Goal: Task Accomplishment & Management: Manage account settings

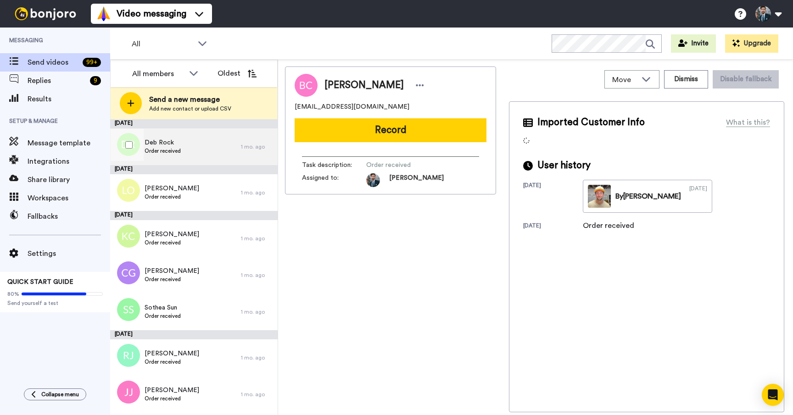
click at [202, 150] on div "Deb Rock Order received" at bounding box center [175, 146] width 131 height 37
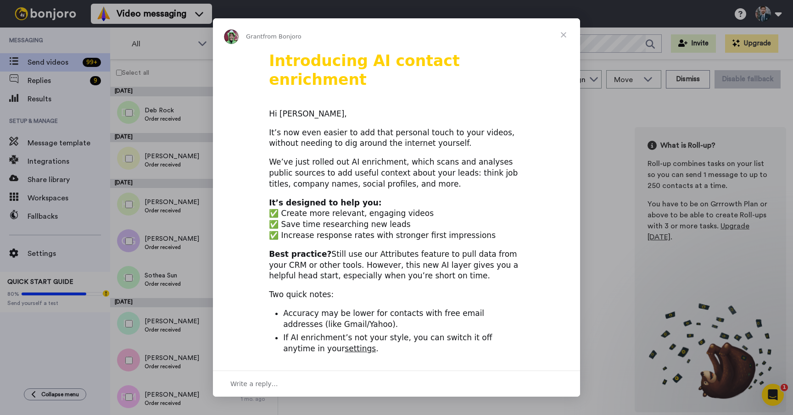
click at [564, 34] on span "Close" at bounding box center [563, 34] width 33 height 33
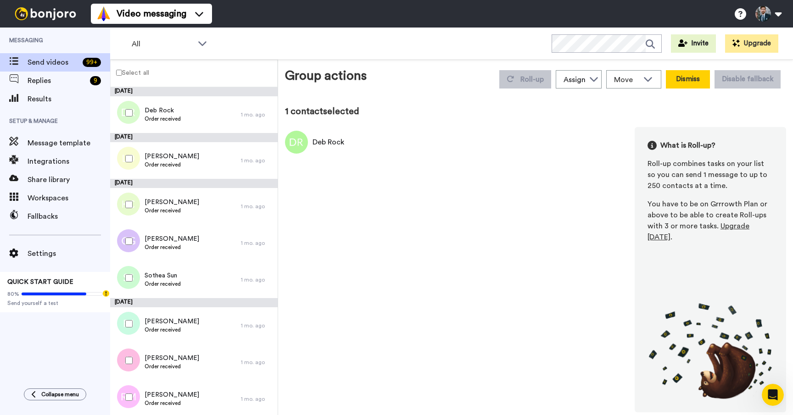
click at [680, 83] on button "Dismiss" at bounding box center [688, 79] width 44 height 18
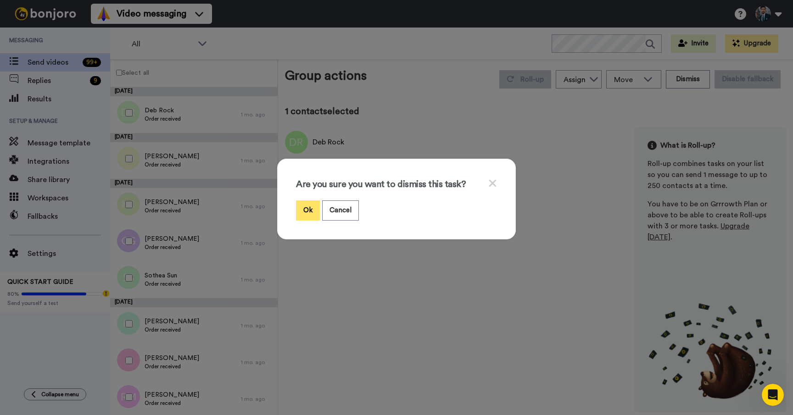
click at [317, 208] on button "Ok" at bounding box center [308, 210] width 24 height 20
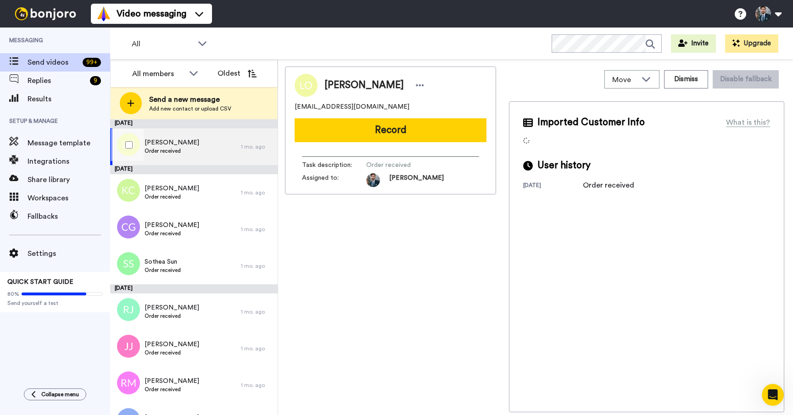
click at [212, 153] on div "Liam Ollett Order received" at bounding box center [175, 146] width 131 height 37
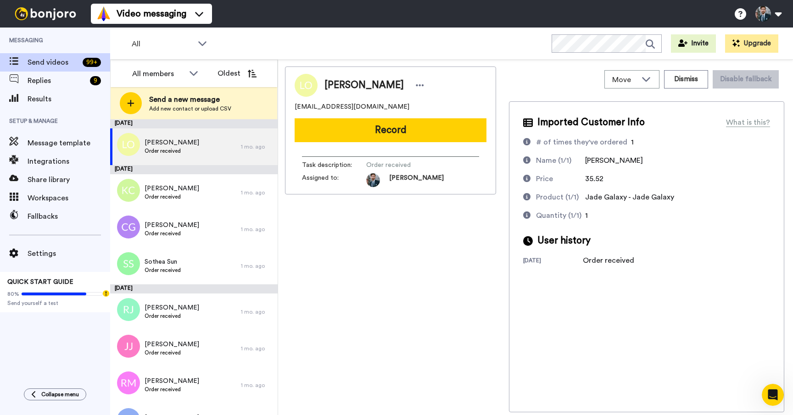
click at [432, 225] on div "Liam Ollett leppage@live.co.uk Record Task description : Order received Assigne…" at bounding box center [390, 240] width 211 height 346
click at [466, 29] on div "All WORKSPACES View all All Default Task List Thanking VIPs + Add a new workspa…" at bounding box center [451, 44] width 683 height 32
click at [79, 145] on span "Message template" at bounding box center [69, 143] width 83 height 11
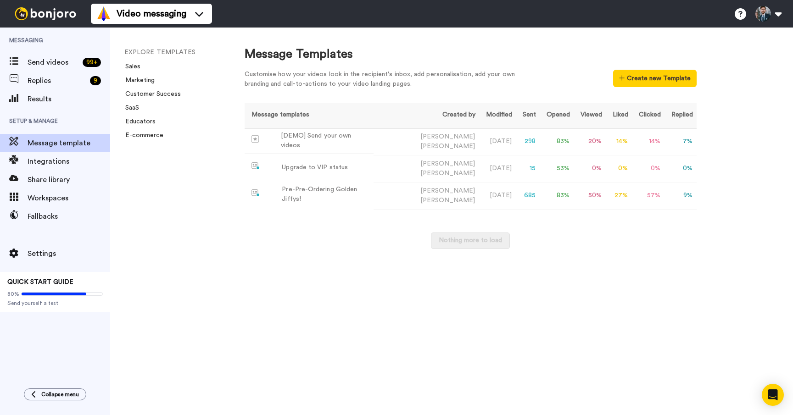
click at [190, 225] on div "EXPLORE TEMPLATES Sales Marketing Customer Success SaaS Educators E-commerce" at bounding box center [168, 222] width 116 height 388
click at [358, 242] on div "Nothing more to load" at bounding box center [471, 246] width 452 height 26
click at [668, 76] on button "Create new Template" at bounding box center [654, 78] width 83 height 17
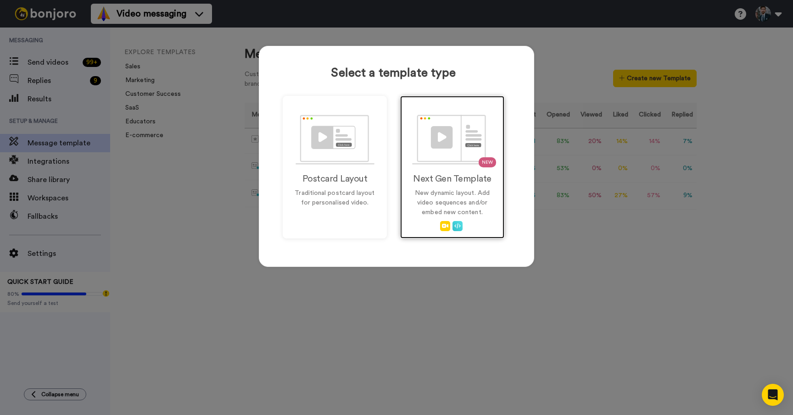
click at [470, 165] on div "NEW Next Gen Template New dynamic layout. Add video sequences and/or embed new …" at bounding box center [452, 167] width 104 height 143
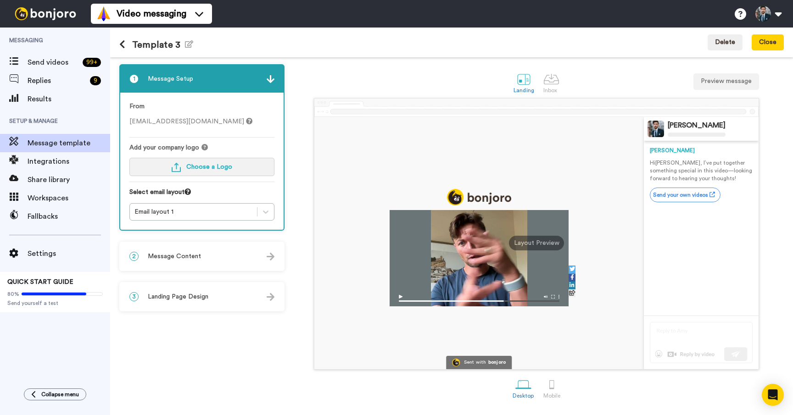
click at [260, 171] on button "Choose a Logo" at bounding box center [201, 167] width 145 height 18
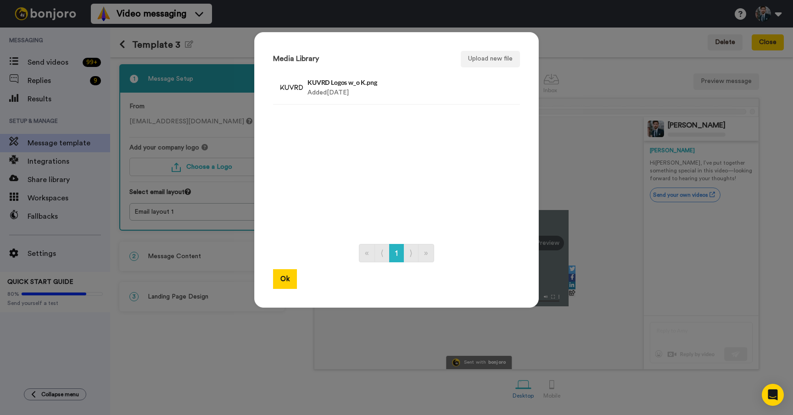
click at [382, 134] on ul "KUVRD Logos w_o K.png Added 2 yr. ago Delete" at bounding box center [396, 153] width 247 height 163
click at [342, 195] on ul "KUVRD Logos w_o K.png Added 2 yr. ago Delete" at bounding box center [396, 153] width 247 height 163
drag, startPoint x: 478, startPoint y: 162, endPoint x: 473, endPoint y: 169, distance: 8.8
click at [478, 164] on ul "KUVRD Logos w_o K.png Added 2 yr. ago Delete" at bounding box center [396, 153] width 247 height 163
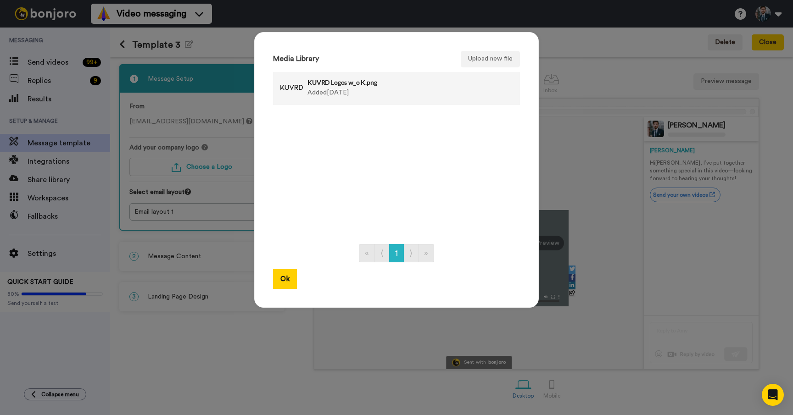
drag, startPoint x: 416, startPoint y: 183, endPoint x: 477, endPoint y: 99, distance: 104.0
click at [428, 176] on ul "KUVRD Logos w_o K.png Added 2 yr. ago Delete" at bounding box center [396, 153] width 247 height 163
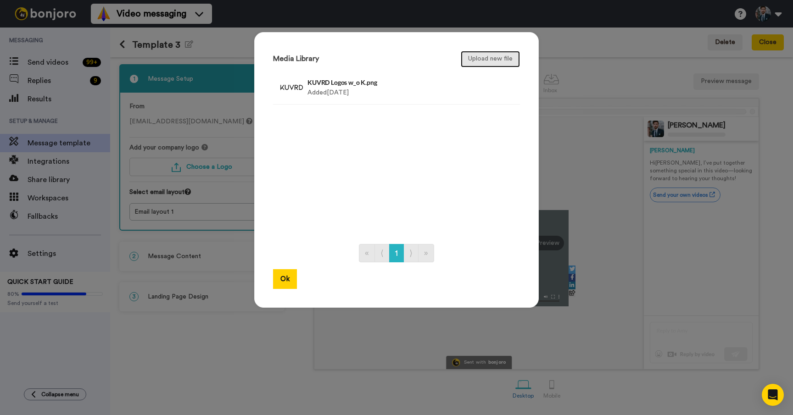
click at [497, 61] on button "Upload new file" at bounding box center [490, 59] width 59 height 17
click at [285, 282] on button "Ok" at bounding box center [285, 279] width 24 height 20
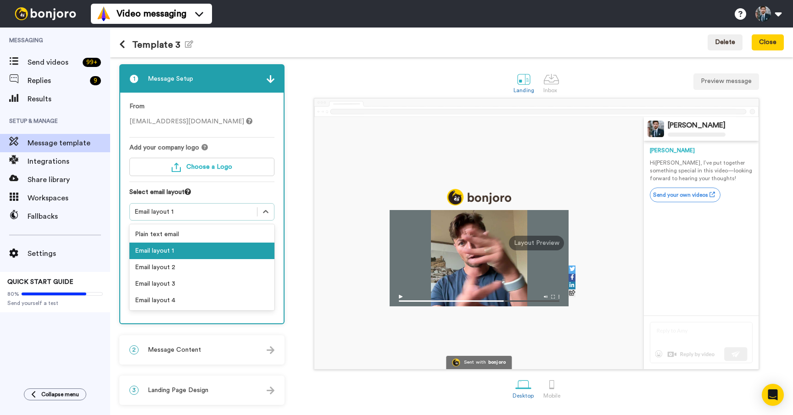
click at [231, 207] on div "Email layout 1" at bounding box center [193, 211] width 118 height 9
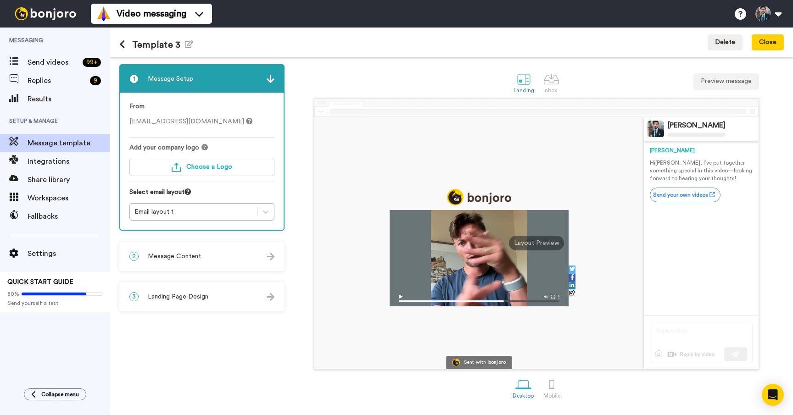
click at [241, 189] on div "Select email layout" at bounding box center [201, 196] width 145 height 16
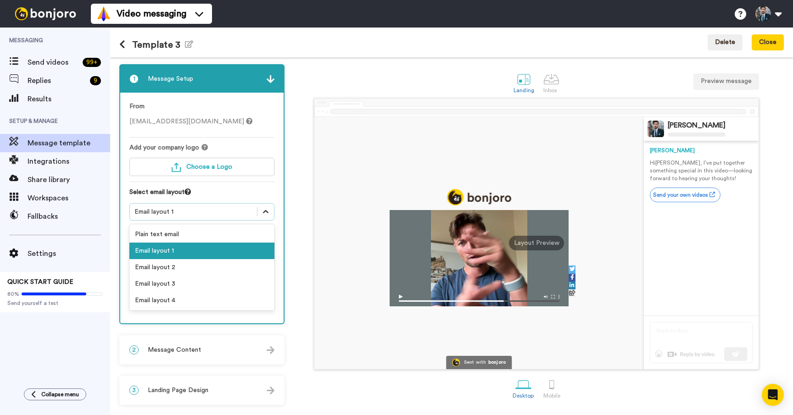
click at [260, 209] on div at bounding box center [265, 212] width 17 height 17
click at [199, 270] on div "Email layout 2" at bounding box center [201, 267] width 145 height 17
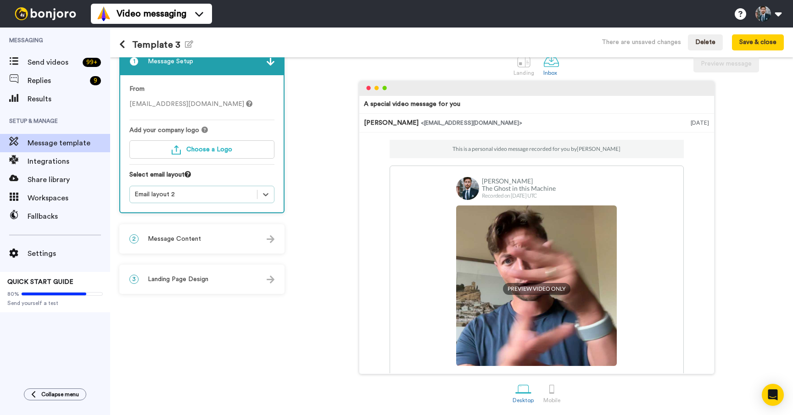
scroll to position [115, 0]
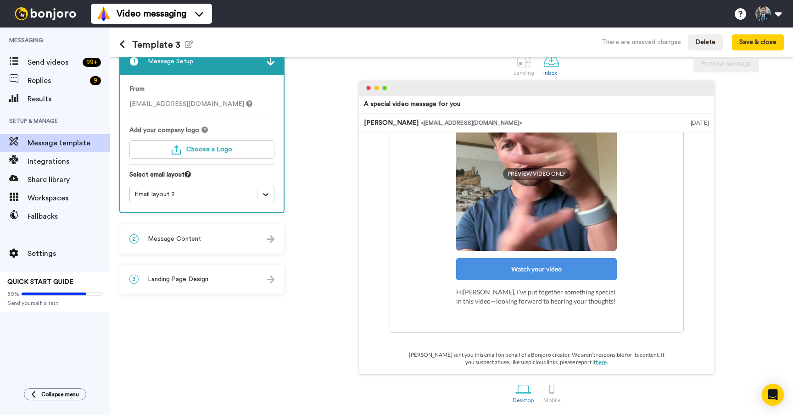
click at [263, 200] on div at bounding box center [265, 194] width 17 height 17
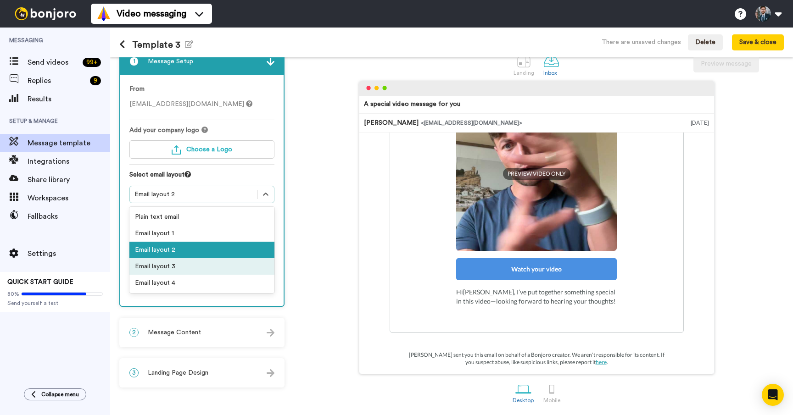
click at [227, 271] on div "Email layout 3" at bounding box center [201, 266] width 145 height 17
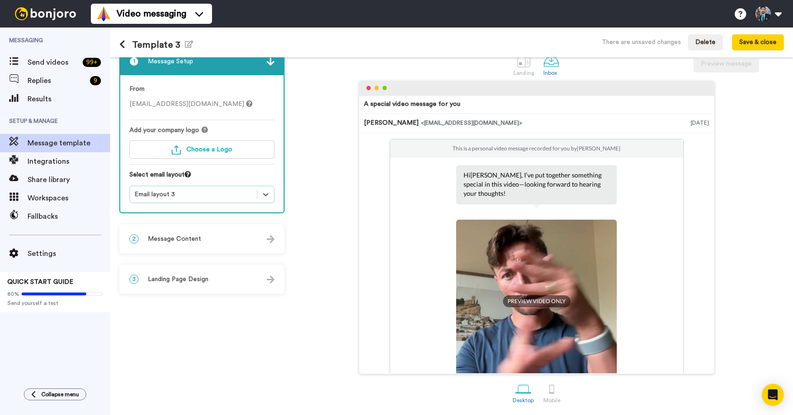
scroll to position [108, 0]
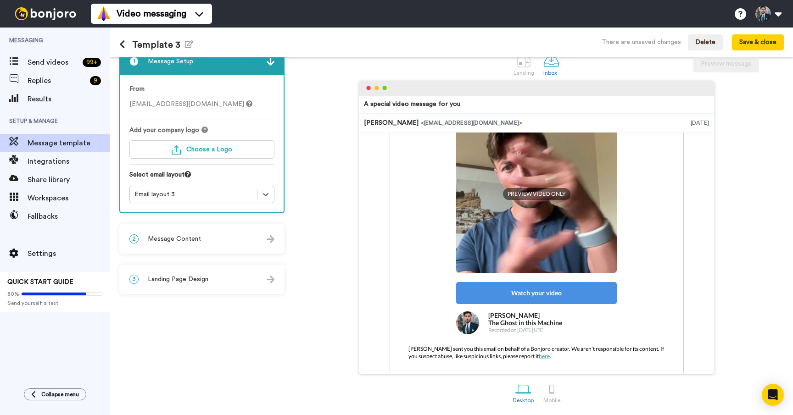
click at [253, 191] on div "Email layout 3" at bounding box center [193, 194] width 127 height 11
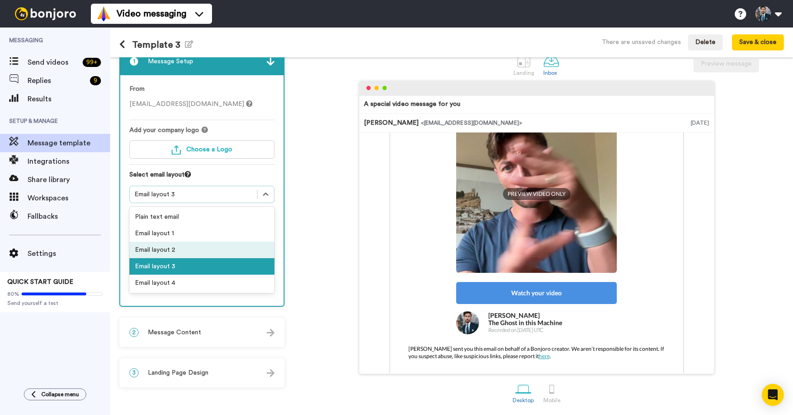
click at [209, 244] on div "Email layout 2" at bounding box center [201, 250] width 145 height 17
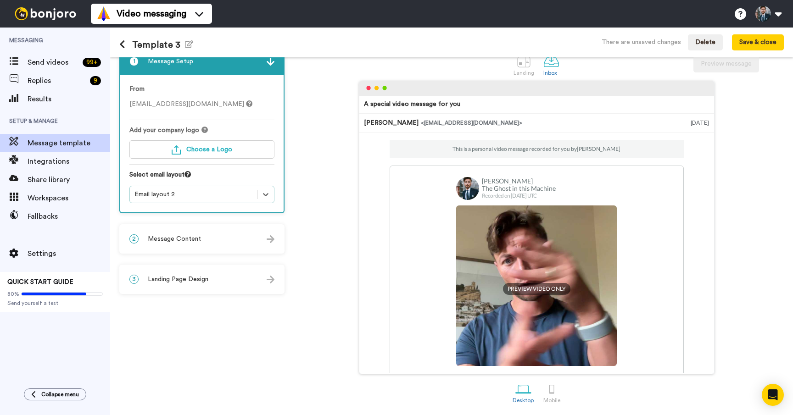
scroll to position [115, 0]
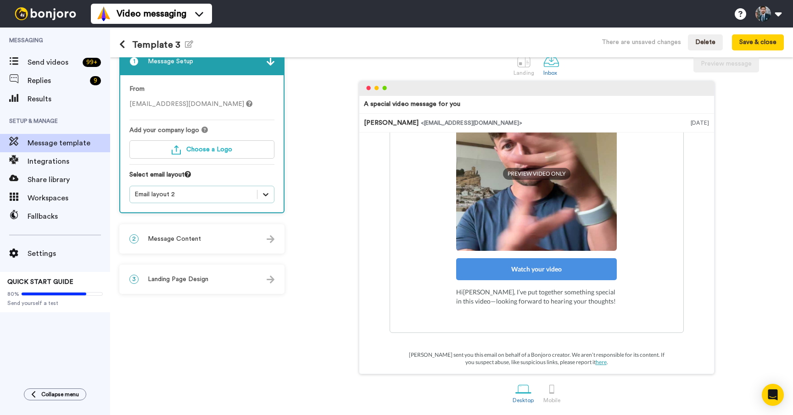
click at [267, 195] on icon at bounding box center [265, 194] width 9 height 9
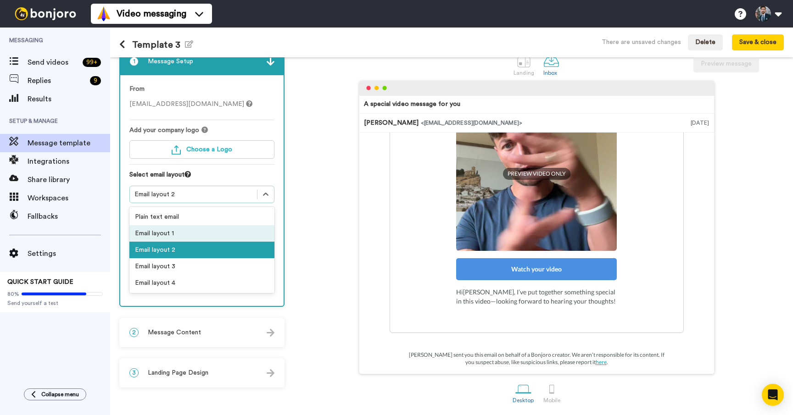
click at [230, 236] on div "Email layout 1" at bounding box center [201, 233] width 145 height 17
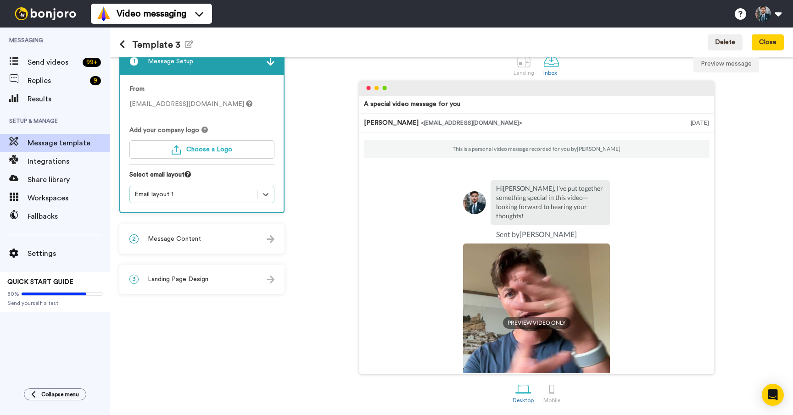
scroll to position [83, 0]
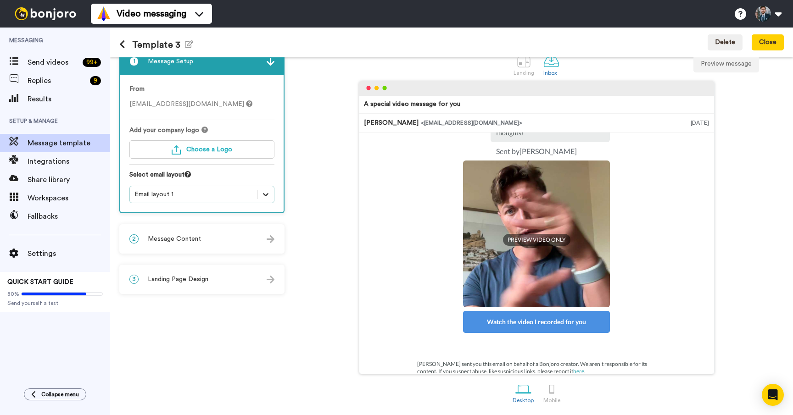
click at [269, 195] on icon at bounding box center [265, 194] width 9 height 9
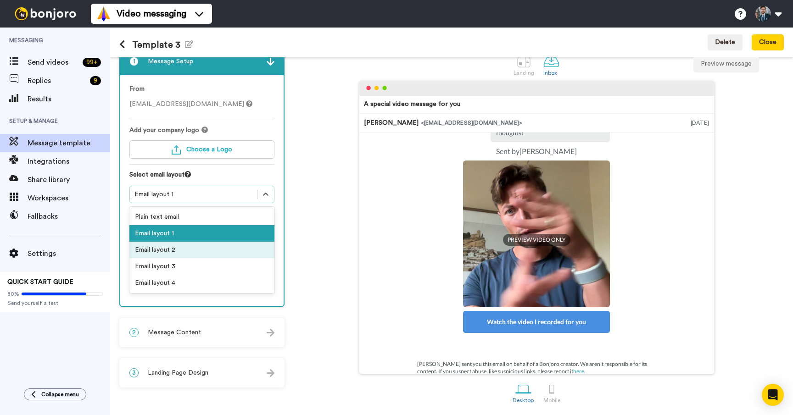
click at [242, 251] on div "Email layout 2" at bounding box center [201, 250] width 145 height 17
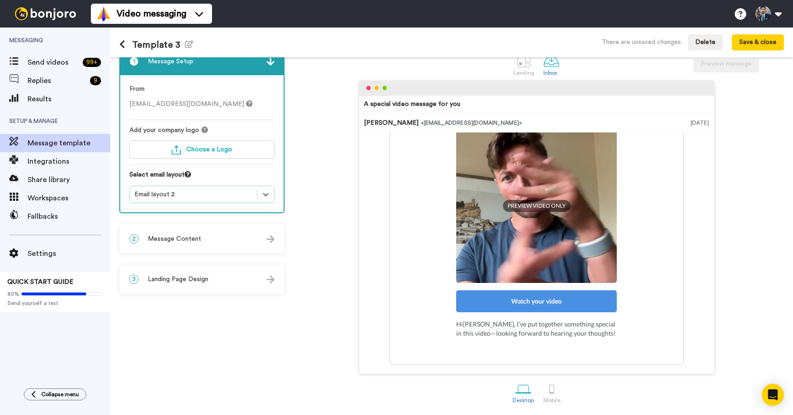
scroll to position [0, 0]
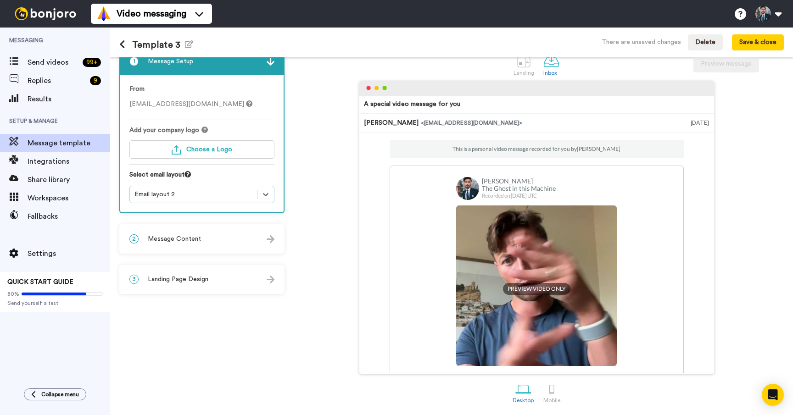
click at [221, 239] on div "2 Message Content" at bounding box center [201, 239] width 163 height 28
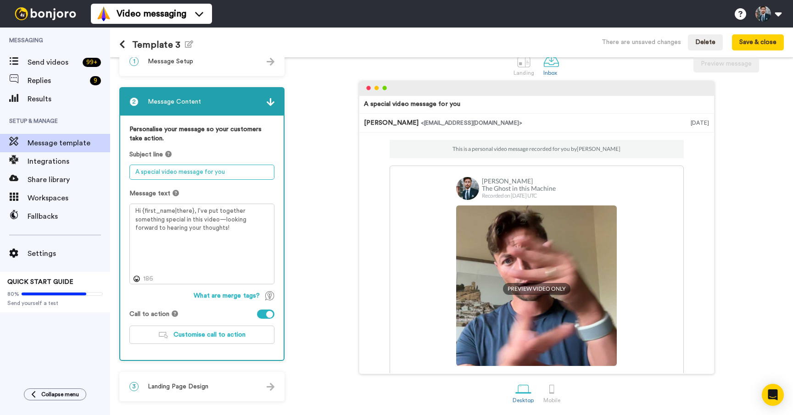
click at [234, 177] on textarea "A special video message for you" at bounding box center [201, 172] width 145 height 15
click at [196, 174] on textarea "A special video message for you" at bounding box center [201, 172] width 145 height 15
click at [257, 174] on textarea "A special video message for you" at bounding box center [201, 172] width 145 height 15
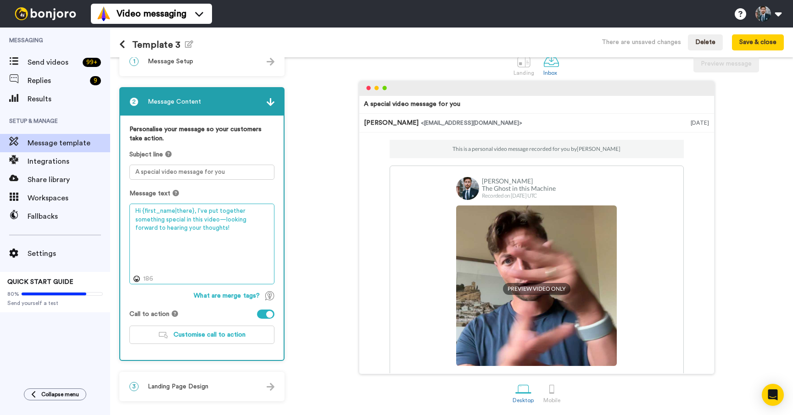
click at [208, 226] on textarea "Hi {first_name|there}, I’ve put together something special in this video—lookin…" at bounding box center [201, 244] width 145 height 81
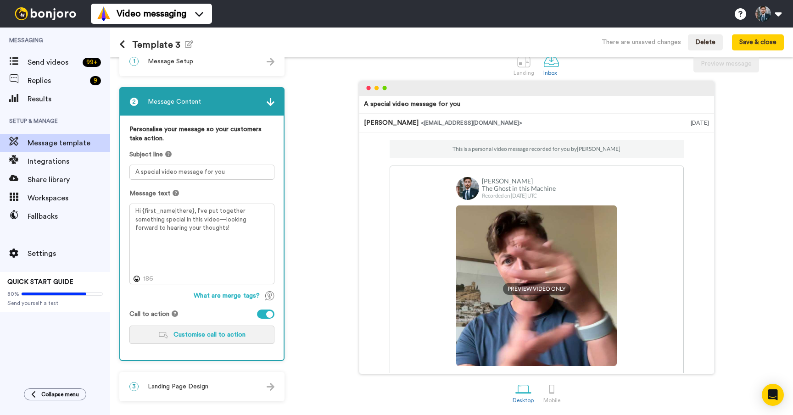
click at [193, 335] on span "Customise call to action" at bounding box center [209, 335] width 72 height 6
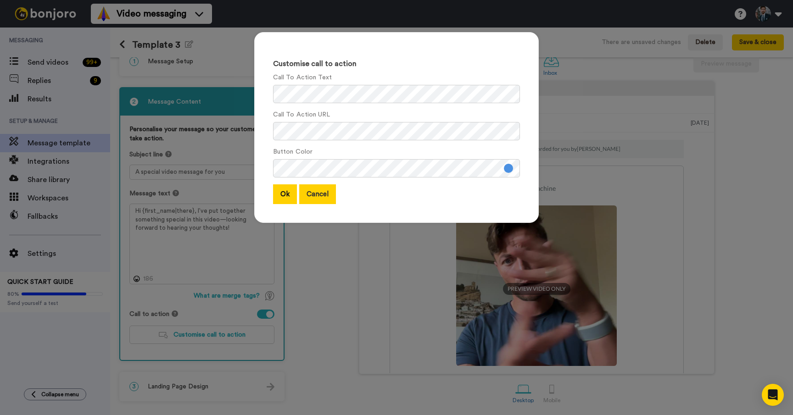
click at [327, 197] on button "Cancel" at bounding box center [317, 194] width 37 height 20
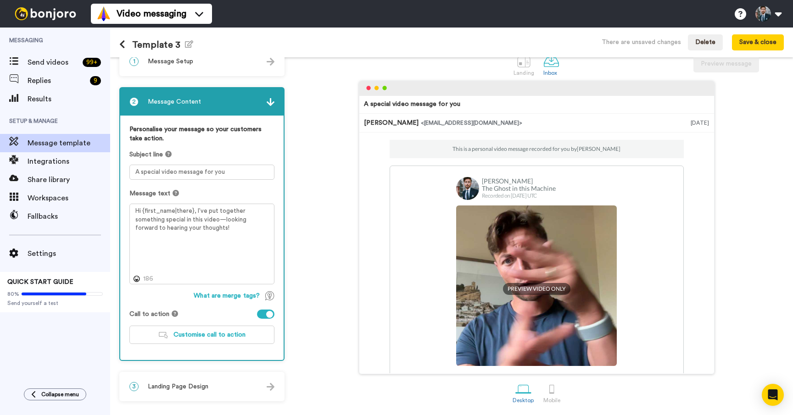
click at [267, 390] on img at bounding box center [271, 387] width 8 height 8
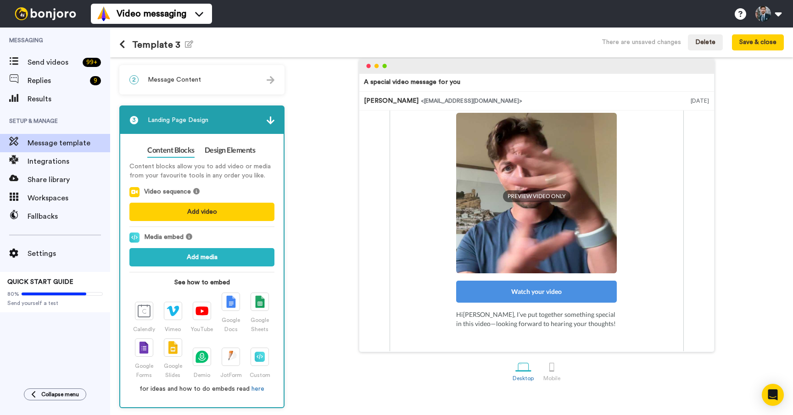
scroll to position [115, 0]
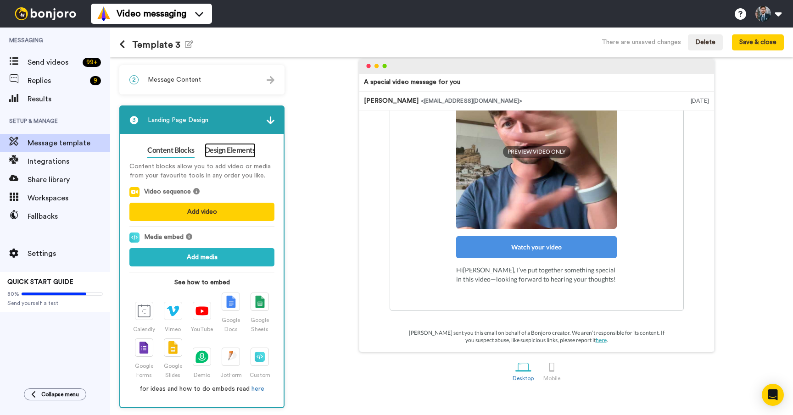
click at [221, 150] on link "Design Elements" at bounding box center [230, 150] width 51 height 15
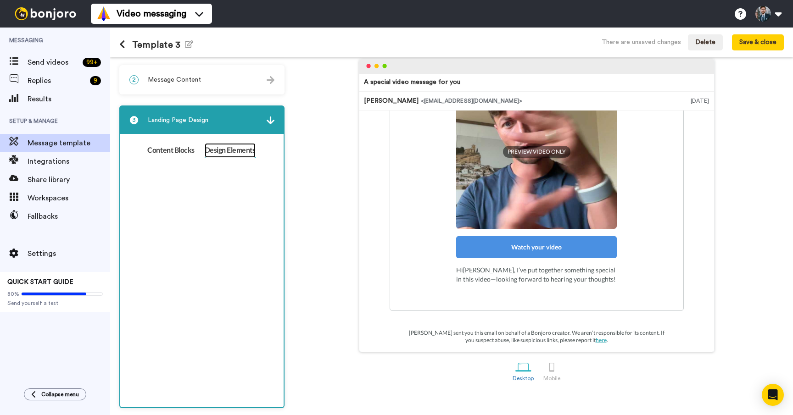
scroll to position [18, 0]
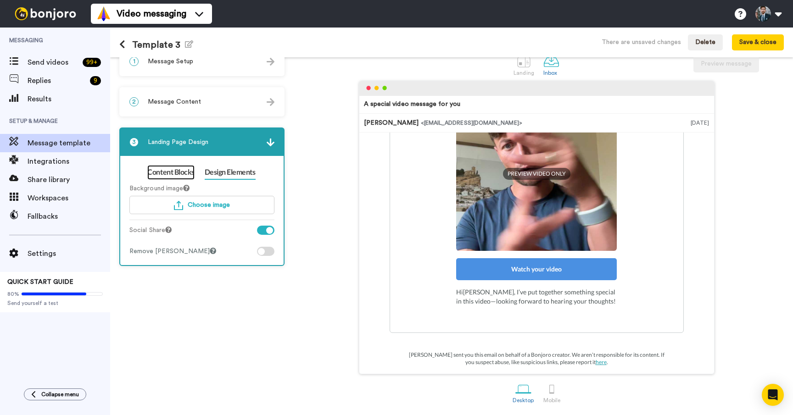
click at [182, 170] on link "Content Blocks" at bounding box center [170, 172] width 47 height 15
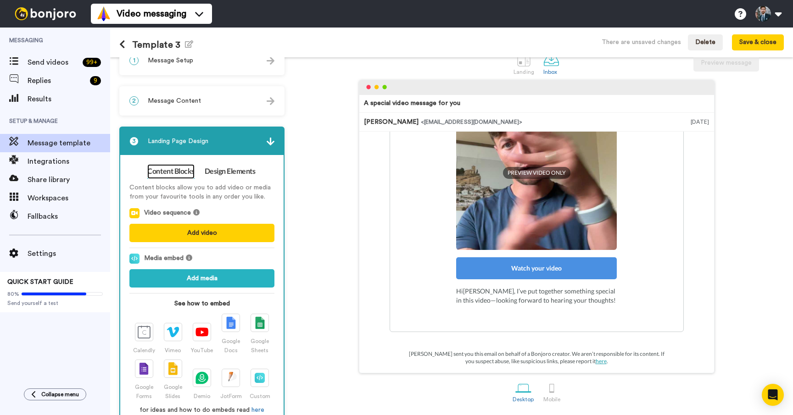
scroll to position [39, 0]
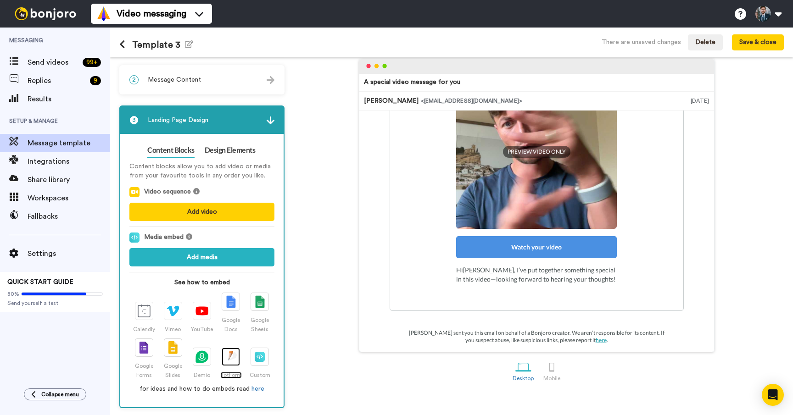
click at [231, 360] on img at bounding box center [231, 356] width 12 height 13
click at [189, 280] on strong "See how to embed" at bounding box center [201, 282] width 145 height 9
click at [199, 282] on strong "See how to embed" at bounding box center [201, 282] width 145 height 9
click at [228, 351] on img at bounding box center [231, 356] width 12 height 13
click at [201, 255] on button "Add media" at bounding box center [201, 257] width 145 height 18
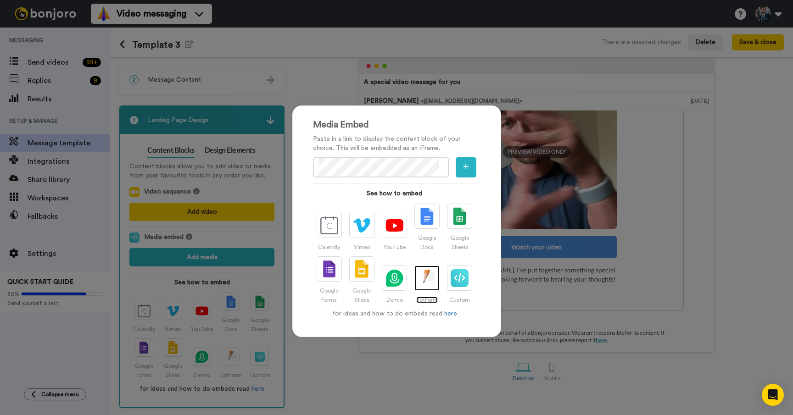
click at [420, 282] on img at bounding box center [427, 278] width 18 height 18
click at [462, 166] on button "button" at bounding box center [466, 167] width 20 height 20
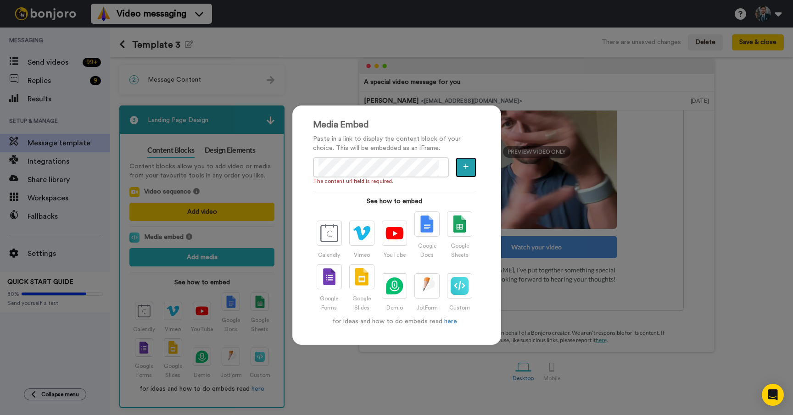
scroll to position [0, 0]
click at [465, 168] on icon "button" at bounding box center [466, 166] width 6 height 6
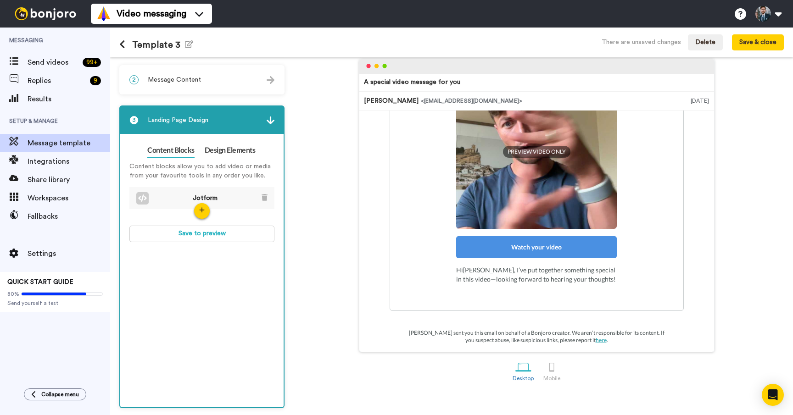
scroll to position [18, 0]
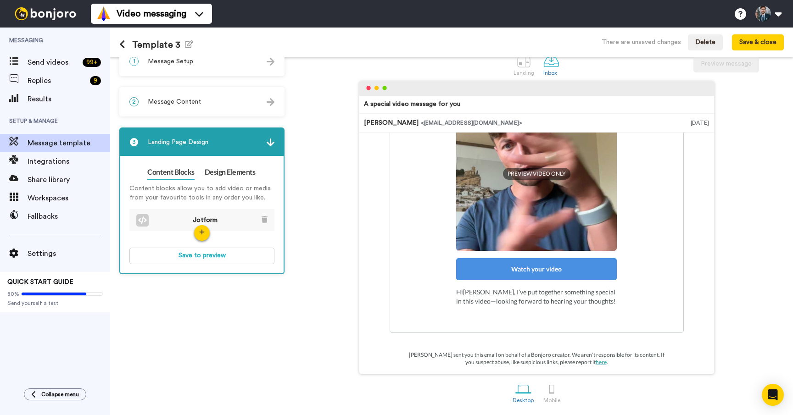
click at [207, 219] on span "Jotform" at bounding box center [205, 220] width 34 height 9
click at [226, 178] on link "Design Elements" at bounding box center [230, 172] width 51 height 15
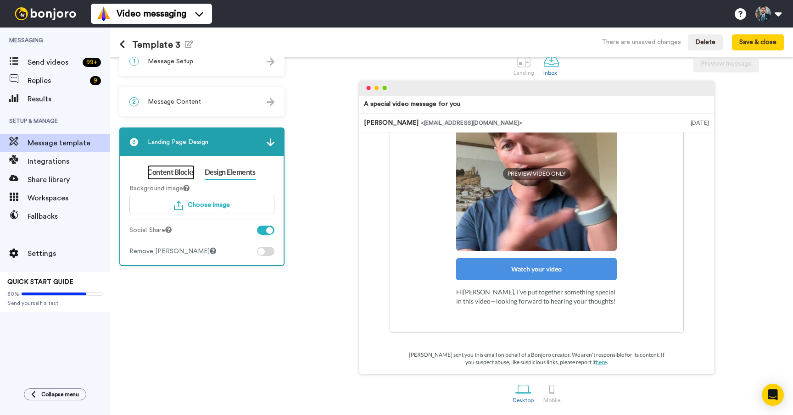
click at [160, 169] on link "Content Blocks" at bounding box center [170, 172] width 47 height 15
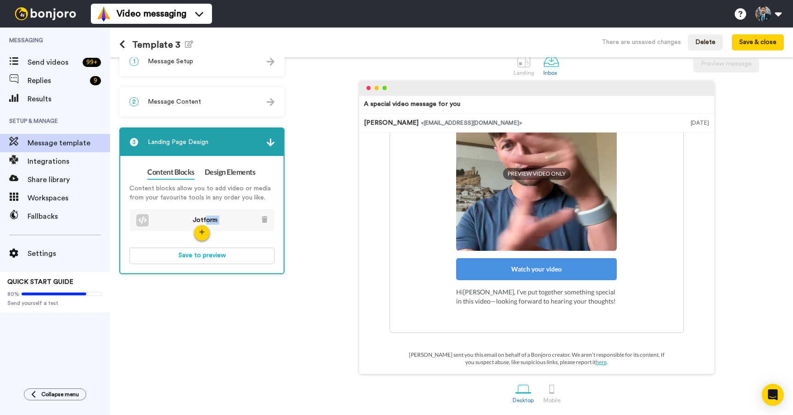
drag, startPoint x: 205, startPoint y: 222, endPoint x: 239, endPoint y: 218, distance: 35.0
click at [242, 217] on li "Jotform" at bounding box center [201, 220] width 145 height 23
click at [205, 230] on button "button" at bounding box center [202, 233] width 16 height 16
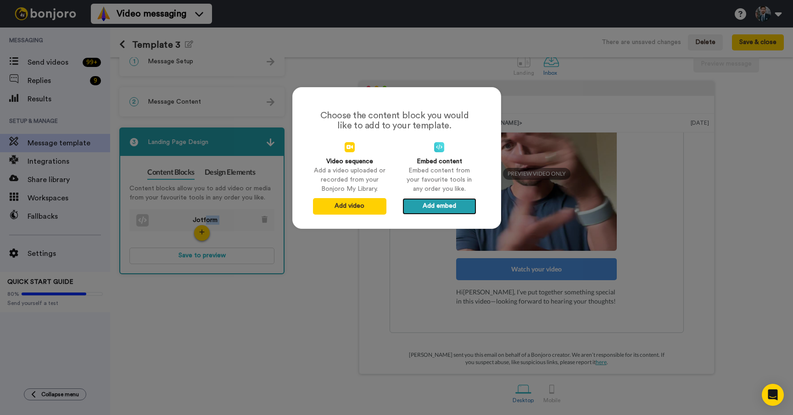
click at [434, 210] on button "Add embed" at bounding box center [438, 206] width 73 height 17
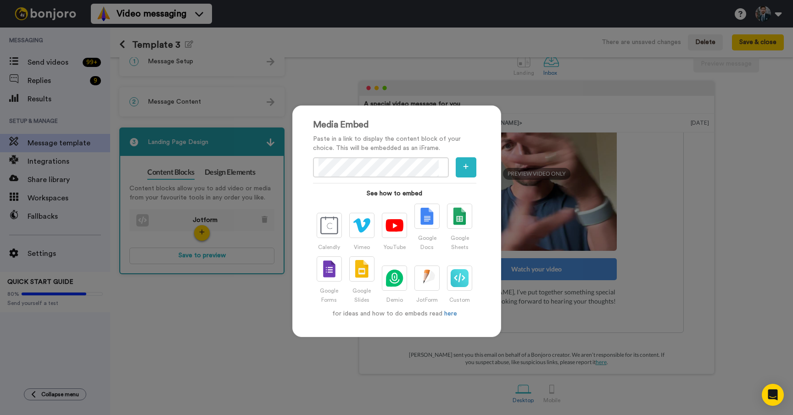
drag, startPoint x: 419, startPoint y: 122, endPoint x: 399, endPoint y: 128, distance: 21.0
click at [417, 122] on h2 "Media Embed" at bounding box center [394, 125] width 163 height 10
drag, startPoint x: 233, startPoint y: 204, endPoint x: 236, endPoint y: 222, distance: 18.2
click at [233, 204] on div "Media Embed Paste in a link to display the content block of your choice. This w…" at bounding box center [396, 207] width 793 height 415
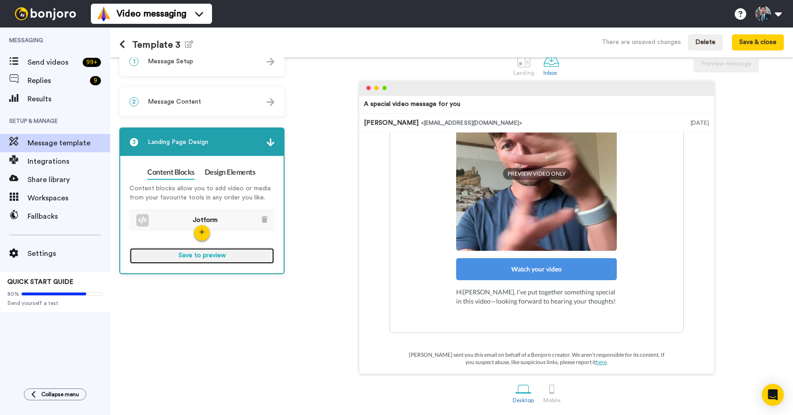
click at [209, 257] on button "Save to preview" at bounding box center [201, 256] width 145 height 17
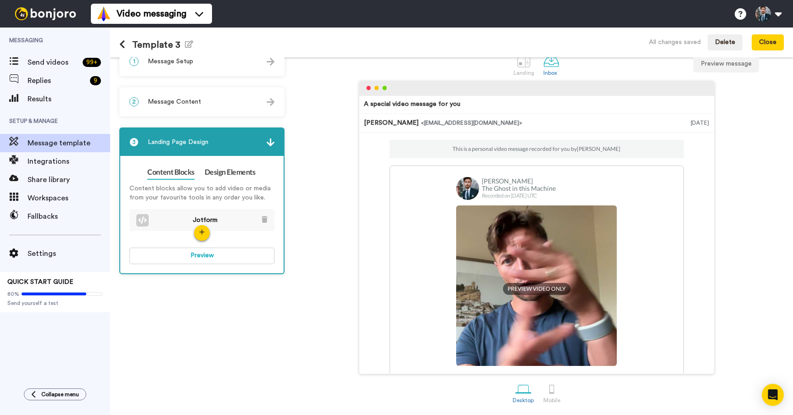
scroll to position [115, 0]
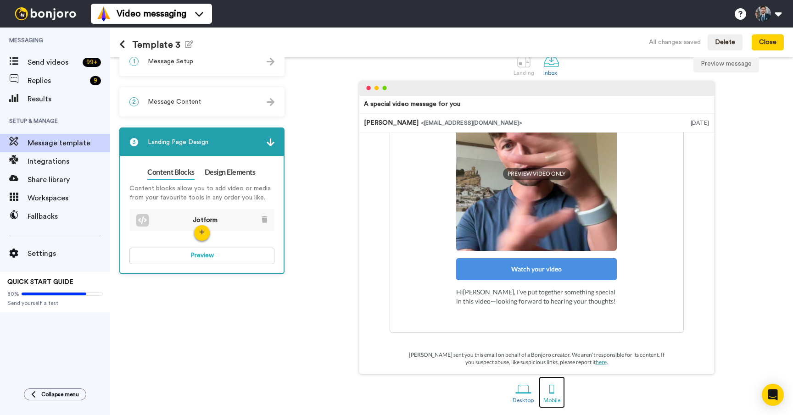
click at [553, 390] on div at bounding box center [552, 389] width 16 height 16
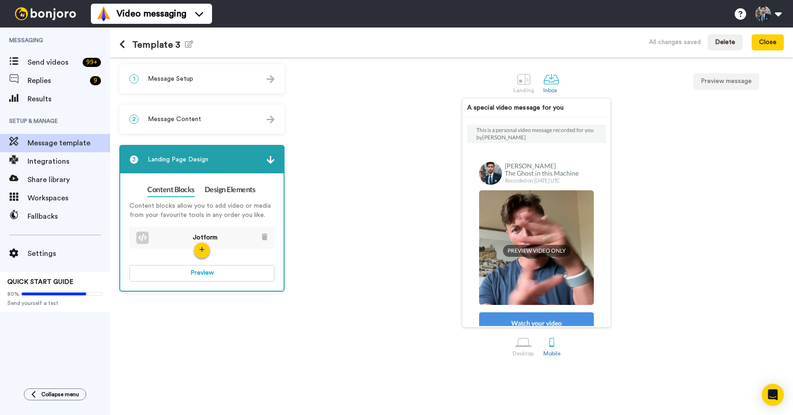
click at [214, 124] on div "2 Message Content" at bounding box center [201, 120] width 163 height 28
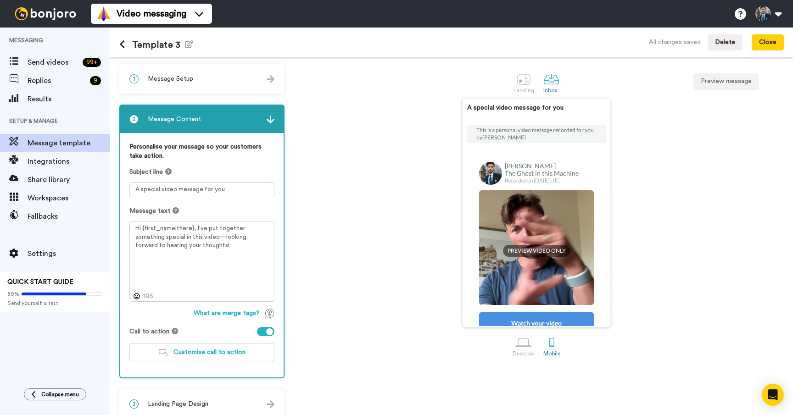
scroll to position [11, 0]
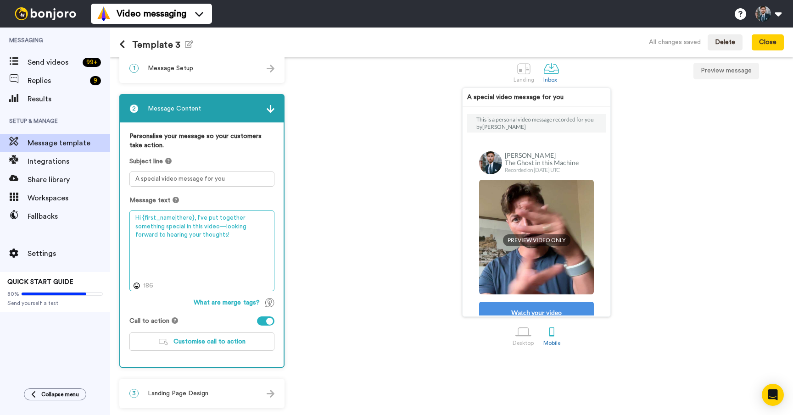
click at [237, 267] on textarea "Hi {first_name|there}, I’ve put together something special in this video—lookin…" at bounding box center [201, 251] width 145 height 81
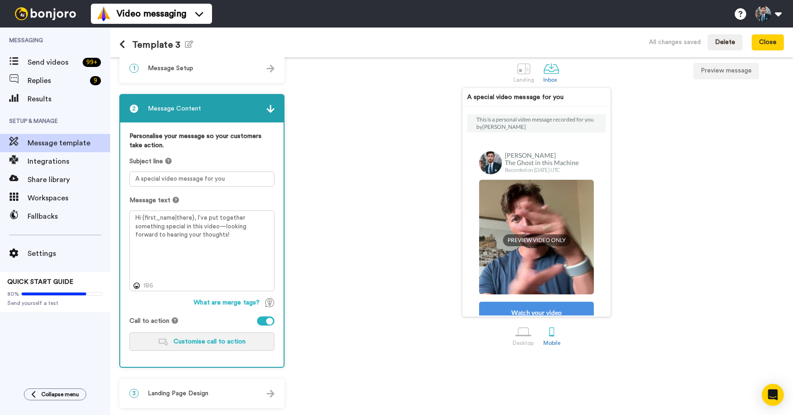
click at [221, 345] on span "Customise call to action" at bounding box center [209, 342] width 72 height 6
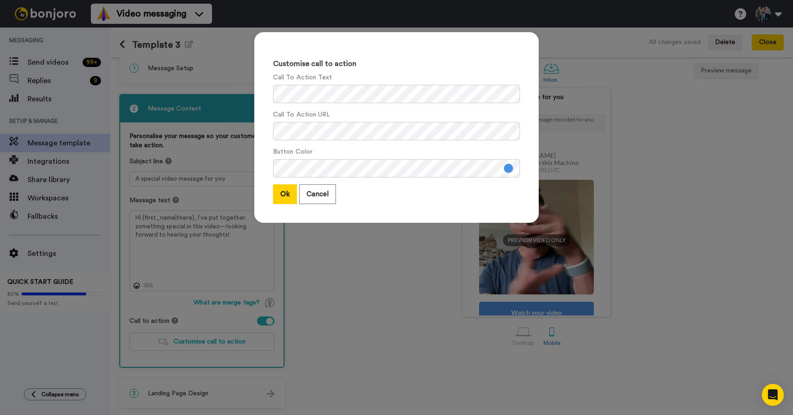
click at [367, 146] on div "Customise call to action Call To Action Text Call To Action URL Button Color Ok…" at bounding box center [396, 127] width 284 height 191
click at [404, 152] on div "Button Color" at bounding box center [396, 162] width 247 height 30
drag, startPoint x: 439, startPoint y: 196, endPoint x: 422, endPoint y: 191, distance: 16.8
click at [438, 196] on div "Ok Cancel" at bounding box center [396, 194] width 247 height 20
click at [506, 192] on div "Ok Cancel" at bounding box center [396, 194] width 247 height 20
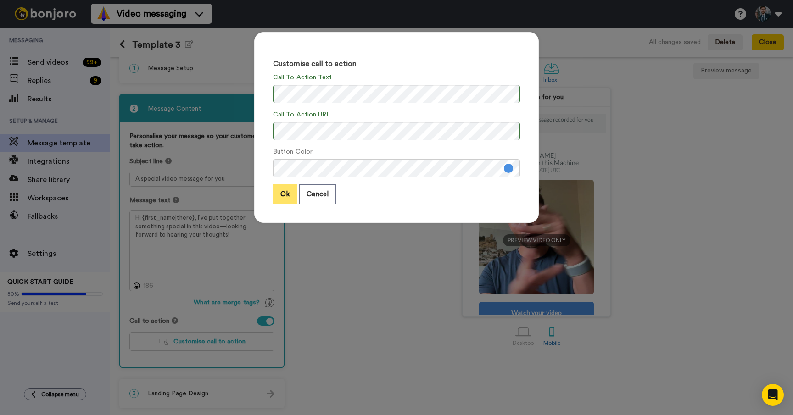
click at [289, 195] on button "Ok" at bounding box center [285, 194] width 24 height 20
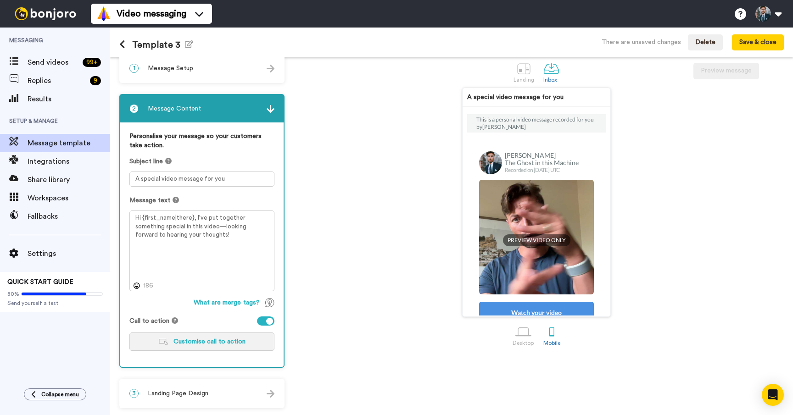
scroll to position [125, 0]
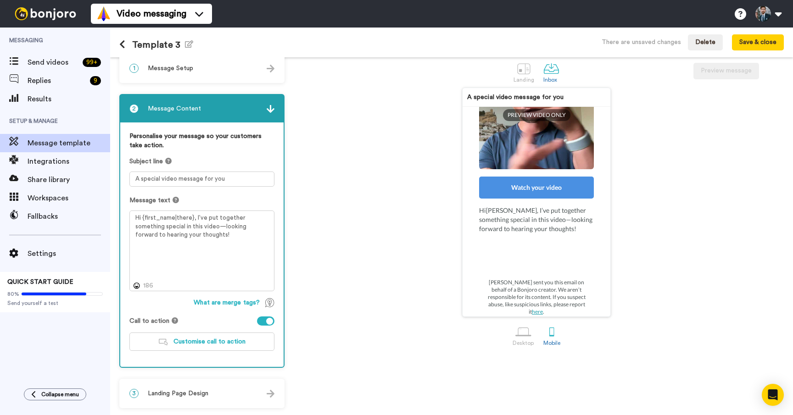
drag, startPoint x: 545, startPoint y: 233, endPoint x: 541, endPoint y: 278, distance: 44.7
click at [545, 234] on div "Hi Tom , I’ve put together something special in this video—looking forward to h…" at bounding box center [536, 222] width 115 height 32
drag, startPoint x: 541, startPoint y: 278, endPoint x: 550, endPoint y: 292, distance: 16.7
click at [541, 278] on div "This is a personal video message recorded for you by Cary Decker Cary Decker Th…" at bounding box center [536, 152] width 139 height 327
click at [455, 313] on div "A special video message for you This is a personal video message recorded for y…" at bounding box center [536, 202] width 495 height 229
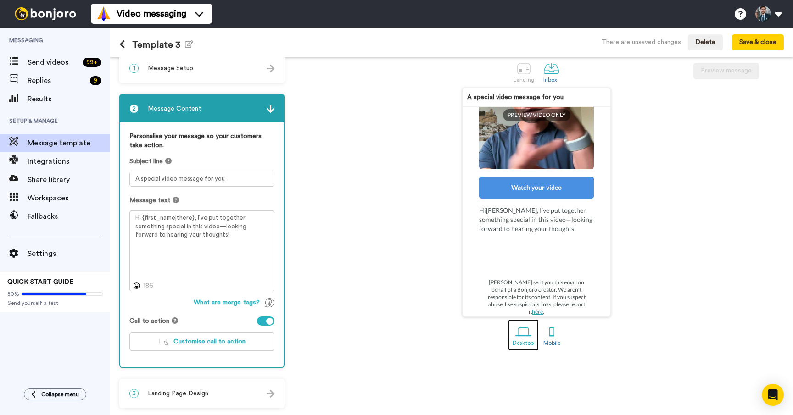
click at [529, 330] on div at bounding box center [523, 332] width 16 height 16
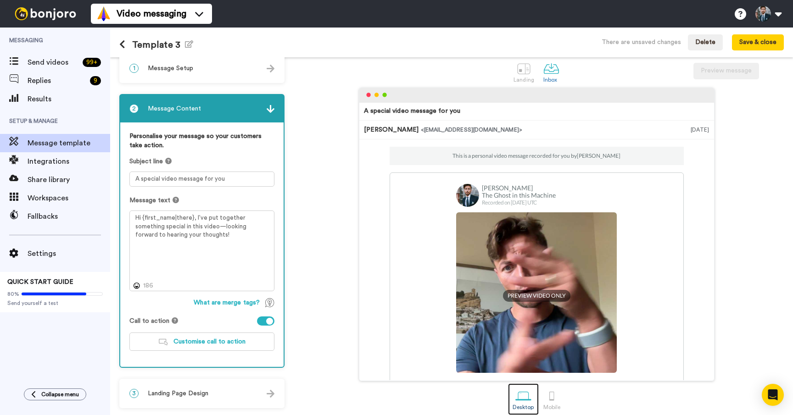
scroll to position [115, 0]
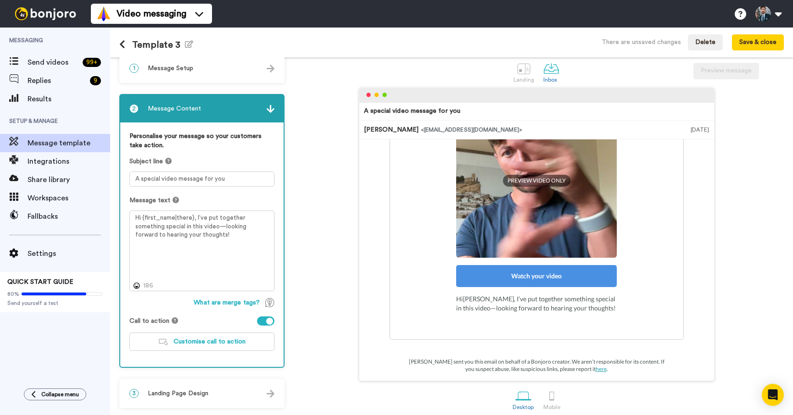
click at [332, 269] on div "A special video message for you Cary Decker <senderfrom@email.com> Aug 12, 2025…" at bounding box center [536, 235] width 495 height 294
click at [217, 244] on textarea "Hi {first_name|there}, I’ve put together something special in this video—lookin…" at bounding box center [201, 251] width 145 height 81
click at [224, 239] on textarea "Hi {first_name|there}, I’ve put together something special in this video—lookin…" at bounding box center [201, 251] width 145 height 81
click at [539, 276] on div "Watch your video" at bounding box center [536, 276] width 161 height 22
click at [517, 68] on div at bounding box center [524, 69] width 16 height 16
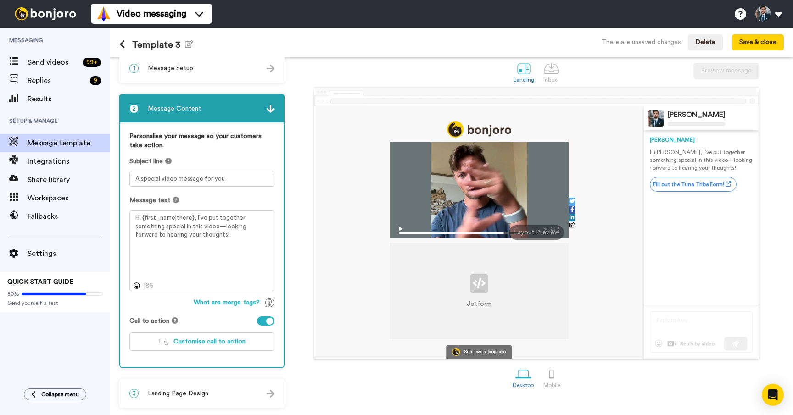
drag, startPoint x: 701, startPoint y: 156, endPoint x: 710, endPoint y: 178, distance: 23.7
click at [701, 156] on p "Hi Tom , I’ve put together something special in this video—looking forward to h…" at bounding box center [701, 160] width 103 height 23
click at [229, 250] on textarea "Hi {first_name|there}, I’ve put together something special in this video—lookin…" at bounding box center [201, 251] width 145 height 81
click at [222, 243] on textarea "Hi {first_name|there}, I’ve put together something special in this video—lookin…" at bounding box center [201, 251] width 145 height 81
click at [225, 238] on textarea "Hi {first_name|there}, I’ve put together something special in this video—lookin…" at bounding box center [201, 251] width 145 height 81
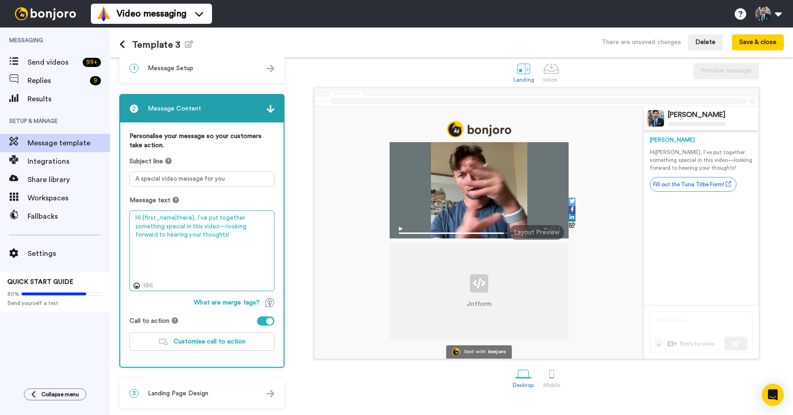
click at [225, 235] on textarea "Hi {first_name|there}, I’ve put together something special in this video—lookin…" at bounding box center [201, 251] width 145 height 81
drag, startPoint x: 225, startPoint y: 235, endPoint x: 195, endPoint y: 217, distance: 35.2
click at [195, 217] on textarea "Hi {first_name|there}, I’ve put together something special in this video—lookin…" at bounding box center [201, 251] width 145 height 81
click at [208, 217] on textarea "Hi {first_name|there}, this is a personal thank you video to you. Also, be sure…" at bounding box center [201, 251] width 145 height 81
drag, startPoint x: 178, startPoint y: 226, endPoint x: 172, endPoint y: 228, distance: 6.1
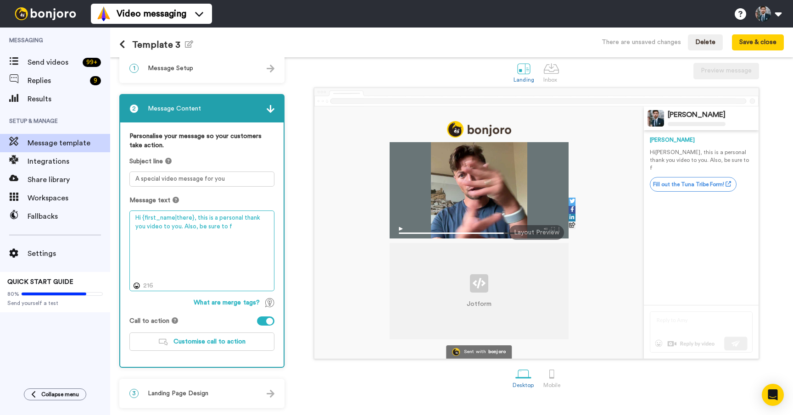
click at [177, 226] on textarea "Hi {first_name|there}, this is a personal thank you video to you. Also, be sure…" at bounding box center [201, 251] width 145 height 81
drag, startPoint x: 170, startPoint y: 228, endPoint x: 206, endPoint y: 217, distance: 38.1
click at [206, 217] on textarea "Hi {first_name|there}, this is a personal thank you video to you. Also, be sure…" at bounding box center [201, 251] width 145 height 81
click at [186, 226] on textarea "Hi {first_name|there}, this is my personal thank you video to YOU! Also, be sur…" at bounding box center [201, 251] width 145 height 81
drag, startPoint x: 191, startPoint y: 241, endPoint x: 183, endPoint y: 242, distance: 8.4
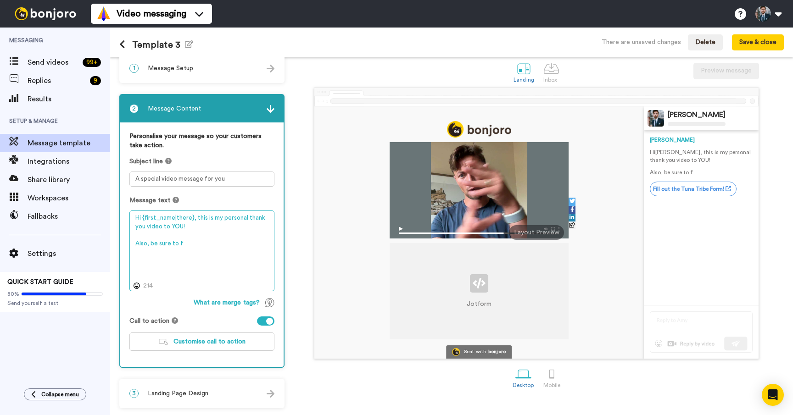
click at [183, 242] on textarea "Hi {first_name|there}, this is my personal thank you video to YOU! Also, be sur…" at bounding box center [201, 251] width 145 height 81
type textarea "Hi {first_name|there}, this is my personal thank you video to YOU! Also, be sur…"
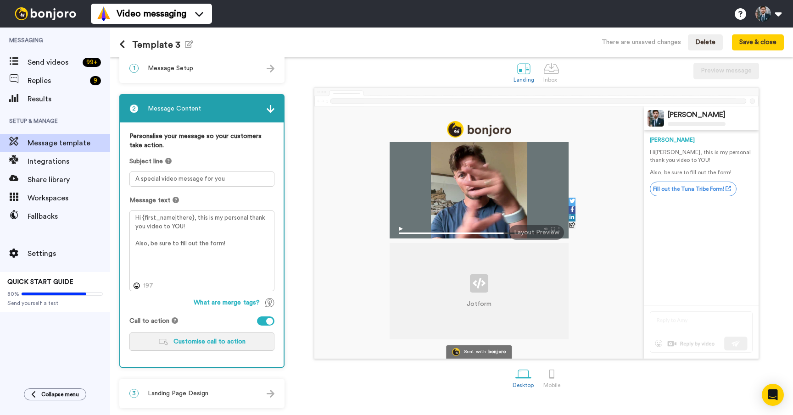
click at [223, 344] on span "Customise call to action" at bounding box center [209, 342] width 72 height 6
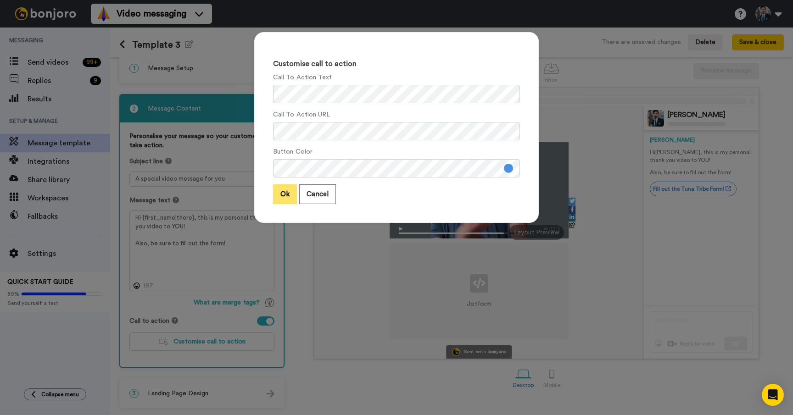
click at [289, 195] on button "Ok" at bounding box center [285, 194] width 24 height 20
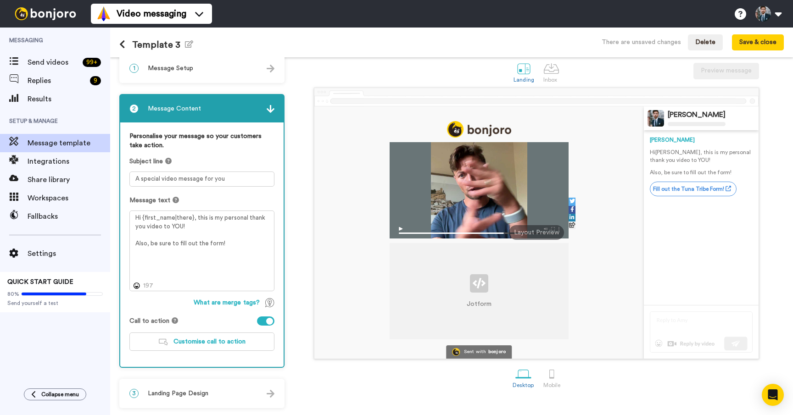
click at [748, 244] on div "Cary Hi Tom , this is my personal thank you video to YOU! Also, be sure to fill…" at bounding box center [701, 217] width 103 height 175
click at [706, 189] on link "Fill out the Tuna Tribe Form!" at bounding box center [693, 189] width 87 height 15
click at [481, 286] on img at bounding box center [478, 283] width 13 height 10
drag, startPoint x: 330, startPoint y: 385, endPoint x: 436, endPoint y: 389, distance: 106.0
click at [330, 385] on div "Desktop Mobile" at bounding box center [536, 377] width 495 height 32
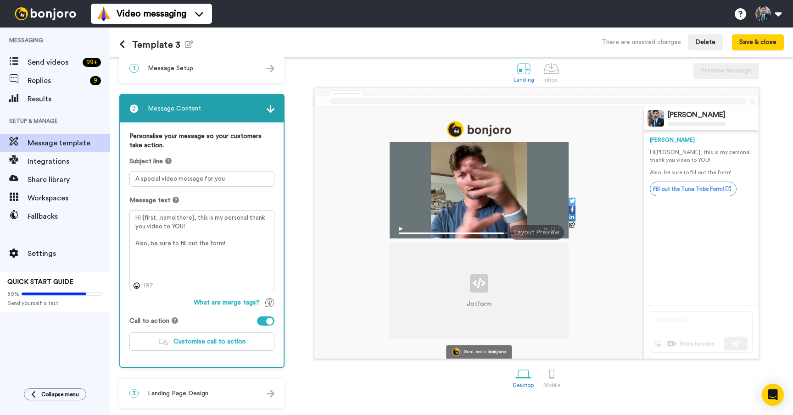
click at [484, 280] on img at bounding box center [478, 283] width 13 height 10
click at [246, 69] on div "1 Message Setup" at bounding box center [201, 69] width 163 height 28
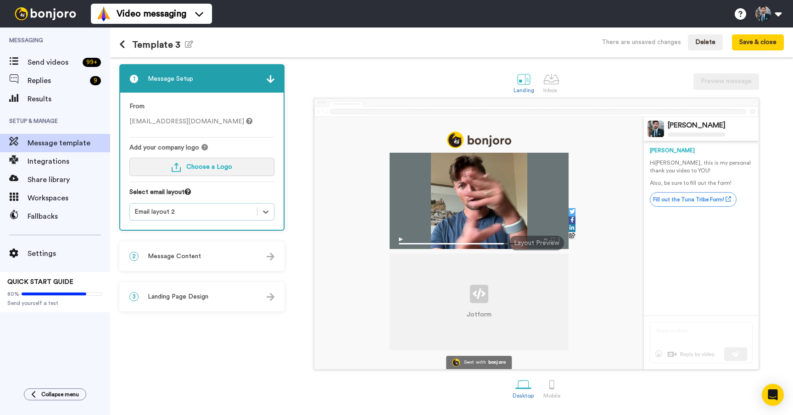
click at [211, 174] on button "Choose a Logo" at bounding box center [201, 167] width 145 height 18
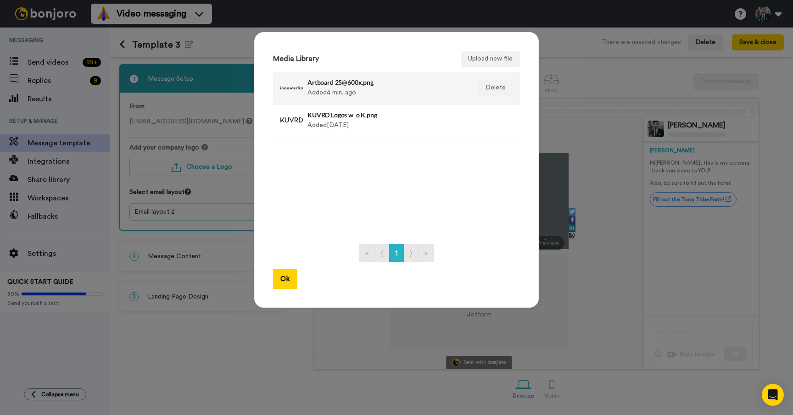
click at [371, 90] on div "Artboard 25@600x.png Added 4 min. ago" at bounding box center [386, 88] width 158 height 23
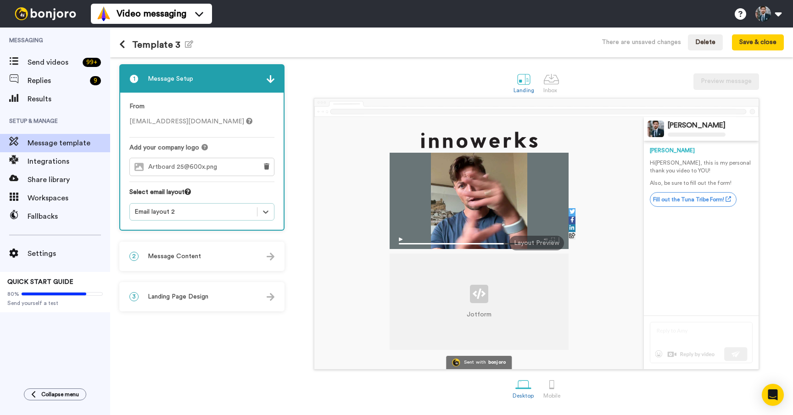
click at [254, 193] on div "Select email layout" at bounding box center [201, 196] width 145 height 16
click at [264, 202] on div "Select email layout" at bounding box center [201, 196] width 145 height 16
click at [206, 121] on span "operations@kuvrdcamera.com" at bounding box center [190, 121] width 123 height 6
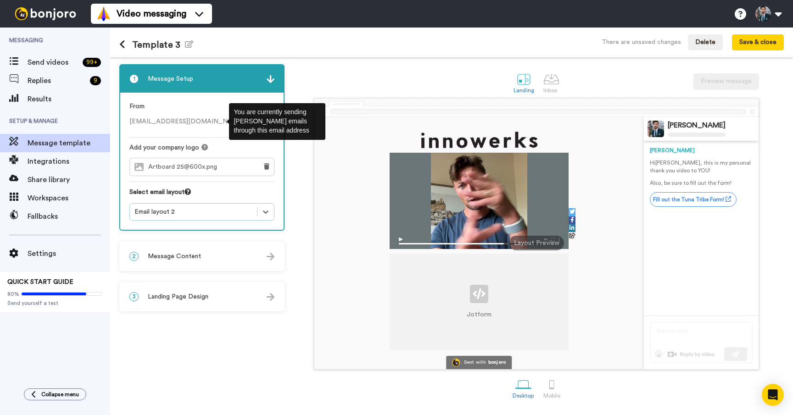
click at [246, 121] on icon at bounding box center [249, 121] width 6 height 6
click at [254, 123] on div "You are currently sending Bonjoro emails through this email address" at bounding box center [277, 121] width 96 height 37
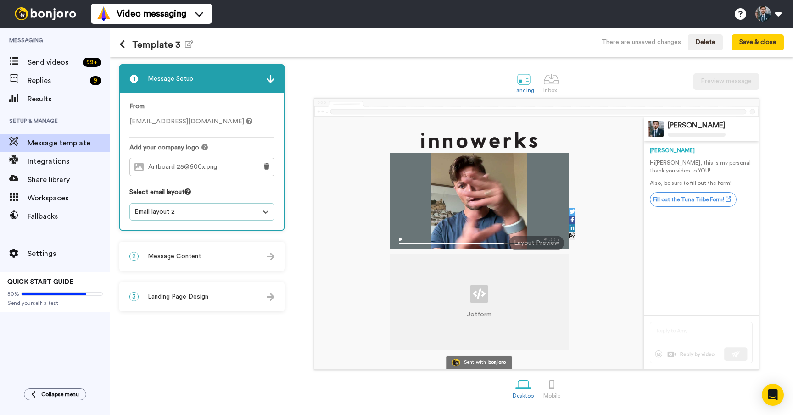
click at [254, 123] on div "operations@kuvrdcamera.com" at bounding box center [201, 121] width 145 height 9
click at [169, 285] on div "3 Landing Page Design" at bounding box center [201, 297] width 163 height 28
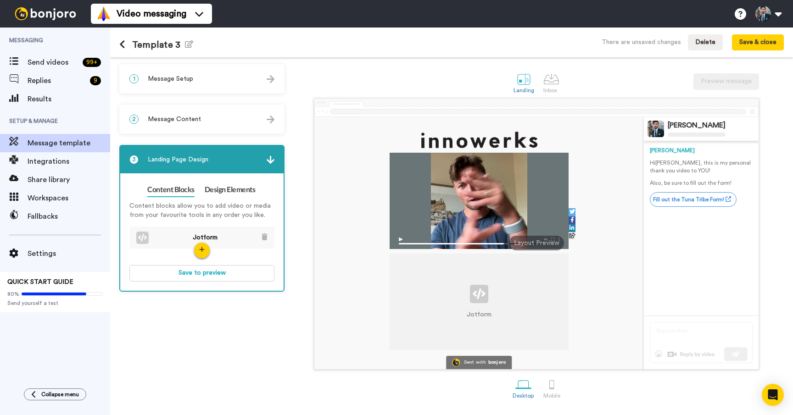
click at [239, 328] on div "1 Message Setup From operations@kuvrdcamera.com Add your company logo Artboard …" at bounding box center [204, 236] width 170 height 344
click at [250, 336] on div "1 Message Setup From operations@kuvrdcamera.com Add your company logo Artboard …" at bounding box center [204, 236] width 170 height 344
click at [751, 44] on button "Save & close" at bounding box center [758, 42] width 52 height 17
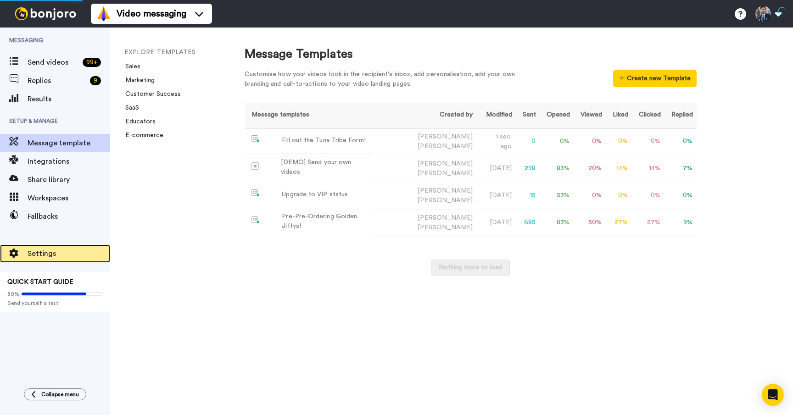
click at [35, 258] on span "Settings" at bounding box center [69, 253] width 83 height 11
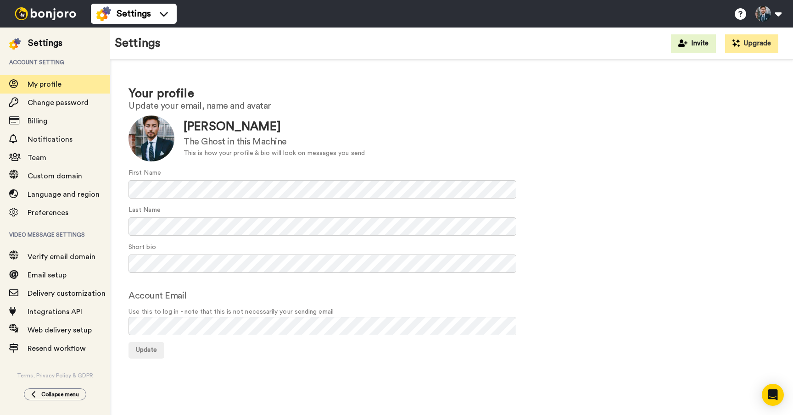
click at [256, 290] on div "Account Email Use this to log in - note that this is not necessarily your sendi…" at bounding box center [451, 312] width 646 height 46
click at [60, 95] on div "Change password" at bounding box center [55, 103] width 110 height 18
click at [48, 117] on span "Billing" at bounding box center [69, 121] width 83 height 11
click at [43, 134] on span "Notifications" at bounding box center [69, 139] width 83 height 11
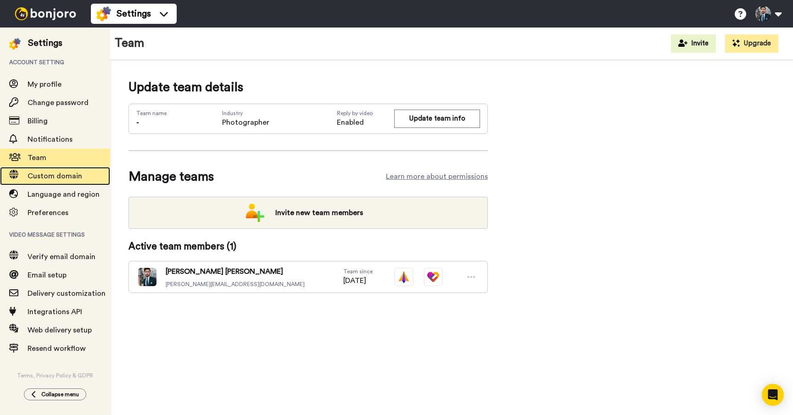
click at [47, 177] on span "Custom domain" at bounding box center [55, 175] width 55 height 7
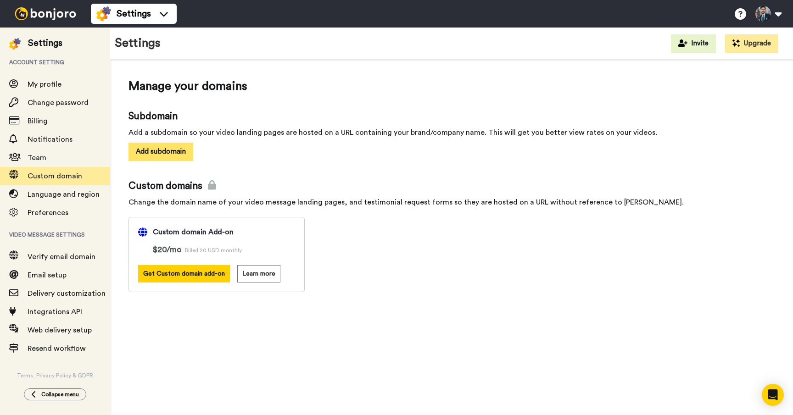
click at [154, 157] on button "Add subdomain" at bounding box center [160, 152] width 65 height 18
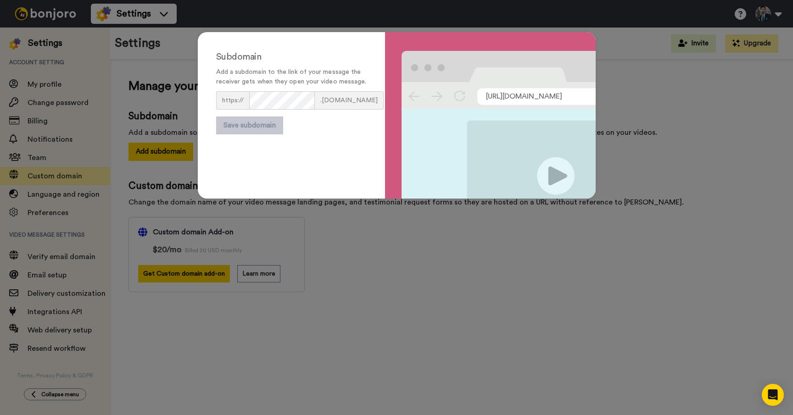
click at [274, 122] on form "https:// .[DOMAIN_NAME] Save subdomain" at bounding box center [291, 112] width 150 height 43
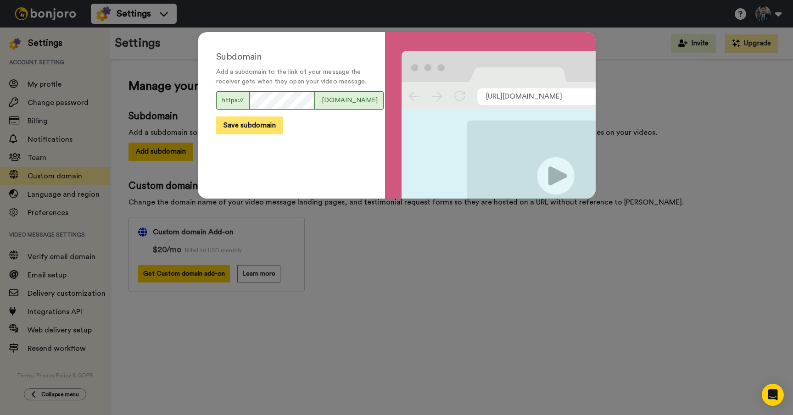
click at [256, 134] on button "Save subdomain" at bounding box center [249, 126] width 67 height 18
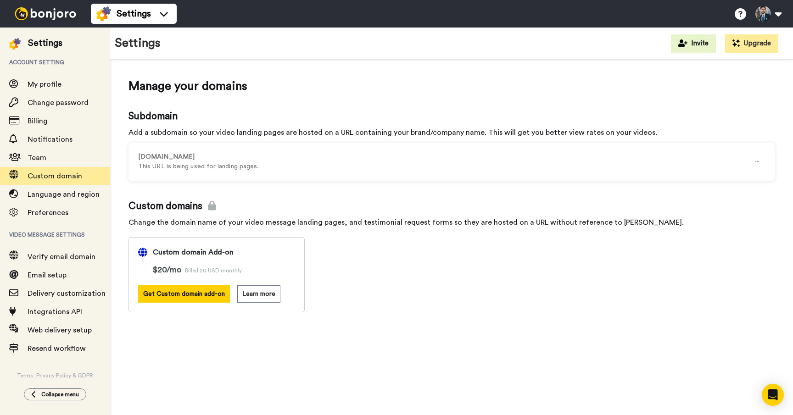
click at [384, 188] on div "Subdomain Add a subdomain so your video landing pages are hosted on a URL conta…" at bounding box center [451, 211] width 646 height 203
click at [206, 185] on div "Subdomain Add a subdomain so your video landing pages are hosted on a URL conta…" at bounding box center [451, 211] width 646 height 203
click at [196, 167] on p "This URL is being used for landing pages." at bounding box center [443, 167] width 611 height 10
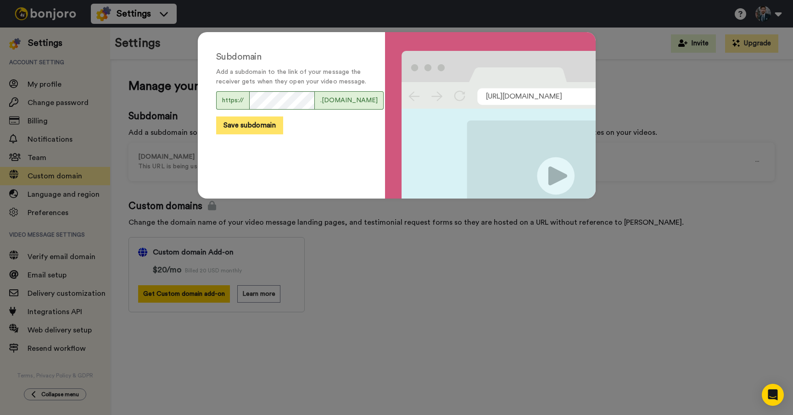
click at [269, 134] on button "Save subdomain" at bounding box center [249, 126] width 67 height 18
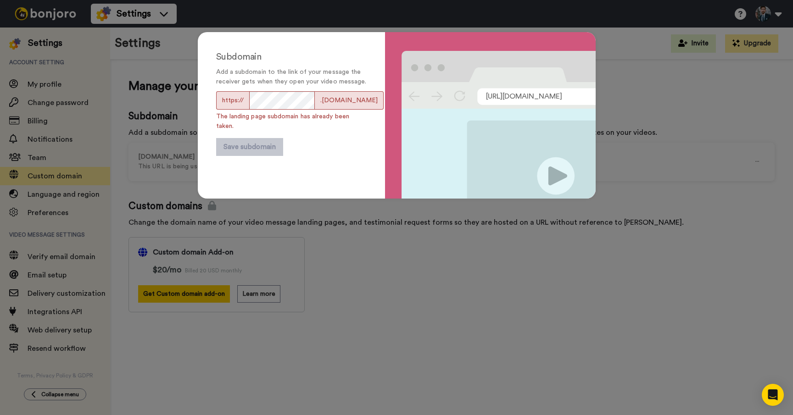
click at [395, 238] on div "Subdomain Add a subdomain to the link of your message the receiver gets when th…" at bounding box center [396, 207] width 793 height 415
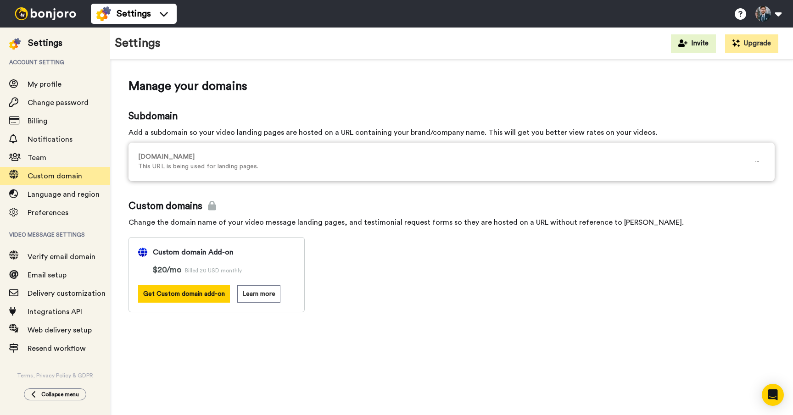
click at [300, 173] on div "[DOMAIN_NAME] This URL is being used for landing pages." at bounding box center [451, 162] width 646 height 39
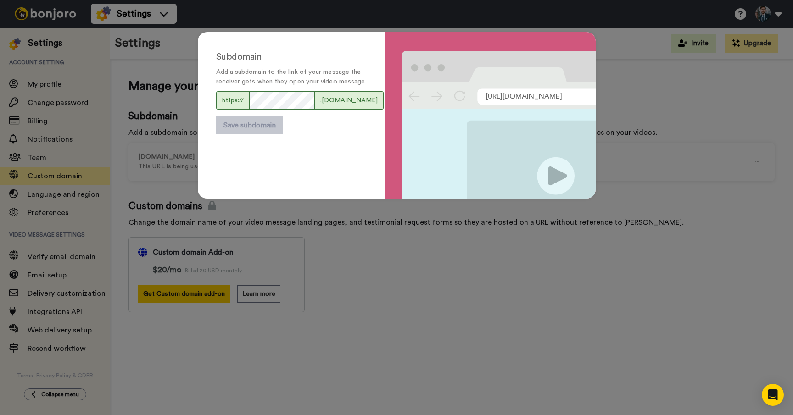
drag, startPoint x: 400, startPoint y: 242, endPoint x: 367, endPoint y: 243, distance: 34.0
click at [400, 242] on div "Subdomain Add a subdomain to the link of your message the receiver gets when th…" at bounding box center [396, 207] width 793 height 415
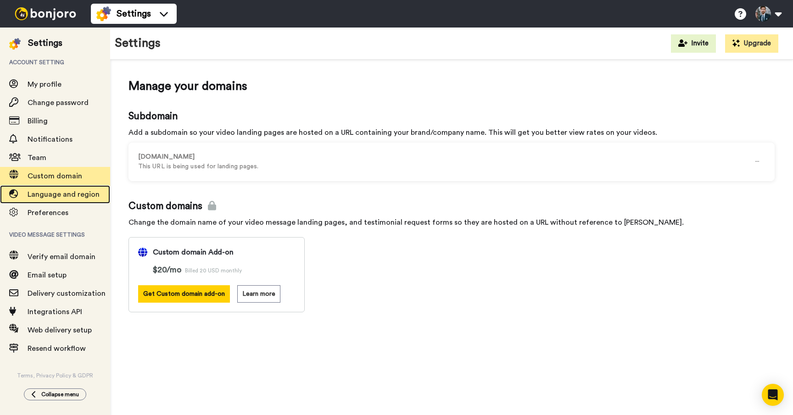
click at [24, 194] on span at bounding box center [14, 194] width 28 height 9
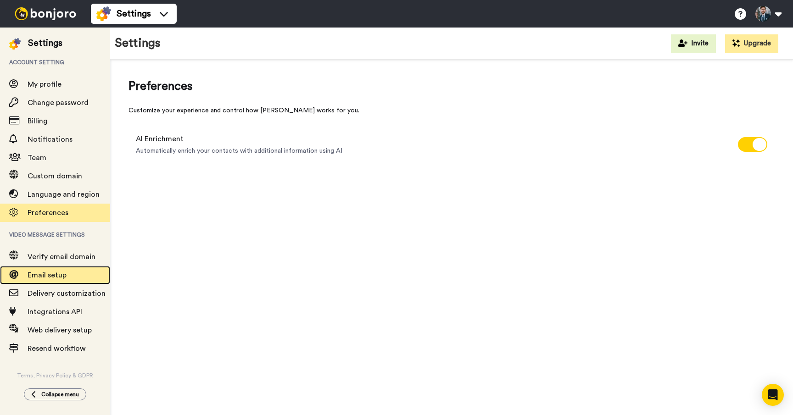
click at [65, 273] on span "Email setup" at bounding box center [47, 275] width 39 height 7
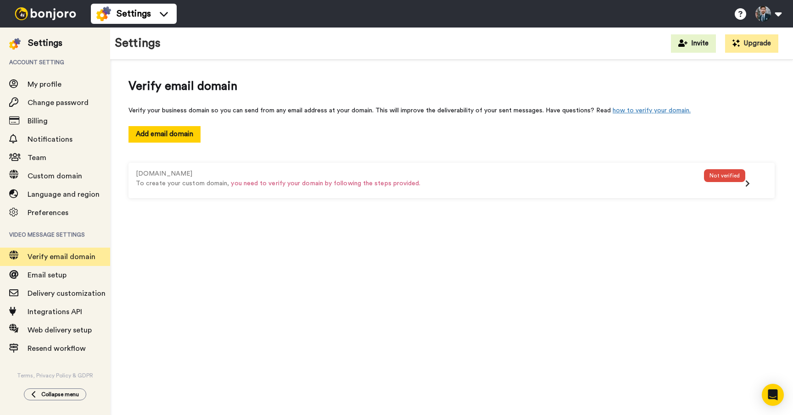
click at [309, 154] on div "kuvrdcamera.com To create your custom domain, you need to verify your domain by…" at bounding box center [451, 181] width 646 height 54
click at [173, 139] on button "Add email domain" at bounding box center [164, 134] width 72 height 16
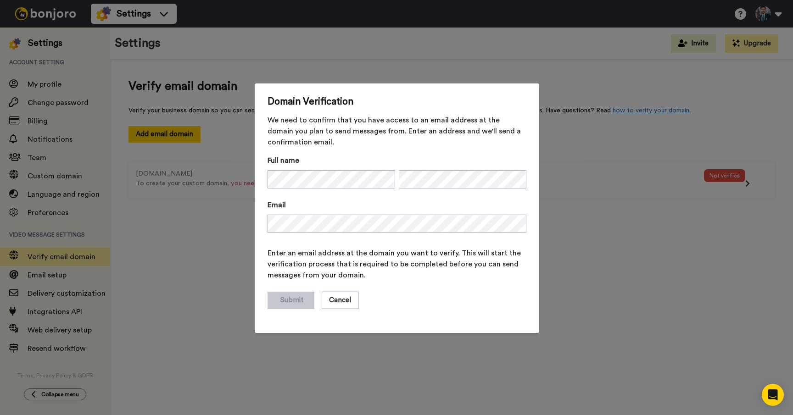
click at [439, 271] on span "Enter an email address at the domain you want to verify. This will start the ve…" at bounding box center [396, 264] width 259 height 33
click at [294, 300] on button "Submit" at bounding box center [290, 300] width 46 height 17
click at [291, 300] on button "Submit" at bounding box center [290, 300] width 46 height 17
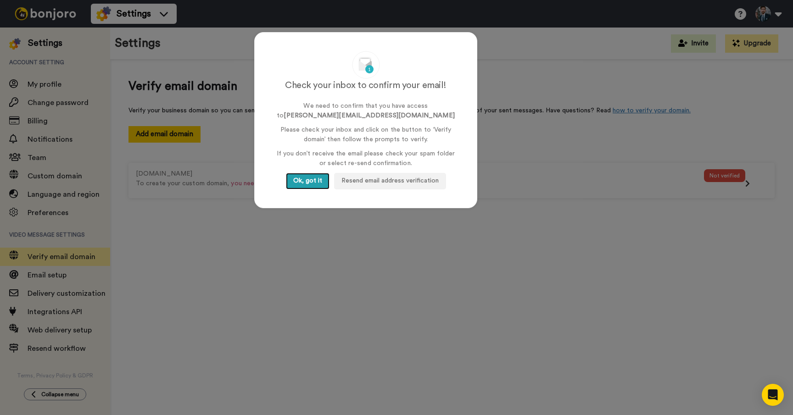
drag, startPoint x: 305, startPoint y: 179, endPoint x: 315, endPoint y: 132, distance: 48.3
click at [315, 132] on div "Check your inbox to confirm your email! We need to confirm that you have access…" at bounding box center [365, 120] width 223 height 176
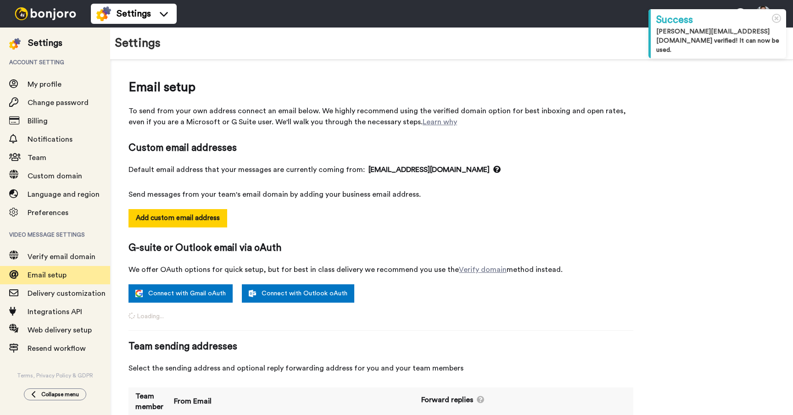
select select "130735"
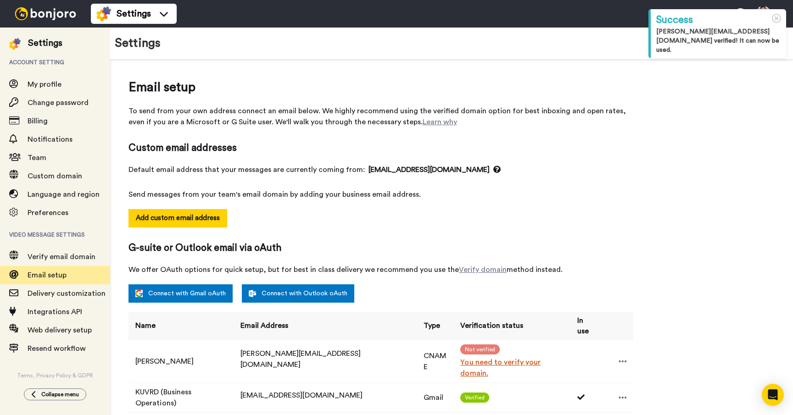
drag, startPoint x: 353, startPoint y: 221, endPoint x: 267, endPoint y: 226, distance: 86.8
click at [353, 221] on div "Add custom email address" at bounding box center [380, 225] width 505 height 32
click at [219, 221] on button "Add custom email address" at bounding box center [177, 218] width 99 height 18
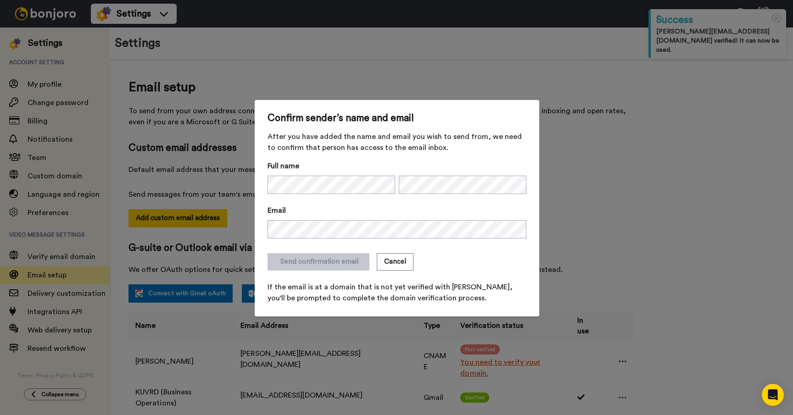
drag, startPoint x: 401, startPoint y: 261, endPoint x: 435, endPoint y: 256, distance: 34.7
click at [402, 261] on button "Cancel" at bounding box center [395, 261] width 37 height 17
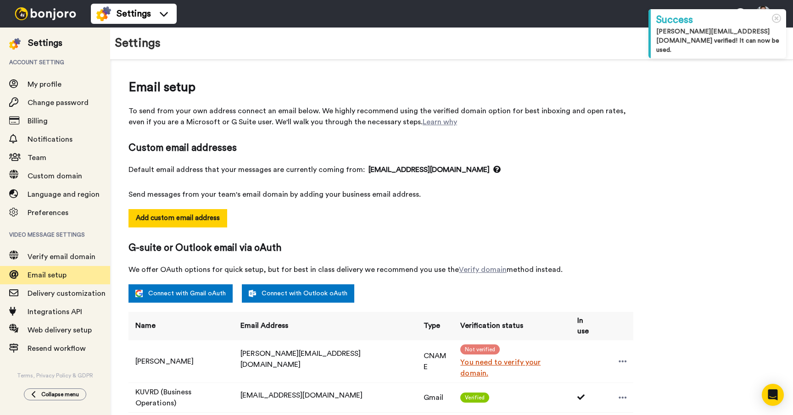
click at [494, 219] on div "Add custom email address" at bounding box center [380, 225] width 505 height 32
click at [771, 109] on div "Email setup To send from your own address connect an email below. We highly rec…" at bounding box center [451, 343] width 646 height 531
drag, startPoint x: 765, startPoint y: 122, endPoint x: 378, endPoint y: 249, distance: 407.1
click at [761, 122] on div "Email setup To send from your own address connect an email below. We highly rec…" at bounding box center [451, 343] width 646 height 531
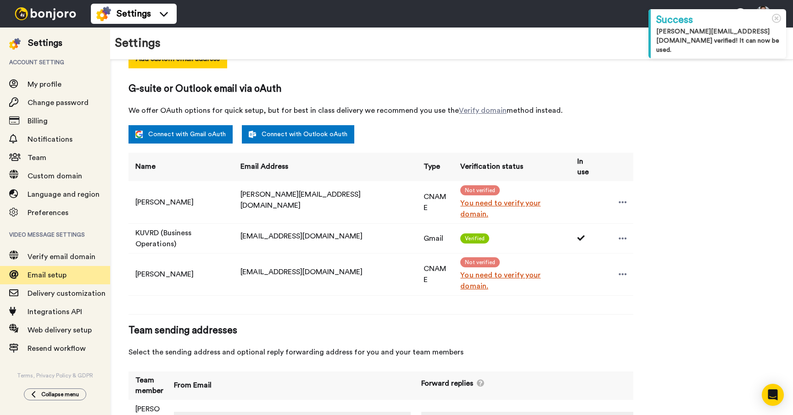
scroll to position [159, 0]
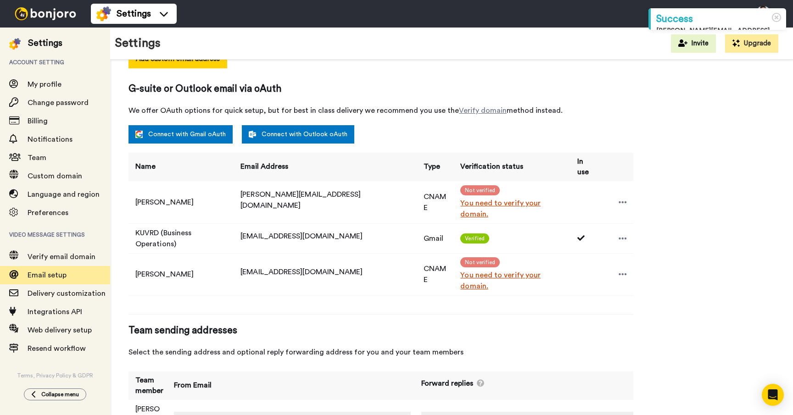
click at [349, 194] on div "[PERSON_NAME][EMAIL_ADDRESS][DOMAIN_NAME]" at bounding box center [326, 200] width 172 height 22
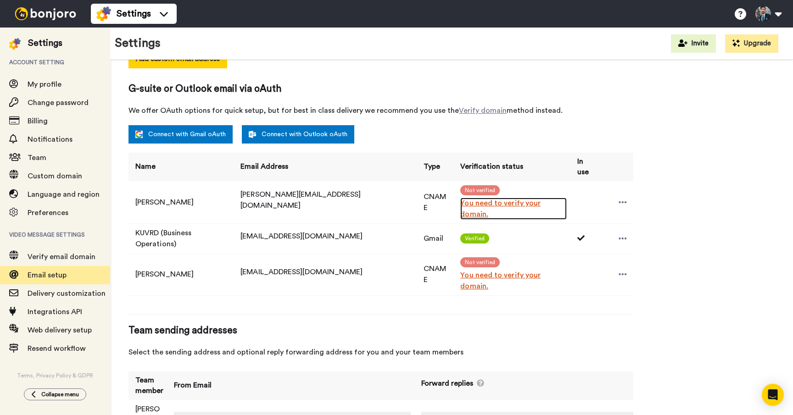
click at [460, 200] on link "You need to verify your domain." at bounding box center [513, 209] width 106 height 22
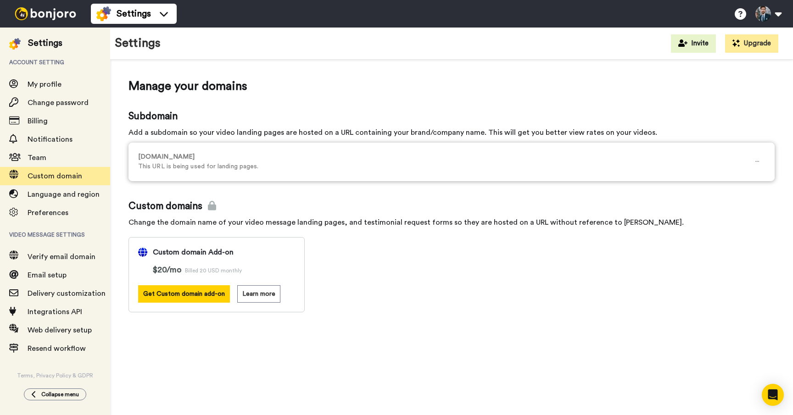
drag, startPoint x: 289, startPoint y: 203, endPoint x: 256, endPoint y: 174, distance: 44.2
click at [288, 202] on span "Custom domains" at bounding box center [451, 207] width 646 height 14
click at [255, 172] on div "[DOMAIN_NAME] This URL is being used for landing pages." at bounding box center [451, 162] width 646 height 39
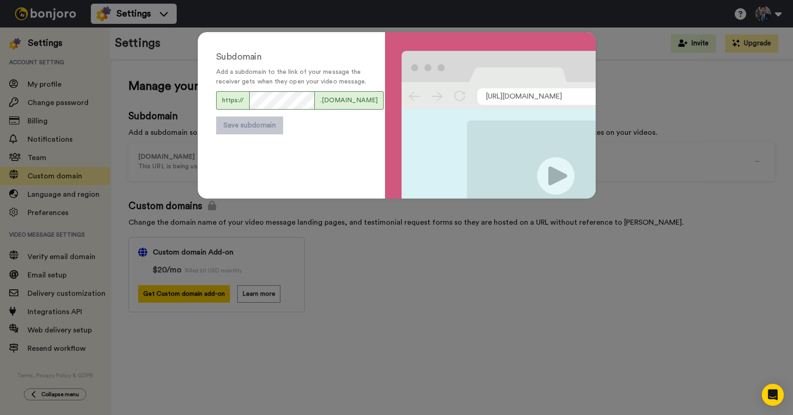
click at [366, 271] on div "Subdomain Add a subdomain to the link of your message the receiver gets when th…" at bounding box center [396, 207] width 793 height 415
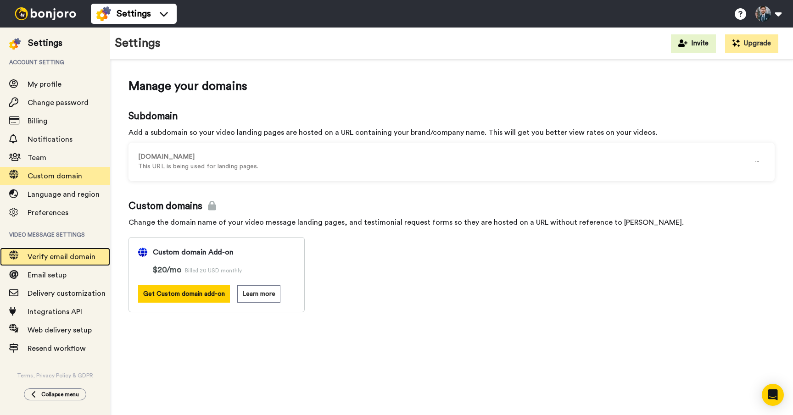
click at [71, 260] on span "Verify email domain" at bounding box center [62, 256] width 68 height 7
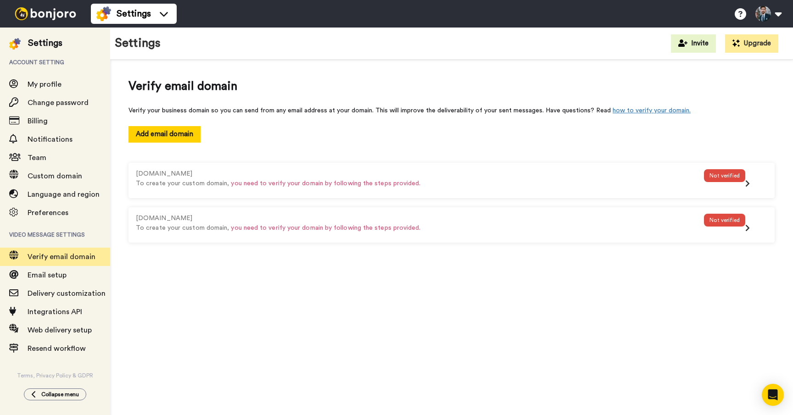
click at [323, 135] on div "Add email domain" at bounding box center [451, 134] width 646 height 16
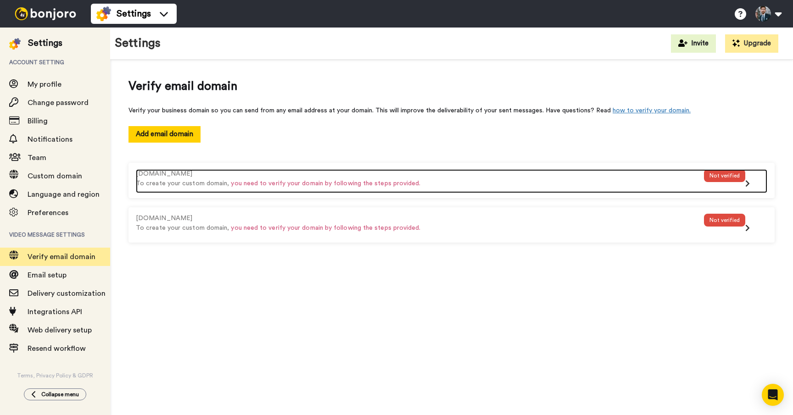
click at [725, 178] on div "Not verified" at bounding box center [724, 175] width 41 height 13
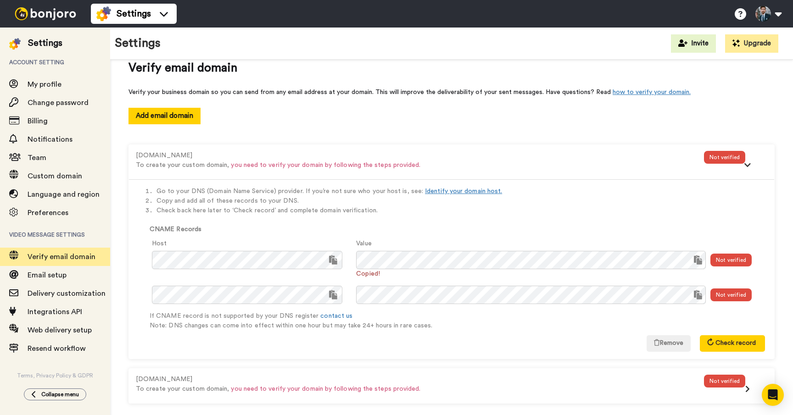
scroll to position [28, 0]
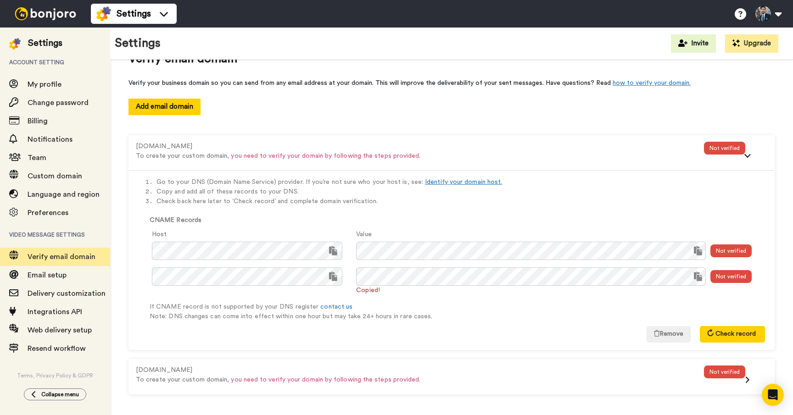
click at [657, 200] on li "Check back here later to ‘Check record’ and complete domain verification." at bounding box center [460, 202] width 608 height 10
click at [740, 333] on span "Check record" at bounding box center [735, 334] width 40 height 6
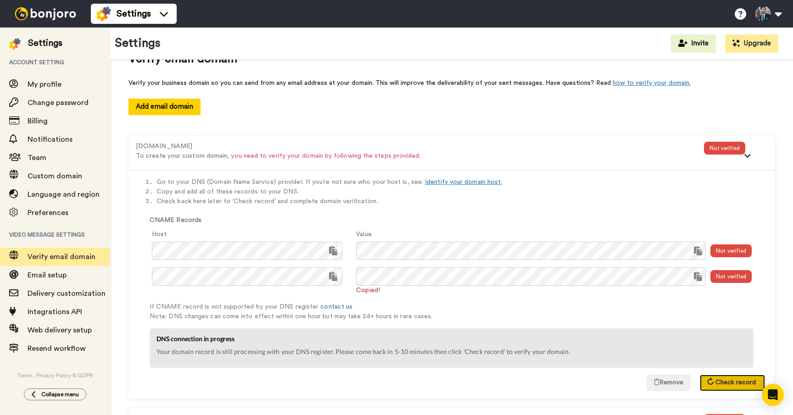
scroll to position [77, 0]
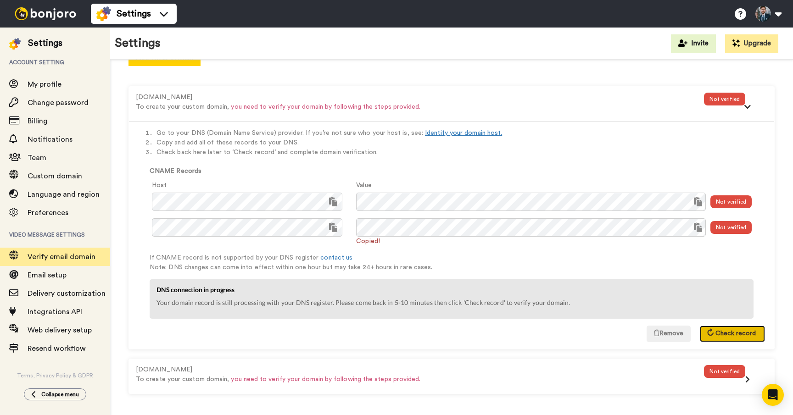
click at [737, 339] on button "Check record" at bounding box center [732, 334] width 65 height 17
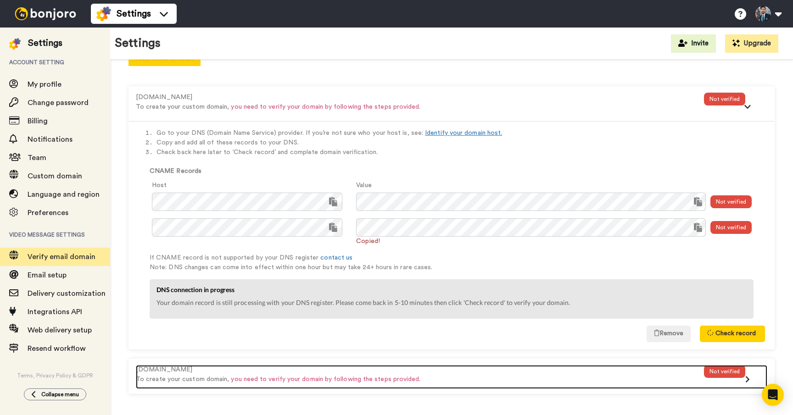
click at [543, 377] on p "To create your custom domain, you need to verify your domain by following the s…" at bounding box center [420, 380] width 568 height 10
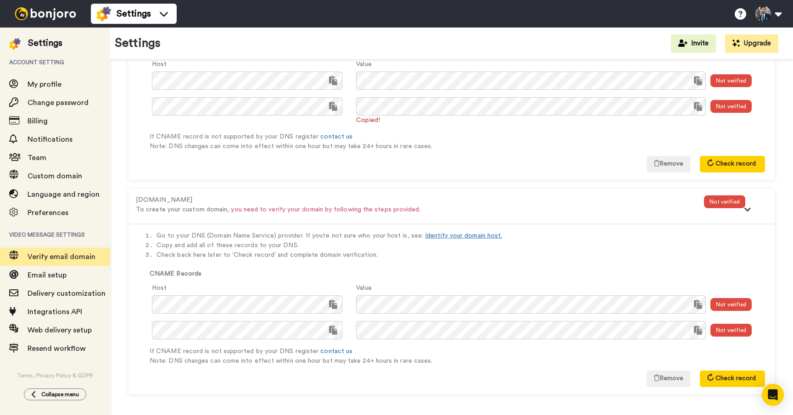
click at [390, 261] on div "Go to your DNS (Domain Name Service) provider. If you’re not sure who your host…" at bounding box center [451, 309] width 645 height 170
click at [659, 375] on button "Remove" at bounding box center [668, 379] width 44 height 17
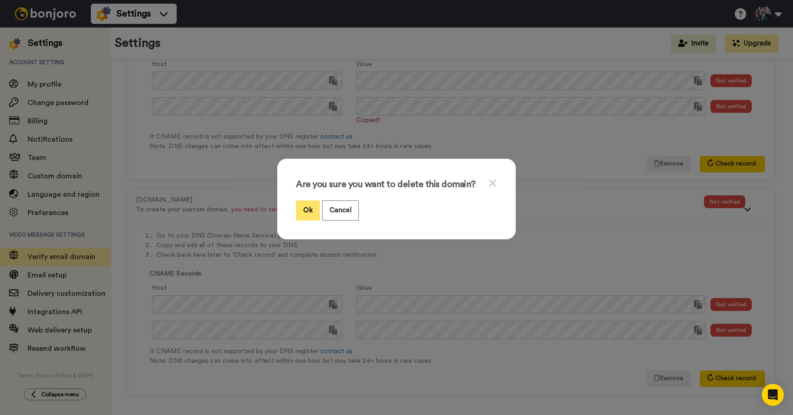
click at [306, 207] on button "Ok" at bounding box center [308, 210] width 24 height 20
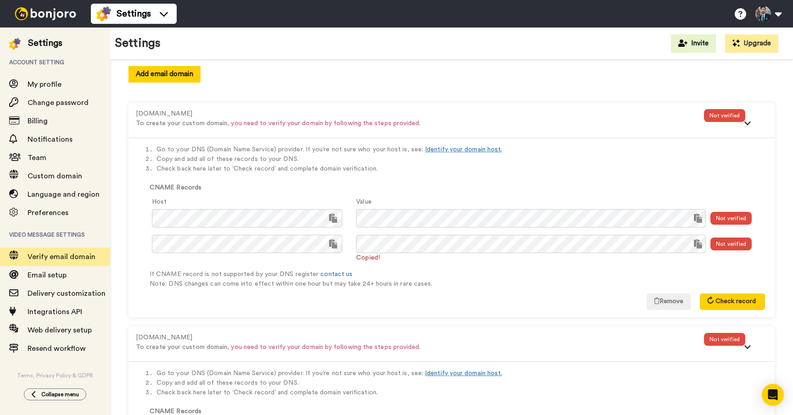
scroll to position [0, 0]
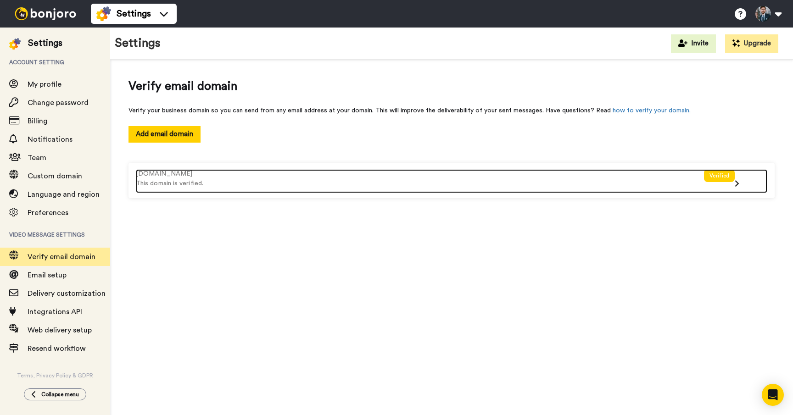
click at [467, 182] on p "This domain is verified." at bounding box center [420, 184] width 568 height 10
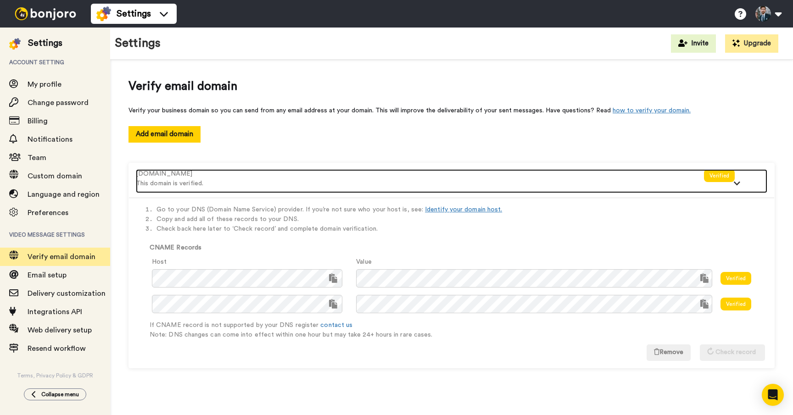
click at [463, 181] on p "This domain is verified." at bounding box center [420, 184] width 568 height 10
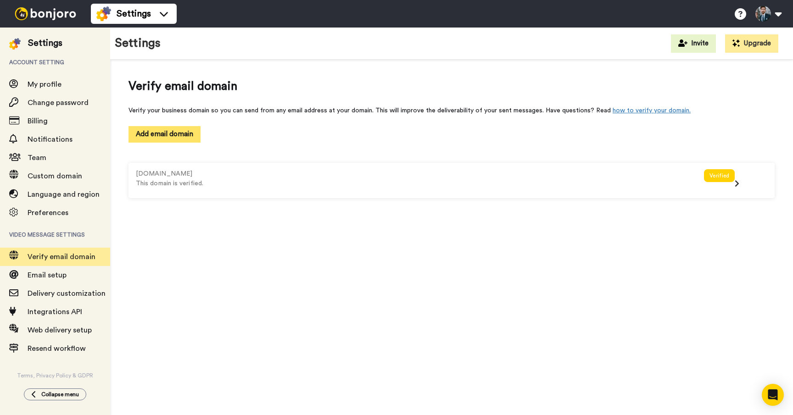
click at [168, 129] on button "Add email domain" at bounding box center [164, 134] width 72 height 16
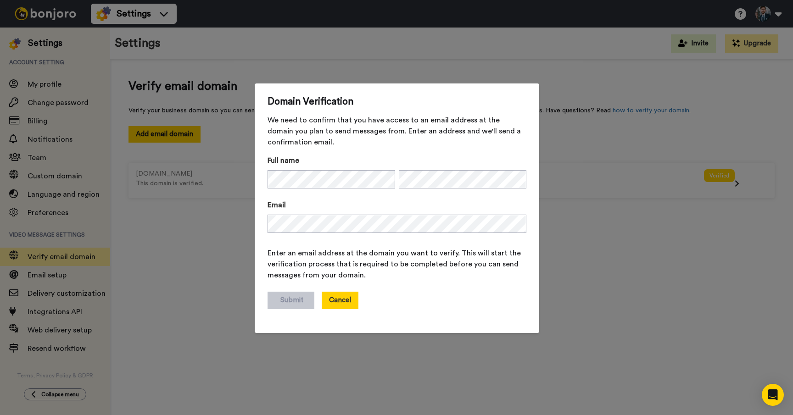
click at [343, 305] on button "Cancel" at bounding box center [340, 300] width 37 height 17
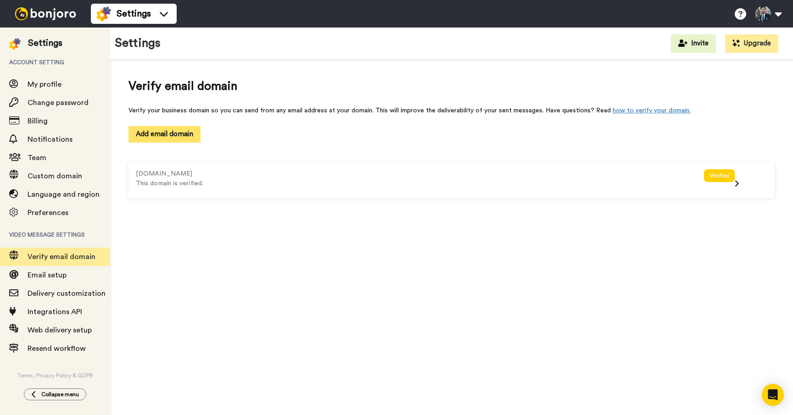
click at [153, 133] on button "Add email domain" at bounding box center [164, 134] width 72 height 16
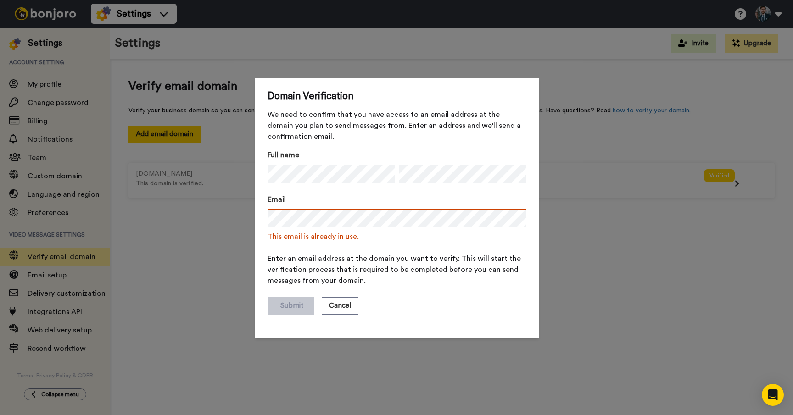
click at [295, 274] on form "Full name Email This email is already in use. Enter an email address at the dom…" at bounding box center [396, 238] width 259 height 176
drag, startPoint x: 303, startPoint y: 277, endPoint x: 323, endPoint y: 297, distance: 28.2
click at [304, 278] on span "Enter an email address at the domain you want to verify. This will start the ve…" at bounding box center [396, 269] width 259 height 33
drag, startPoint x: 333, startPoint y: 300, endPoint x: 348, endPoint y: 306, distance: 15.2
click at [336, 302] on button "Cancel" at bounding box center [340, 305] width 37 height 17
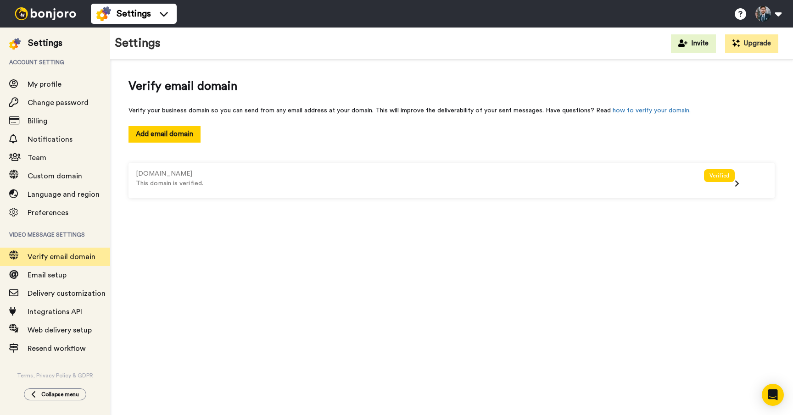
click at [440, 329] on div "Verify email domain Verify your business domain so you can send from any email …" at bounding box center [451, 240] width 683 height 361
click at [404, 119] on div "Verify your business domain so you can send from any email address at your doma…" at bounding box center [451, 156] width 646 height 101
drag, startPoint x: 628, startPoint y: 131, endPoint x: 467, endPoint y: 133, distance: 161.0
click at [626, 131] on div "Add email domain" at bounding box center [451, 134] width 646 height 16
drag, startPoint x: 423, startPoint y: 129, endPoint x: 342, endPoint y: 126, distance: 81.7
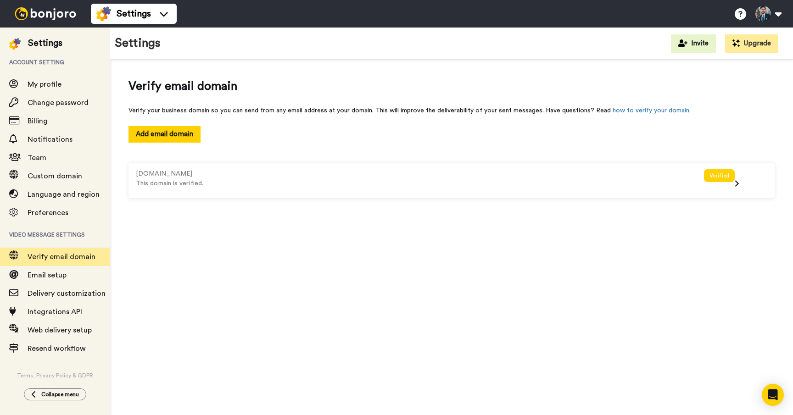
click at [423, 129] on div "Add email domain" at bounding box center [451, 134] width 646 height 16
click at [45, 279] on span "Email setup" at bounding box center [47, 275] width 39 height 7
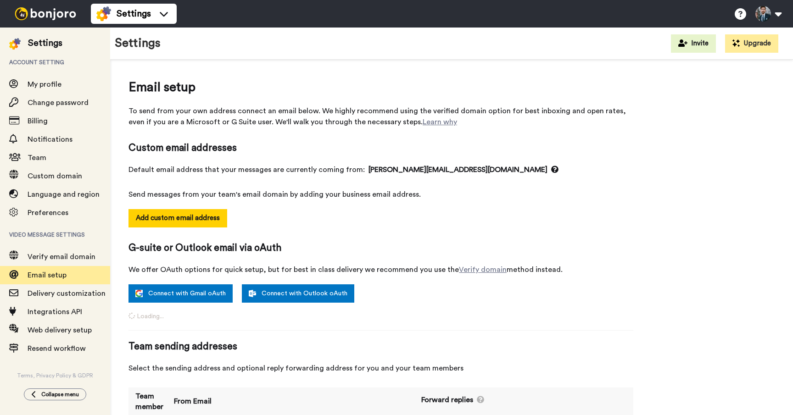
select select "163552"
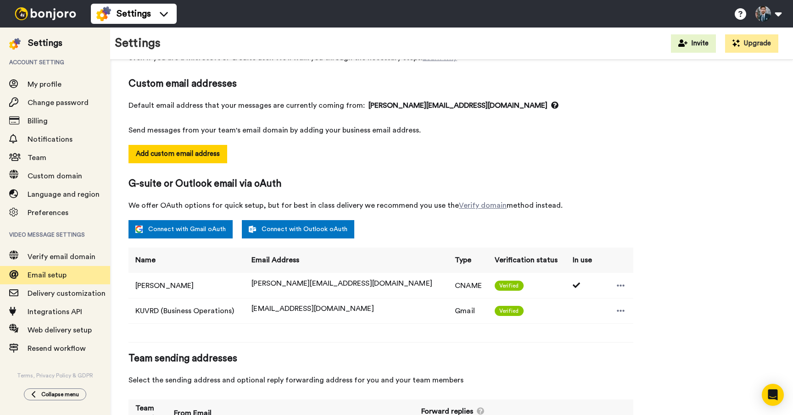
scroll to position [122, 0]
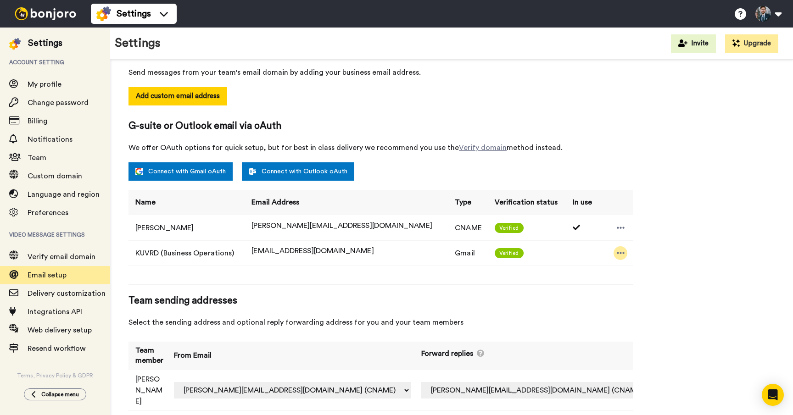
click at [617, 252] on icon at bounding box center [621, 253] width 8 height 2
click at [628, 267] on li "Delete" at bounding box center [631, 268] width 50 height 13
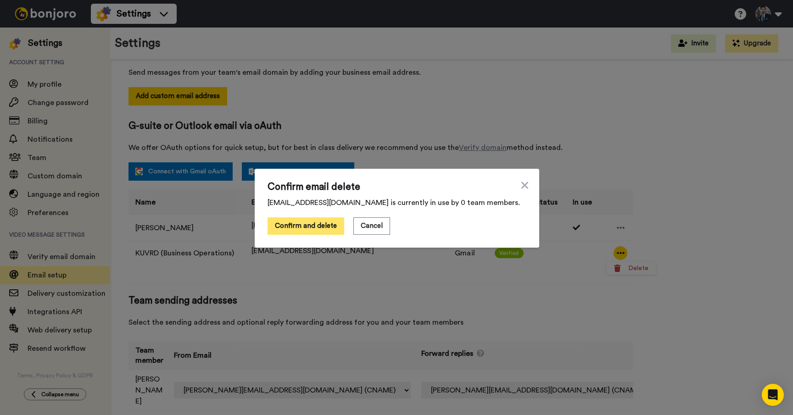
click at [300, 228] on button "Confirm and delete" at bounding box center [305, 225] width 77 height 17
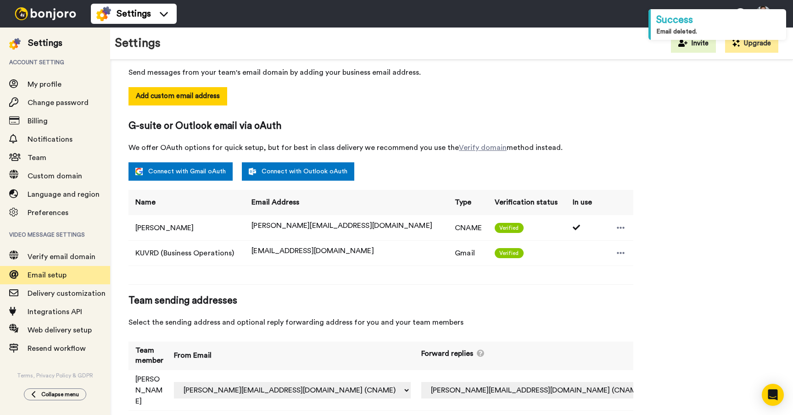
scroll to position [97, 0]
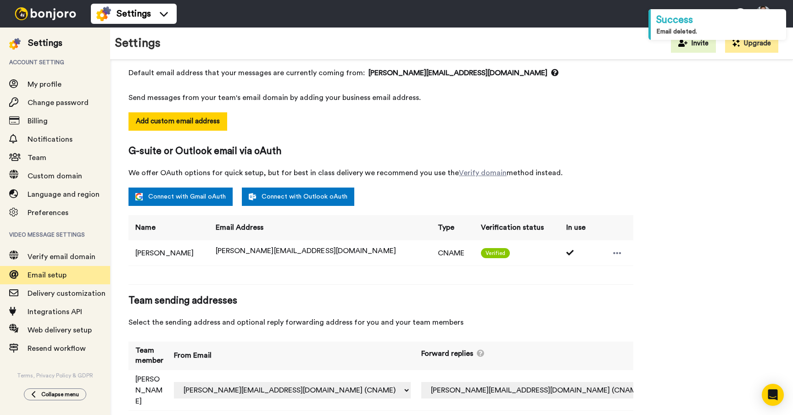
click at [349, 295] on span "Team sending addresses" at bounding box center [380, 301] width 505 height 14
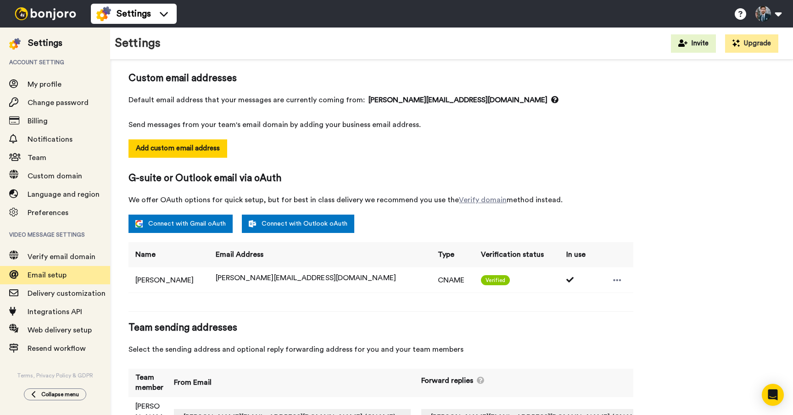
scroll to position [64, 0]
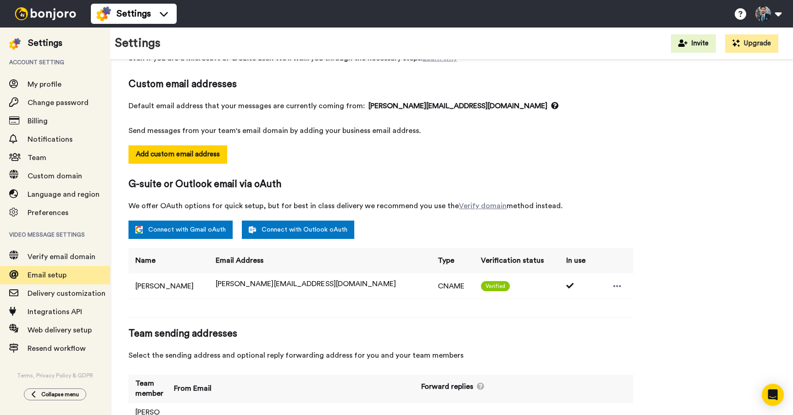
click at [350, 149] on div "Add custom email address" at bounding box center [380, 161] width 505 height 32
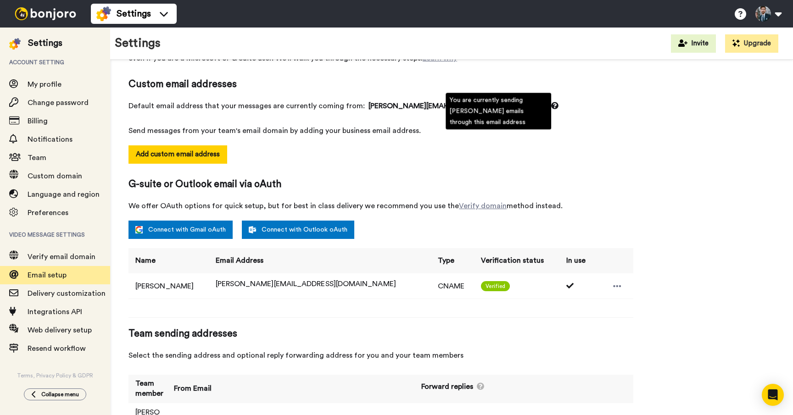
click at [416, 109] on span "cary@innowerks.com" at bounding box center [463, 105] width 190 height 11
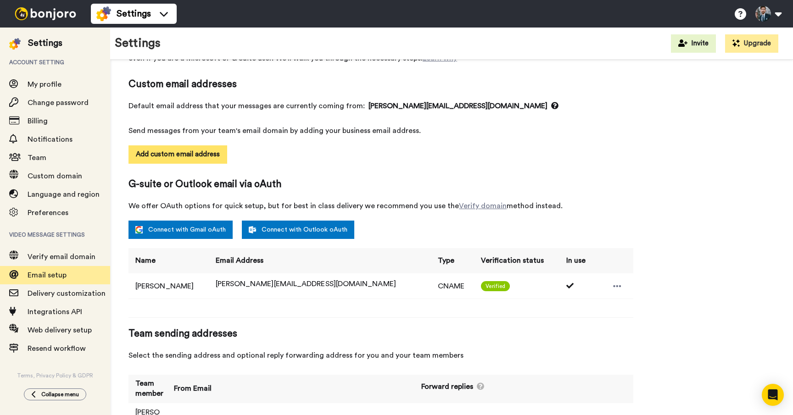
click at [188, 150] on button "Add custom email address" at bounding box center [177, 154] width 99 height 18
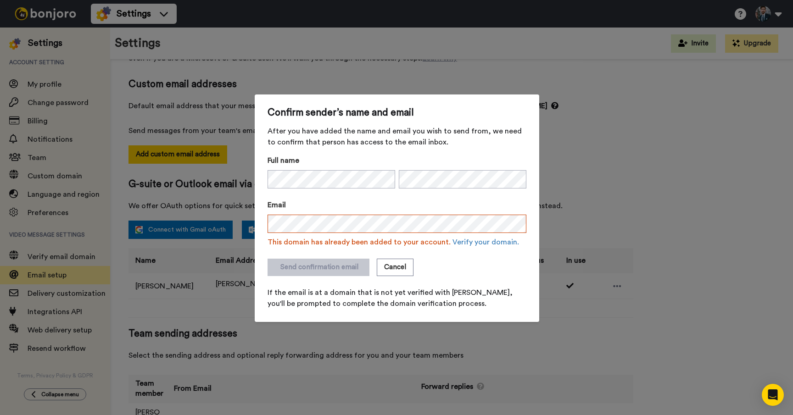
click at [437, 266] on div "Send confirmation email Cancel" at bounding box center [396, 267] width 259 height 17
click at [461, 245] on link "Verify your domain." at bounding box center [485, 242] width 67 height 7
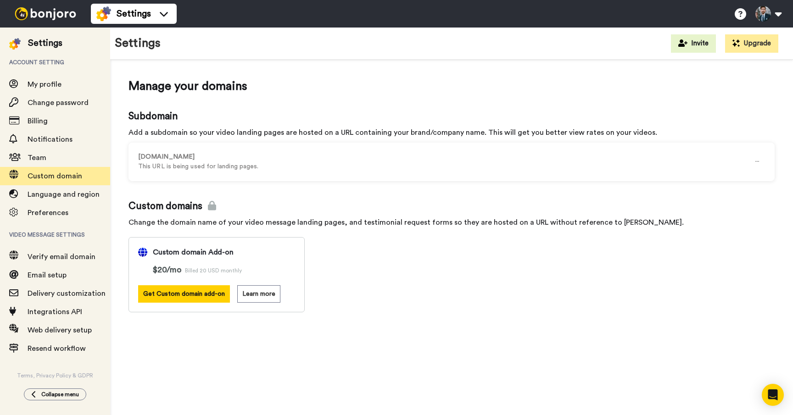
click at [472, 280] on div "Custom domains Change the domain name of your video message landing pages, and …" at bounding box center [451, 256] width 646 height 113
click at [42, 297] on span "Delivery customization" at bounding box center [67, 293] width 78 height 7
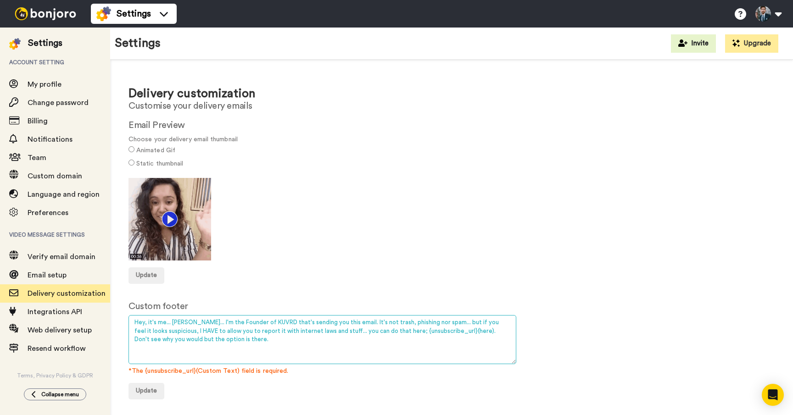
click at [258, 324] on textarea "Hey, it's me... [PERSON_NAME]... I'm the Founder of KUVRD that's sending you th…" at bounding box center [322, 339] width 388 height 49
drag, startPoint x: 259, startPoint y: 320, endPoint x: 239, endPoint y: 319, distance: 19.7
click at [241, 320] on textarea "Hey, it's me... [PERSON_NAME]... I'm the Founder of KUVRD that's sending you th…" at bounding box center [322, 339] width 388 height 49
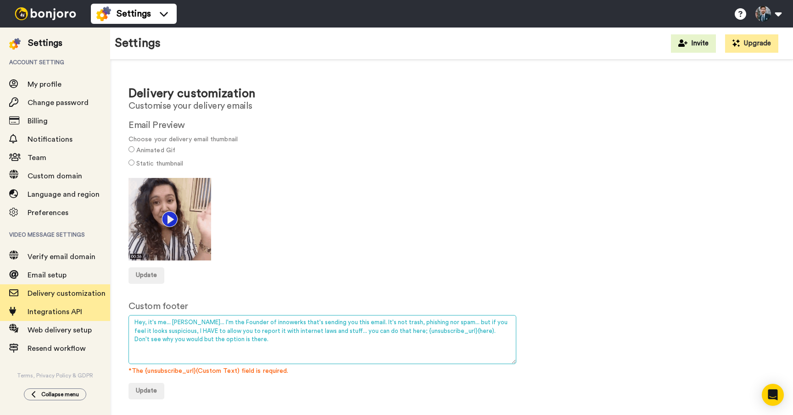
type textarea "Hey, it's me... [PERSON_NAME]... I'm the Founder of innowerks that's sending yo…"
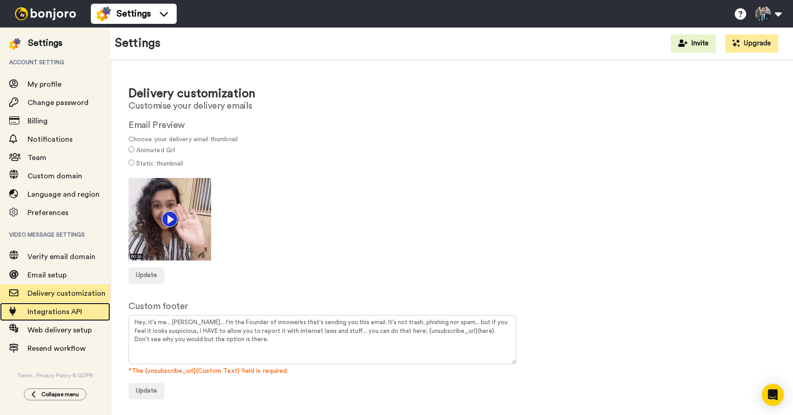
click at [62, 311] on span "Integrations API" at bounding box center [55, 311] width 55 height 7
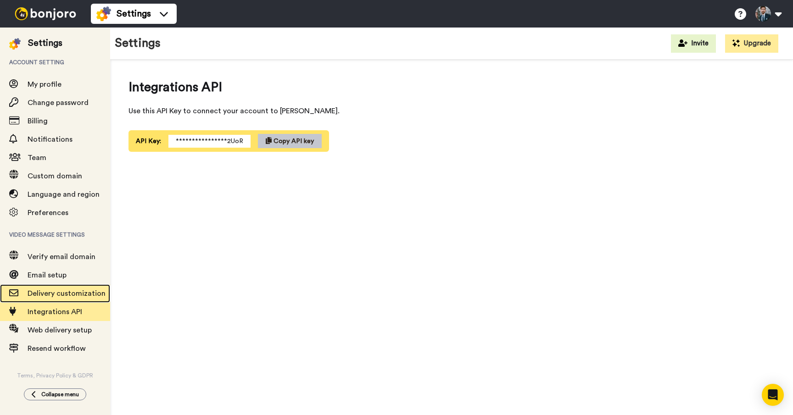
click at [72, 293] on span "Delivery customization" at bounding box center [67, 293] width 78 height 7
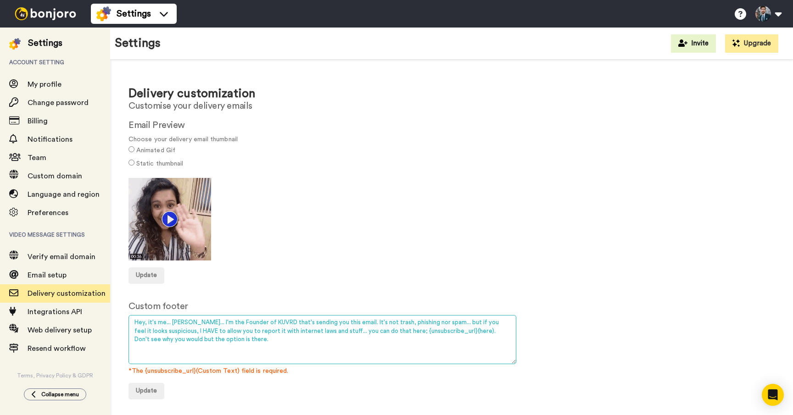
drag, startPoint x: 260, startPoint y: 320, endPoint x: 242, endPoint y: 319, distance: 17.9
click at [242, 319] on textarea "Hey, it's me... [PERSON_NAME]... I'm the Founder of KUVRD that's sending you th…" at bounding box center [322, 339] width 388 height 49
type textarea "Hey, it's me... [PERSON_NAME]... I'm the Founder of innowerks that's sending yo…"
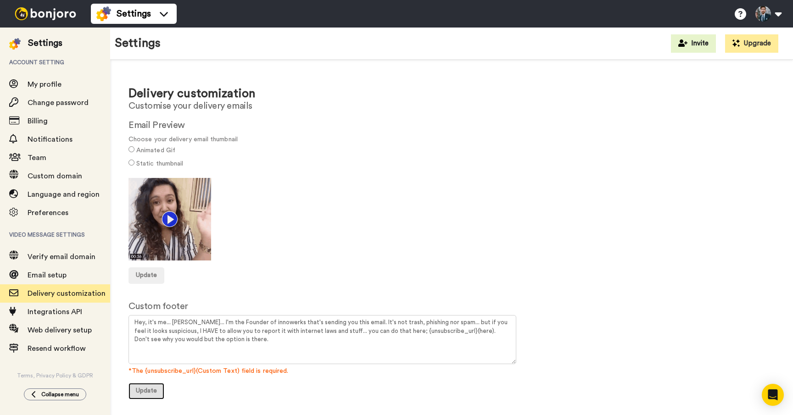
click at [139, 393] on span "Update" at bounding box center [146, 391] width 21 height 6
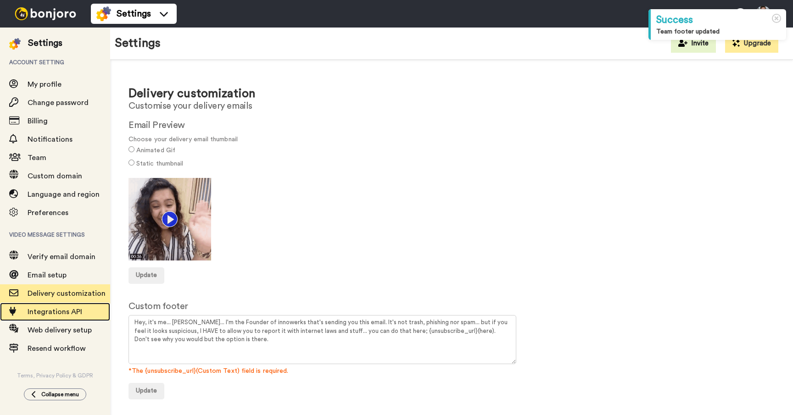
click at [55, 316] on span "Integrations API" at bounding box center [55, 311] width 55 height 7
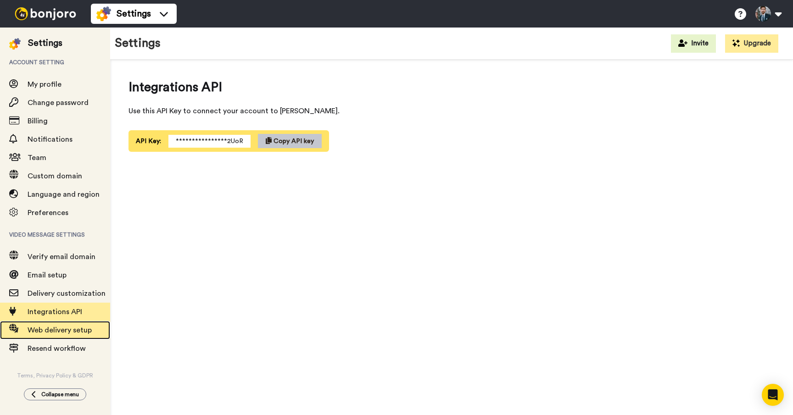
click at [62, 332] on span "Web delivery setup" at bounding box center [60, 330] width 64 height 7
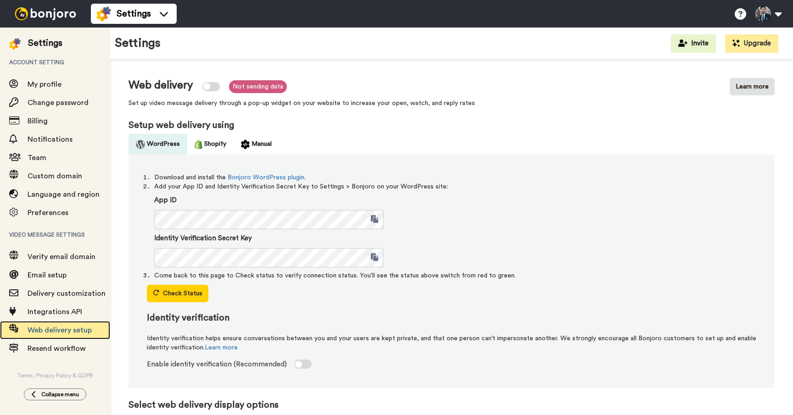
click at [62, 332] on span "Web delivery setup" at bounding box center [60, 330] width 64 height 7
click at [201, 146] on button "Shopify" at bounding box center [210, 144] width 46 height 21
click at [197, 140] on img at bounding box center [199, 144] width 8 height 9
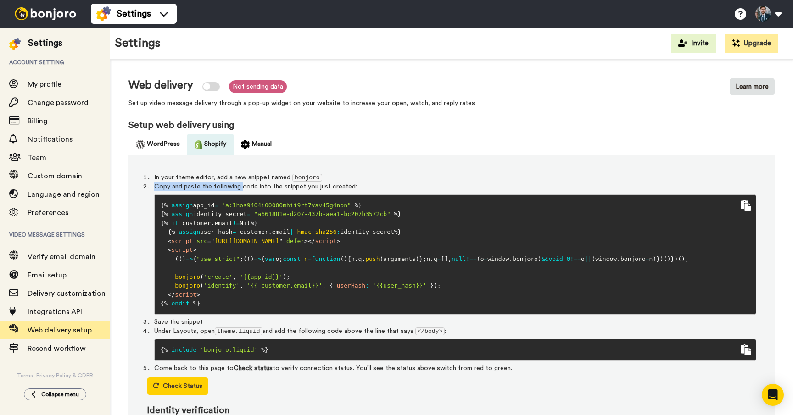
drag, startPoint x: 249, startPoint y: 186, endPoint x: 371, endPoint y: 189, distance: 121.6
click at [370, 189] on li "Copy and paste the following code into the snippet you just created: {% assign …" at bounding box center [455, 248] width 602 height 133
click at [371, 189] on li "Copy and paste the following code into the snippet you just created: {% assign …" at bounding box center [455, 248] width 602 height 133
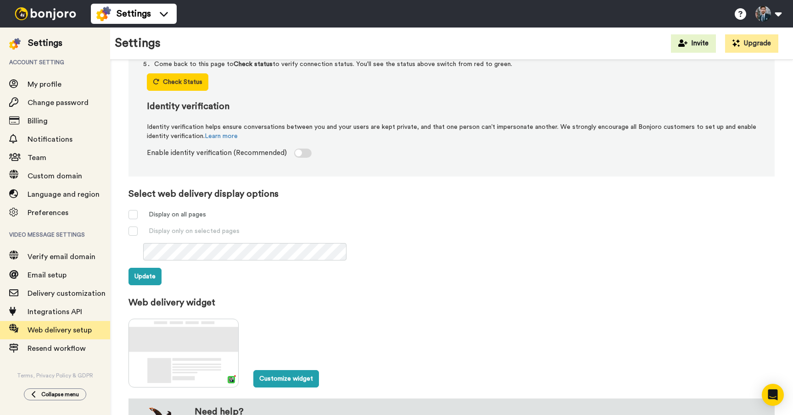
scroll to position [345, 0]
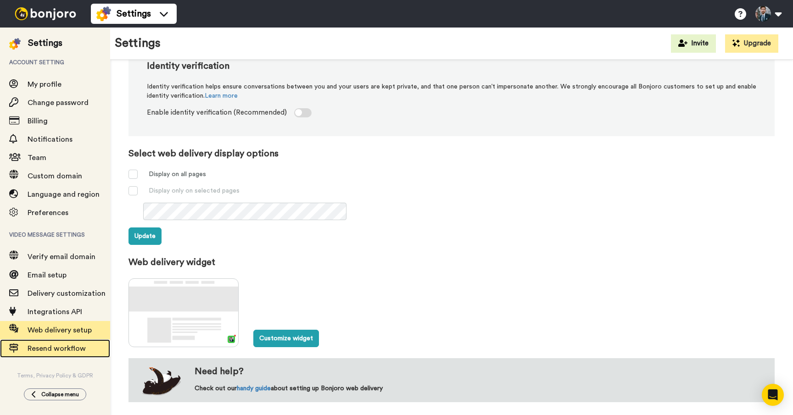
click at [61, 348] on span "Resend workflow" at bounding box center [57, 348] width 58 height 7
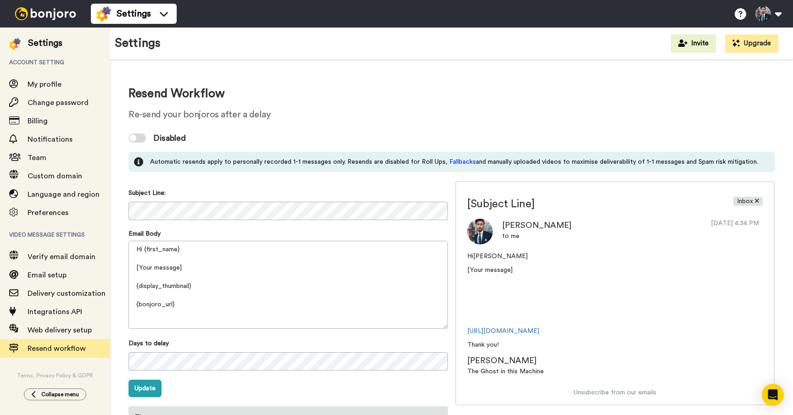
click at [216, 132] on div "Disabled" at bounding box center [451, 138] width 646 height 28
click at [144, 139] on div at bounding box center [136, 137] width 17 height 9
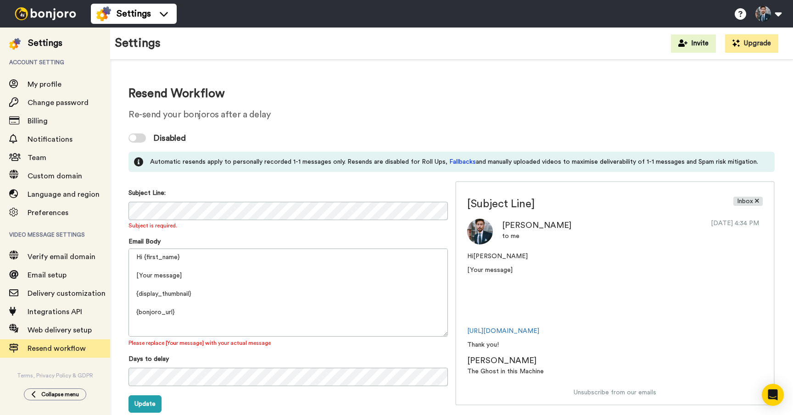
click at [143, 136] on div at bounding box center [136, 137] width 17 height 9
click at [317, 231] on form "Subject Line: Subject is required. Email Body Hi {first_name} [Your message] {d…" at bounding box center [287, 338] width 319 height 306
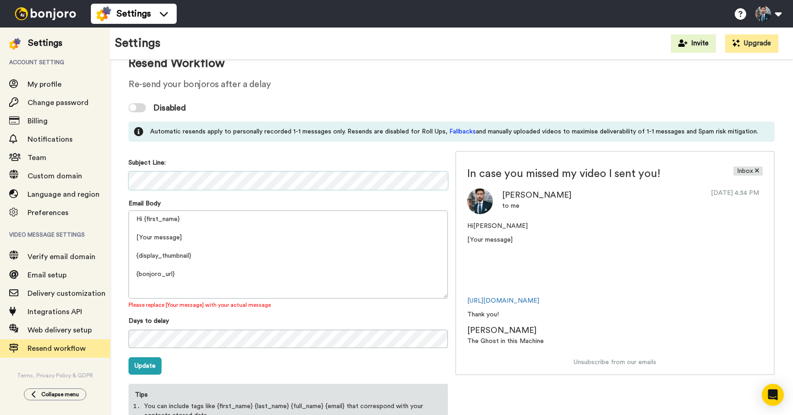
scroll to position [32, 0]
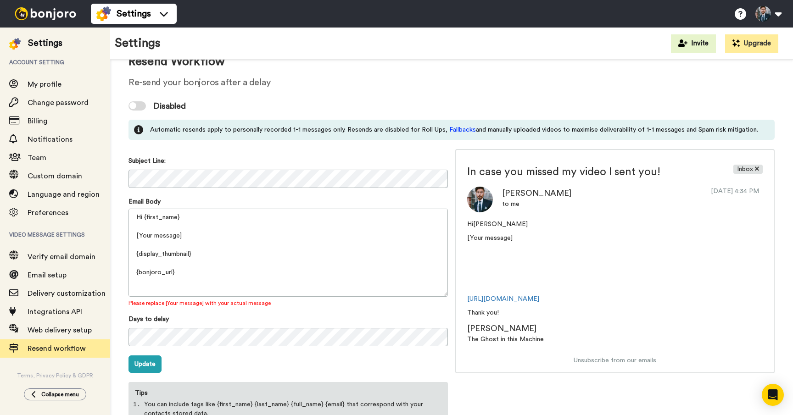
click at [240, 194] on form "Subject Line: Email Body Hi {first_name} [Your message] {display_thumbnail} {bo…" at bounding box center [287, 302] width 319 height 299
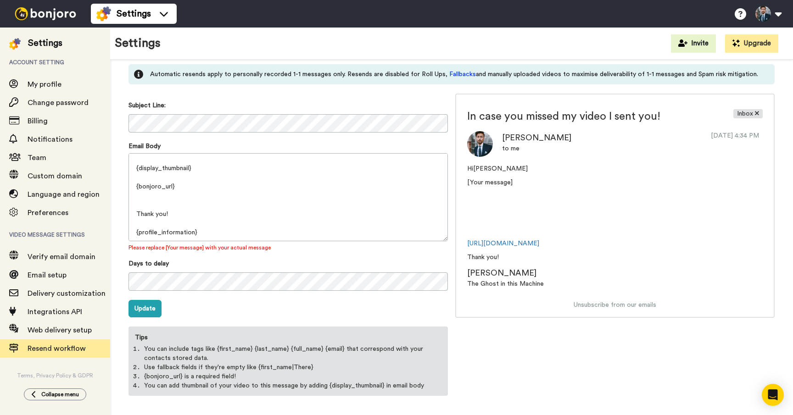
drag, startPoint x: 270, startPoint y: 260, endPoint x: 279, endPoint y: 262, distance: 8.9
click at [271, 260] on div "Days to delay" at bounding box center [287, 275] width 319 height 33
click at [152, 311] on button "Update" at bounding box center [144, 308] width 33 height 17
click at [139, 310] on button "Update" at bounding box center [144, 308] width 33 height 17
click at [147, 304] on button "Update" at bounding box center [144, 308] width 33 height 17
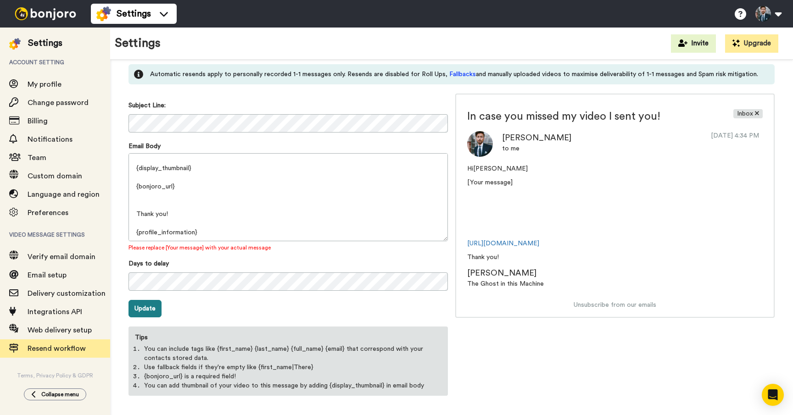
click at [147, 304] on button "Update" at bounding box center [144, 308] width 33 height 17
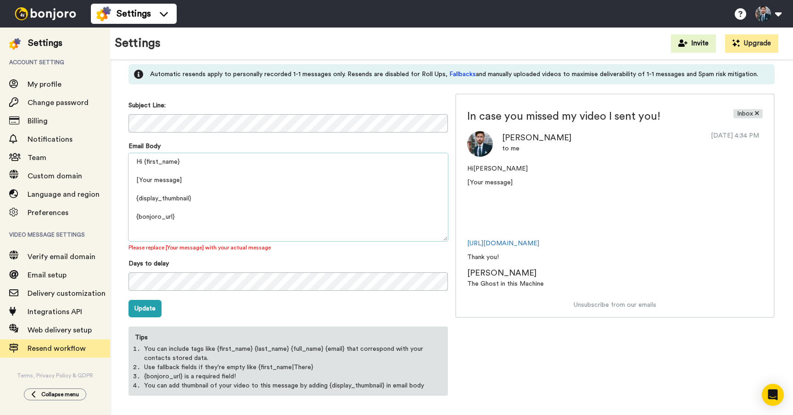
scroll to position [0, 0]
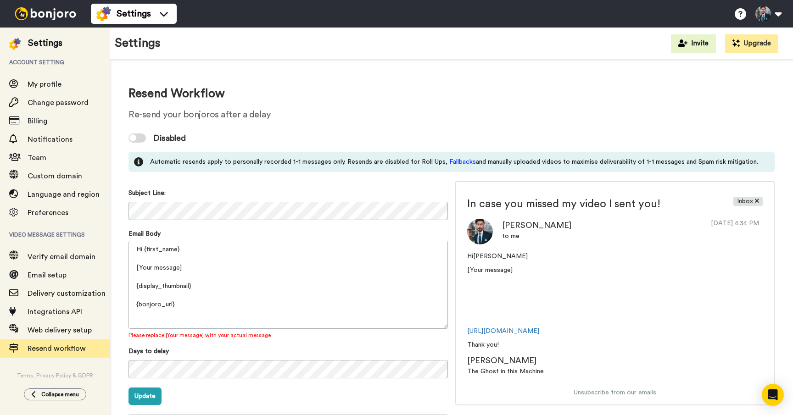
click at [138, 138] on div at bounding box center [136, 137] width 17 height 9
click at [140, 135] on div at bounding box center [136, 137] width 17 height 9
click at [135, 137] on div at bounding box center [132, 137] width 7 height 7
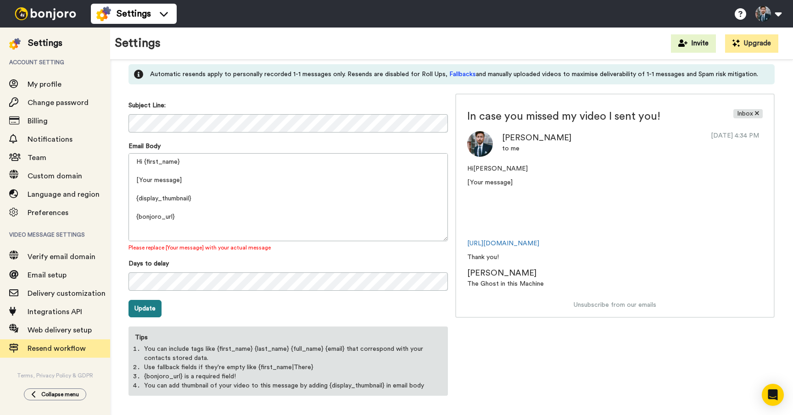
click at [145, 306] on button "Update" at bounding box center [144, 308] width 33 height 17
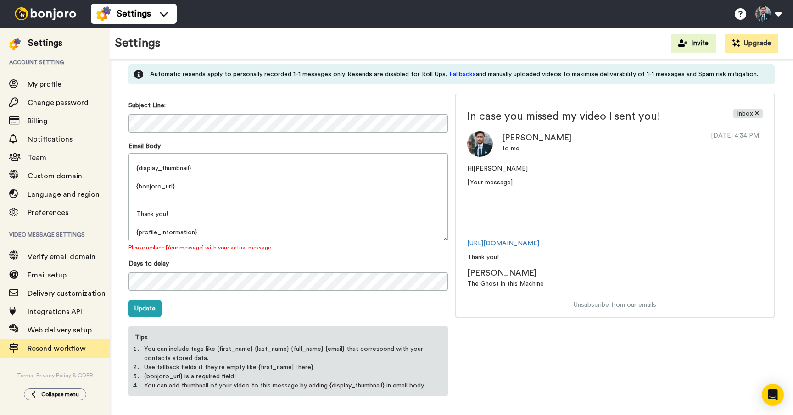
click at [239, 247] on div "Please replace [Your message] with your actual message" at bounding box center [287, 248] width 319 height 8
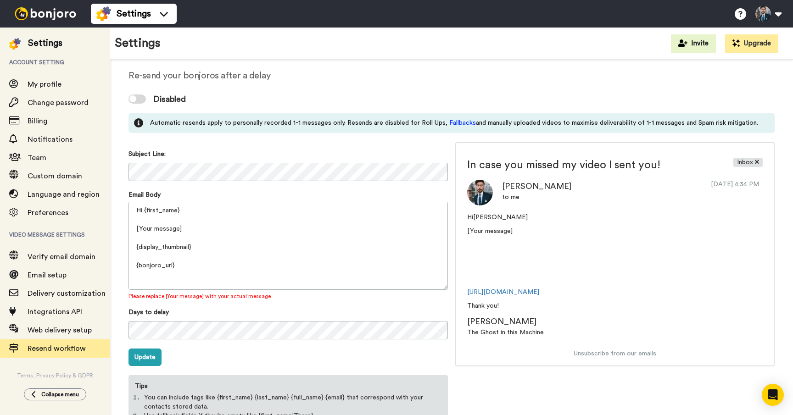
scroll to position [35, 0]
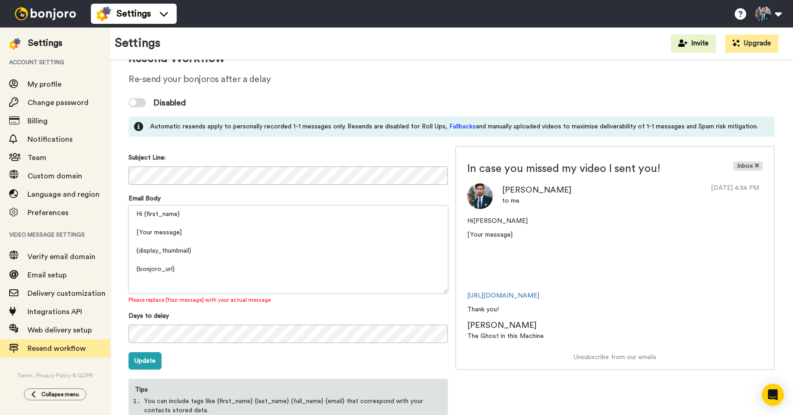
drag, startPoint x: 190, startPoint y: 233, endPoint x: 128, endPoint y: 235, distance: 61.5
click at [128, 235] on textarea "Hi {first_name} [Your message] {display_thumbnail} {bonjoro_url} Thank you! {pr…" at bounding box center [287, 250] width 319 height 88
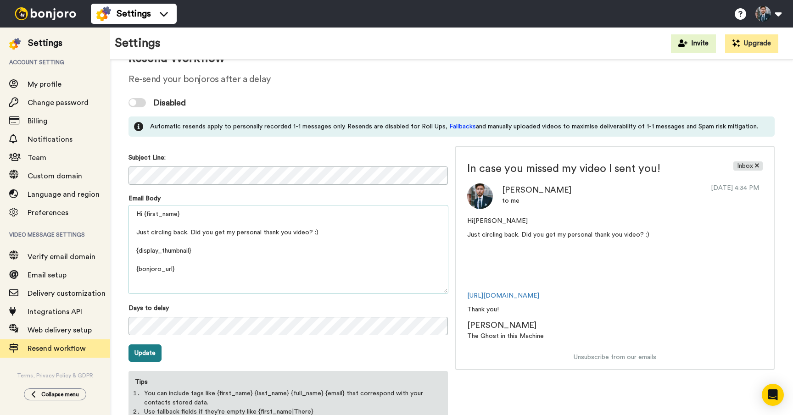
type textarea "Hi {first_name} Just circling back. Did you get my personal thank you video? :)…"
click at [143, 348] on button "Update" at bounding box center [144, 353] width 33 height 17
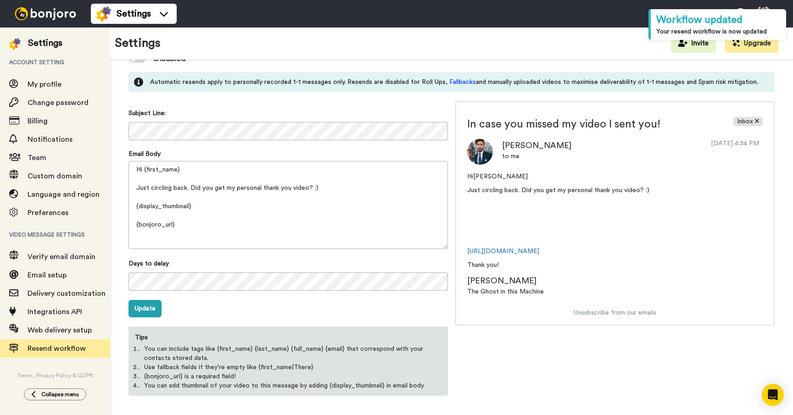
scroll to position [0, 0]
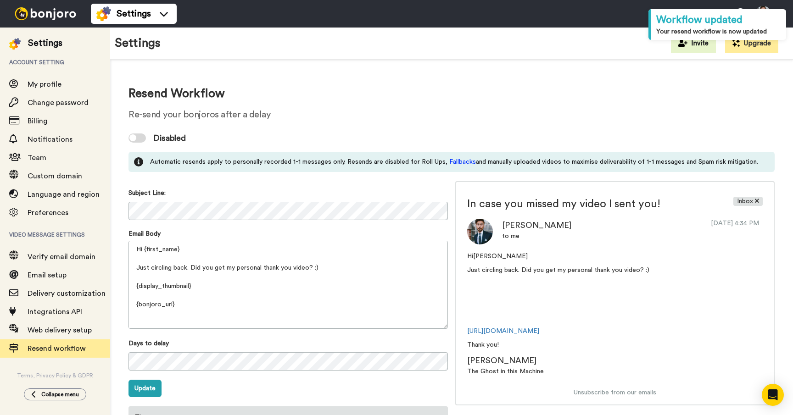
click at [141, 139] on div at bounding box center [136, 137] width 17 height 9
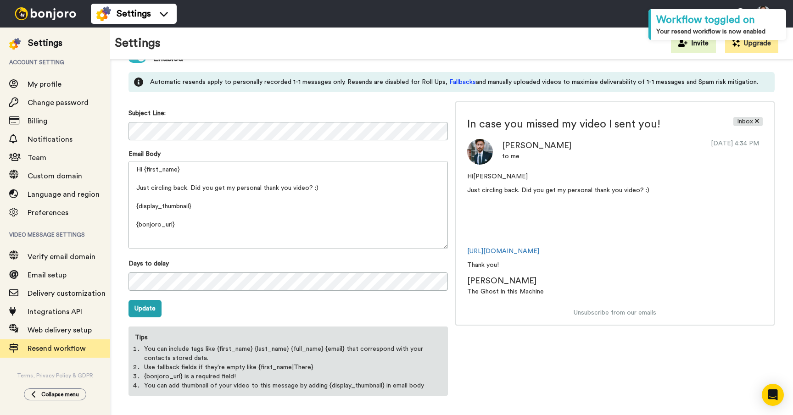
click at [538, 384] on div "In case you missed my video I sent you! Inbox Cary Decker to me May 31, 2018, 4…" at bounding box center [614, 252] width 319 height 302
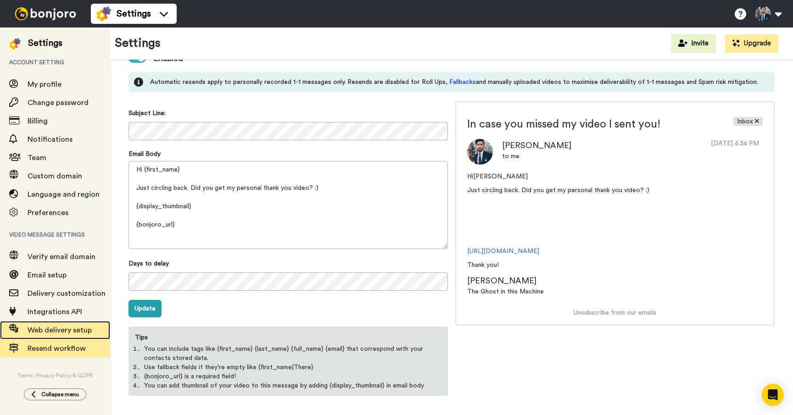
click at [62, 333] on span "Web delivery setup" at bounding box center [60, 330] width 64 height 7
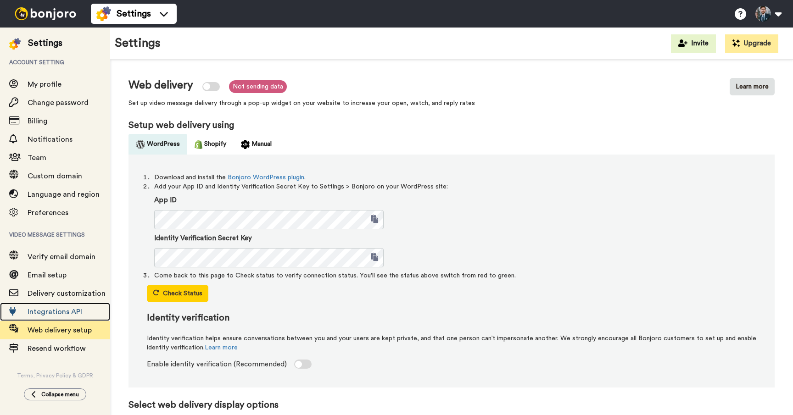
click at [56, 316] on span "Integrations API" at bounding box center [55, 311] width 55 height 7
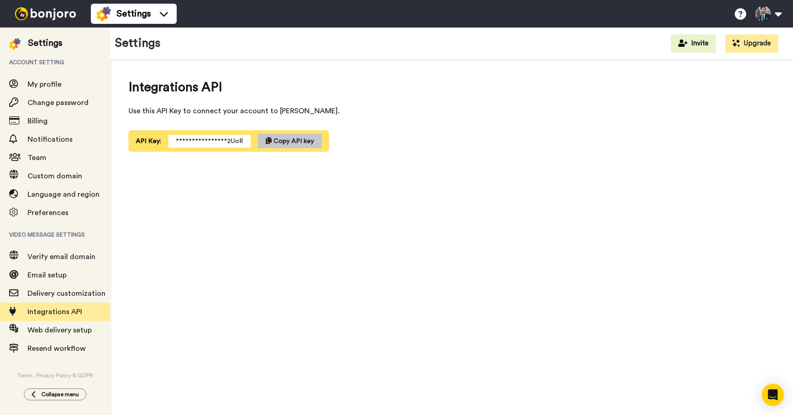
click at [271, 105] on div "Integrations API Use this API Key to connect your account to Bonjoro." at bounding box center [380, 97] width 505 height 39
click at [356, 176] on div "**********" at bounding box center [451, 240] width 683 height 361
click at [426, 158] on div "**********" at bounding box center [451, 115] width 683 height 111
drag, startPoint x: 552, startPoint y: 111, endPoint x: 367, endPoint y: 151, distance: 189.1
click at [547, 111] on span "Use this API Key to connect your account to [PERSON_NAME]." at bounding box center [380, 111] width 505 height 11
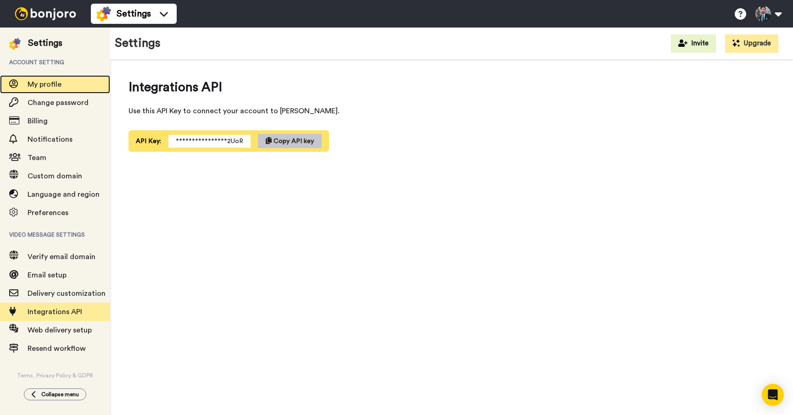
click at [35, 83] on span "My profile" at bounding box center [45, 84] width 34 height 7
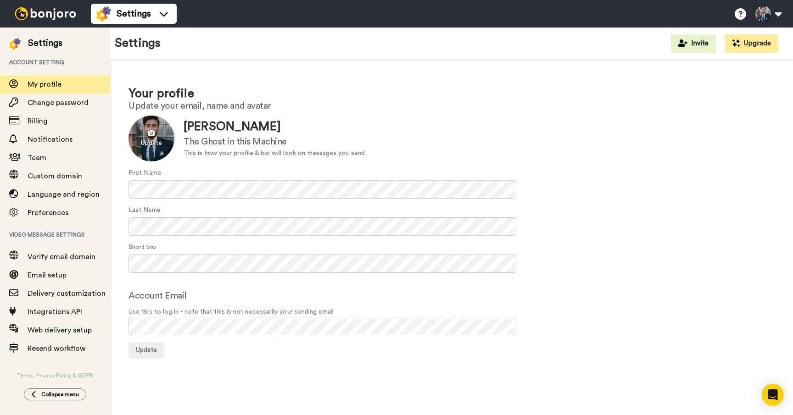
click at [148, 143] on div at bounding box center [151, 139] width 46 height 46
click at [601, 358] on div "Your profile Update your email, name and avatar Update [PERSON_NAME] The Ghost …" at bounding box center [451, 222] width 683 height 324
click at [426, 99] on h1 "Your profile" at bounding box center [451, 93] width 646 height 13
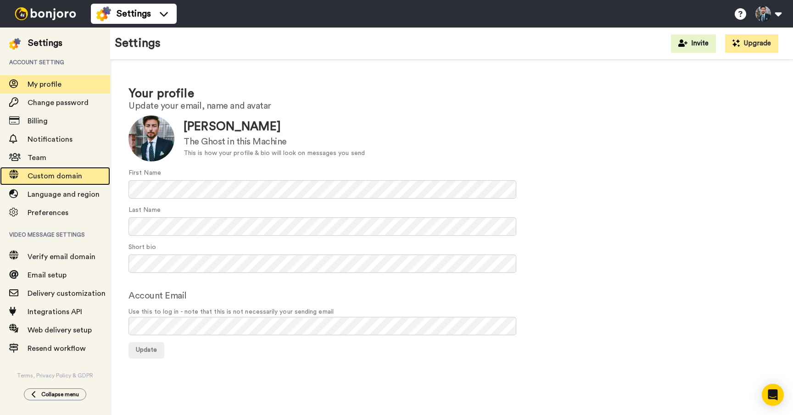
click at [40, 173] on span "Custom domain" at bounding box center [55, 175] width 55 height 7
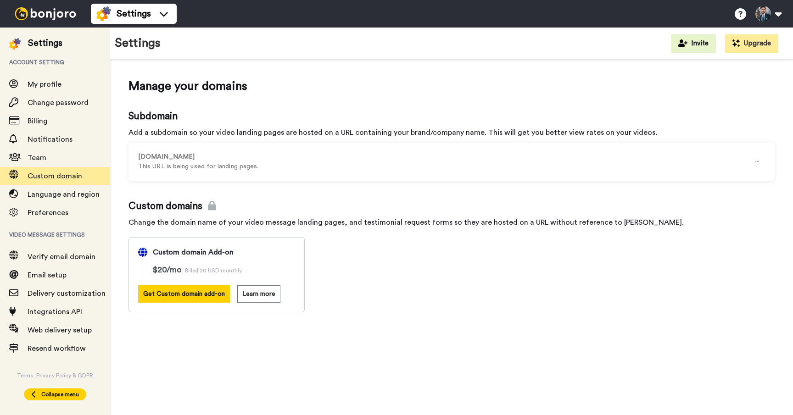
click at [50, 396] on span "Collapse menu" at bounding box center [60, 394] width 38 height 7
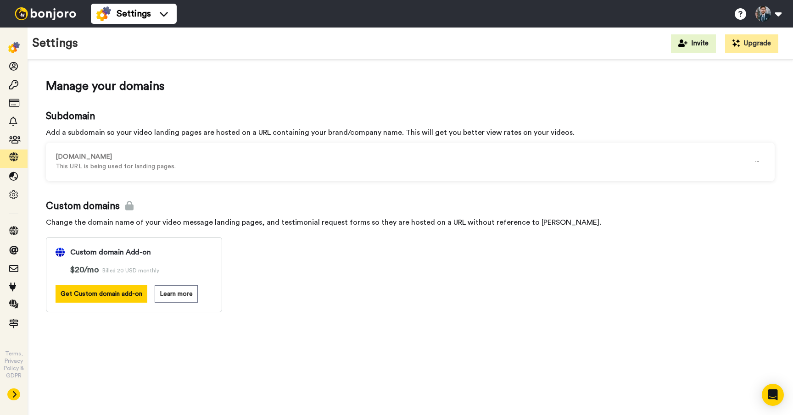
click at [29, 15] on img at bounding box center [45, 13] width 69 height 13
click at [163, 5] on li "Settings" at bounding box center [134, 14] width 86 height 20
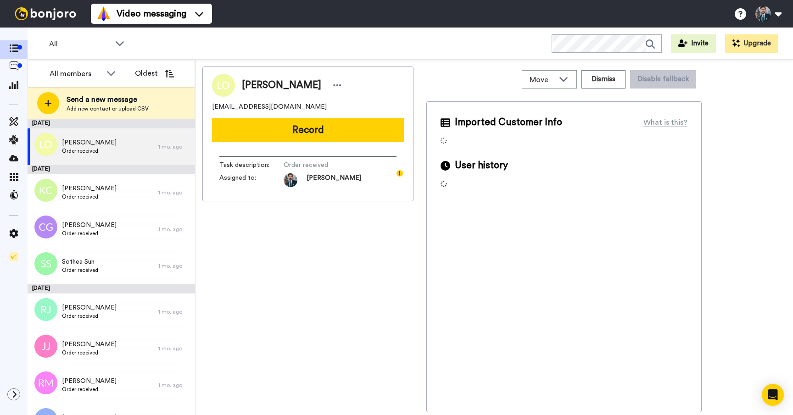
click at [293, 22] on div "Video messaging Switch to Video messaging Testimonials Settings Discover Help &…" at bounding box center [442, 14] width 702 height 28
click at [146, 74] on button "Oldest" at bounding box center [154, 73] width 53 height 18
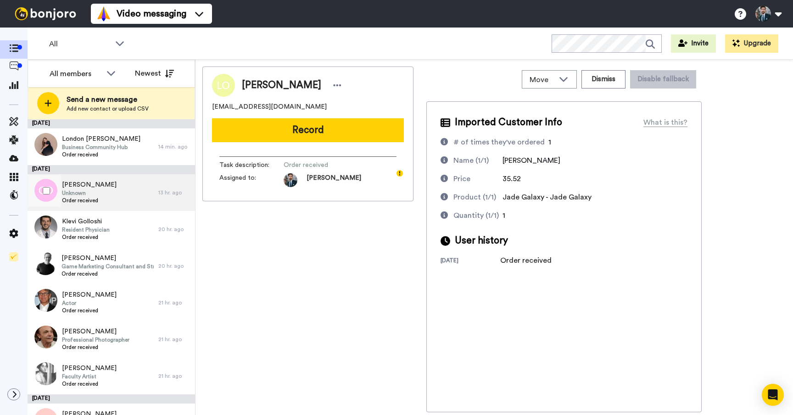
click at [122, 192] on div "[PERSON_NAME] Unknown Order received" at bounding box center [93, 192] width 131 height 37
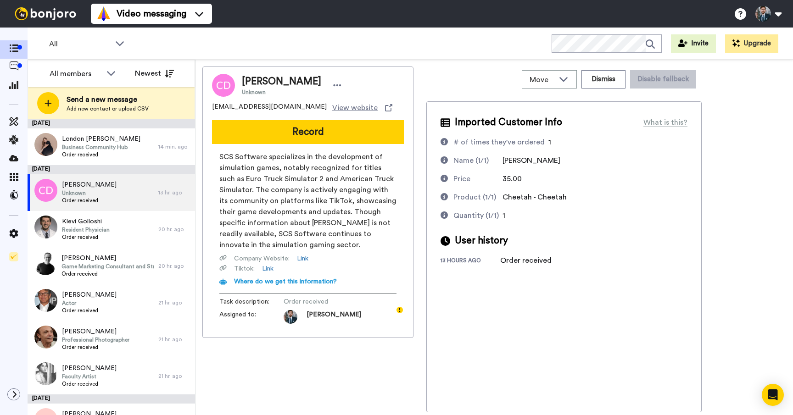
click at [297, 227] on span "SCS Software specializes in the development of simulation games, notably recogn…" at bounding box center [307, 200] width 177 height 99
click at [329, 241] on span "SCS Software specializes in the development of simulation games, notably recogn…" at bounding box center [307, 200] width 177 height 99
click at [572, 74] on div "Move" at bounding box center [549, 79] width 54 height 17
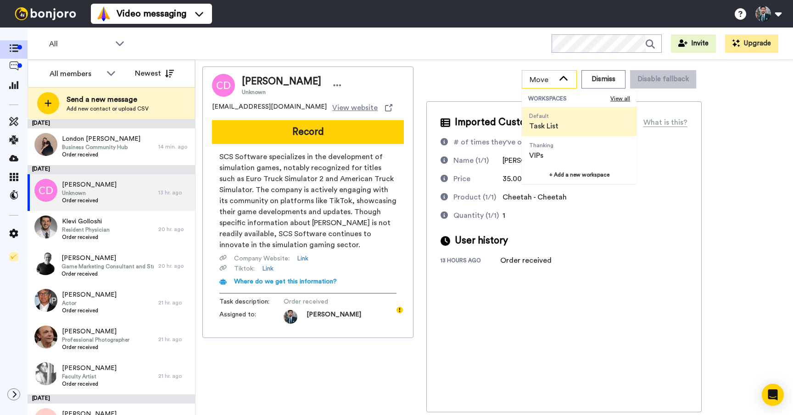
click at [569, 76] on icon at bounding box center [563, 78] width 11 height 9
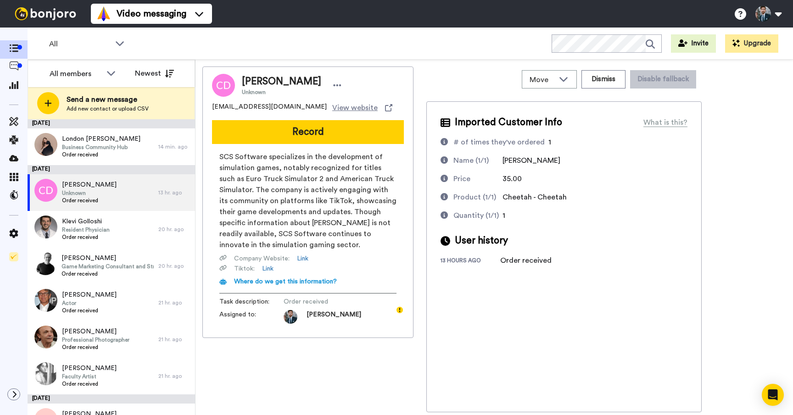
drag, startPoint x: 463, startPoint y: 71, endPoint x: 443, endPoint y: 75, distance: 20.7
click at [461, 71] on div "Move WORKSPACES View all Default Task List Thanking VIPs + Add a new workspace …" at bounding box center [563, 80] width 275 height 26
click at [95, 221] on span "Klevi Golloshi" at bounding box center [86, 221] width 48 height 9
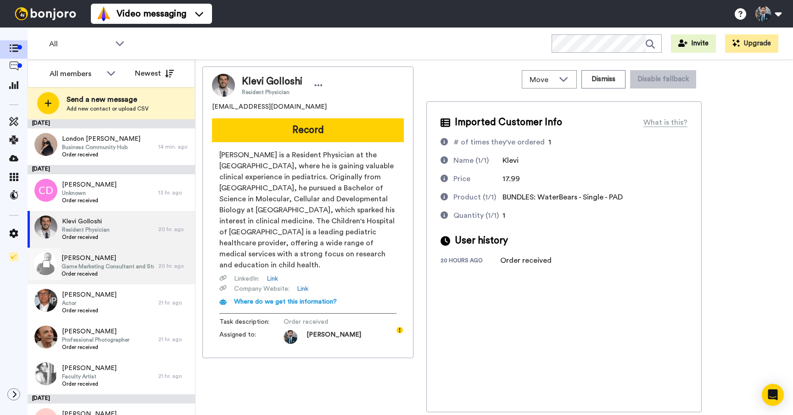
click at [120, 263] on span "Game Marketing Consultant and Strategist" at bounding box center [107, 266] width 92 height 7
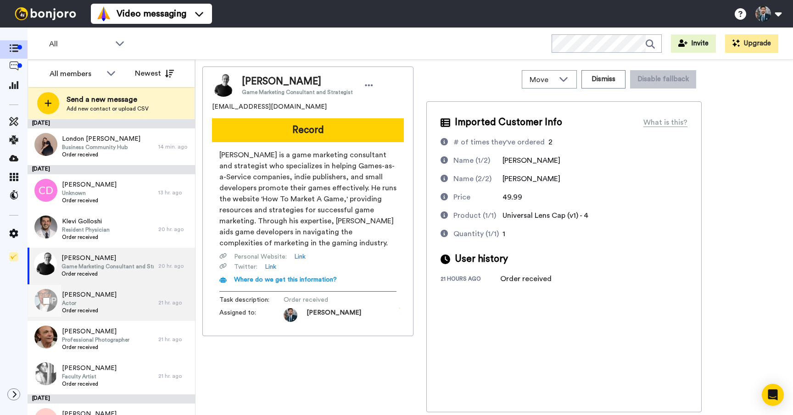
click at [118, 289] on div "[PERSON_NAME] Actor Order received" at bounding box center [93, 302] width 131 height 37
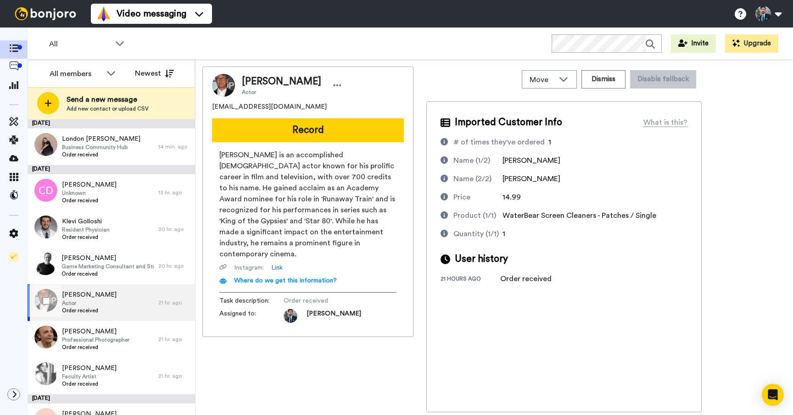
click at [117, 320] on div "[PERSON_NAME] Actor Order received" at bounding box center [93, 302] width 131 height 37
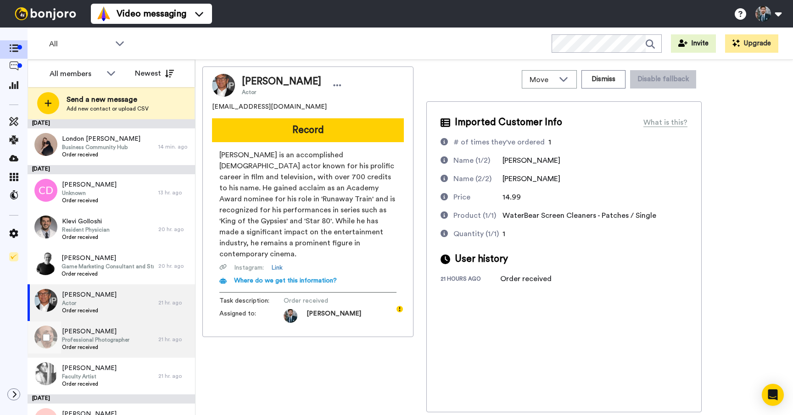
click at [118, 334] on span "[PERSON_NAME]" at bounding box center [95, 331] width 67 height 9
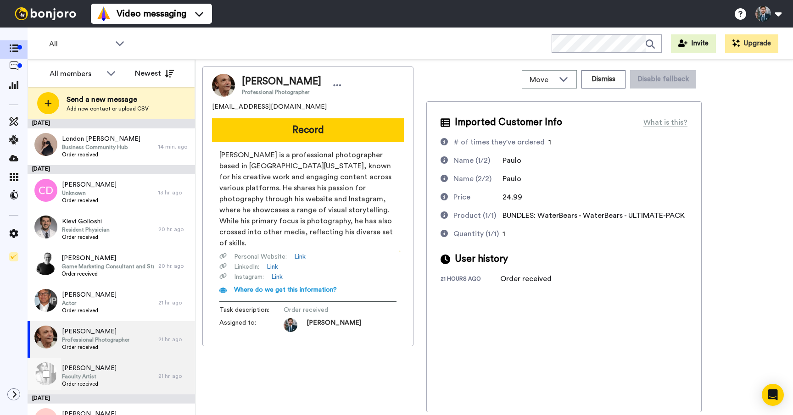
click at [130, 366] on div "[PERSON_NAME] Faculty Artist Order received" at bounding box center [93, 376] width 131 height 37
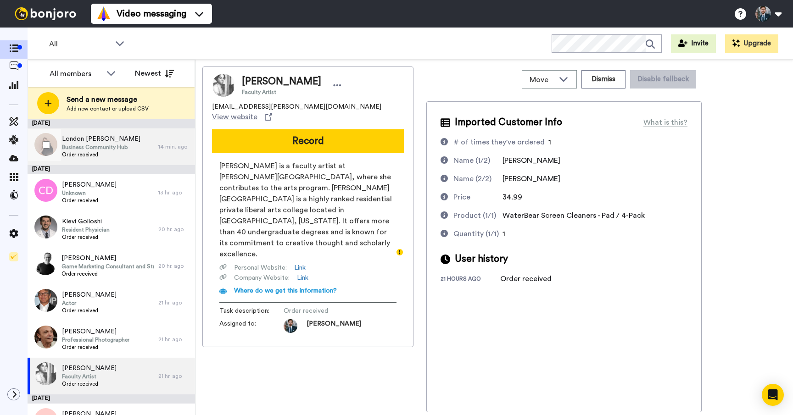
click at [124, 145] on span "Business Community Hub" at bounding box center [101, 147] width 78 height 7
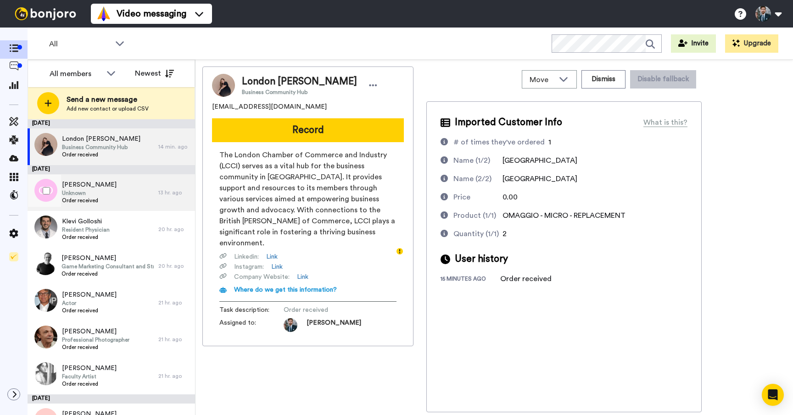
click at [133, 190] on div "[PERSON_NAME] Unknown Order received" at bounding box center [93, 192] width 131 height 37
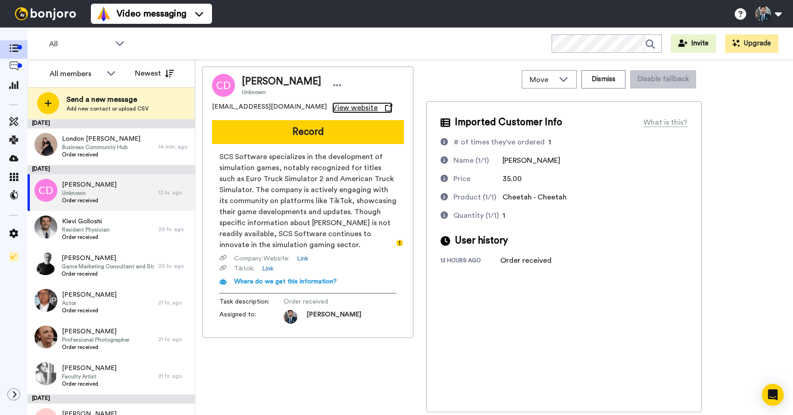
click at [332, 113] on span "View website" at bounding box center [354, 107] width 45 height 11
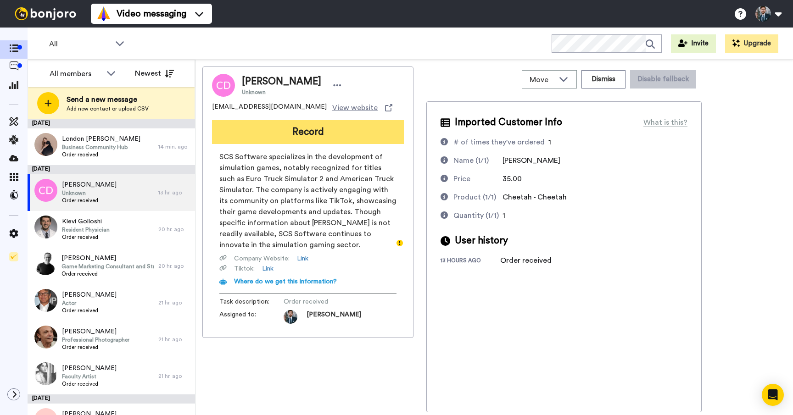
click at [313, 144] on button "Record" at bounding box center [308, 132] width 192 height 24
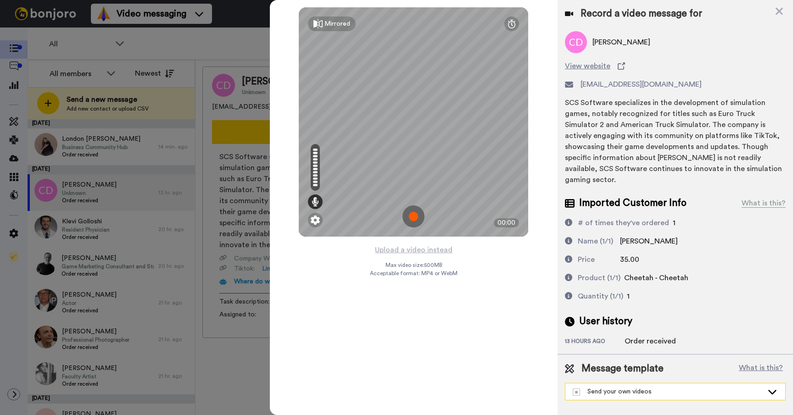
click at [700, 384] on div "Send your own videos" at bounding box center [675, 392] width 220 height 17
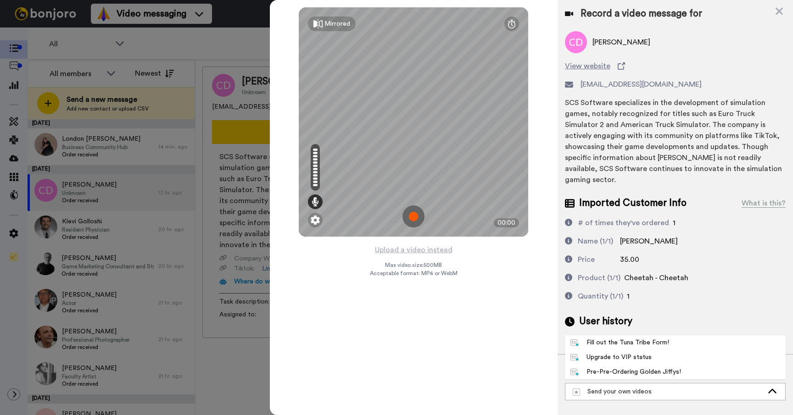
click at [231, 52] on div at bounding box center [396, 207] width 793 height 415
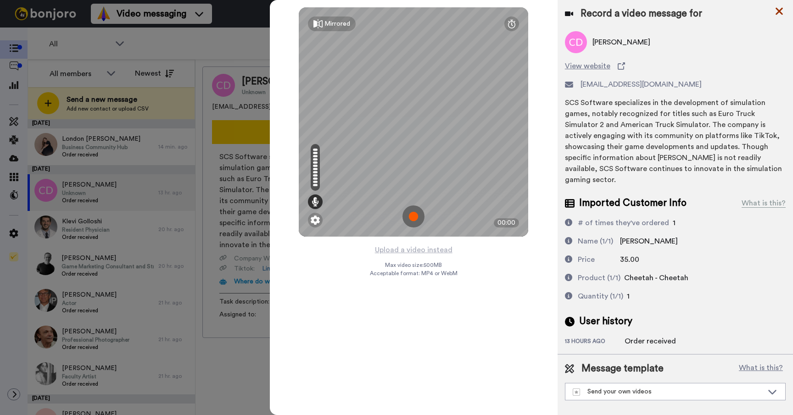
click at [783, 11] on icon at bounding box center [778, 11] width 9 height 11
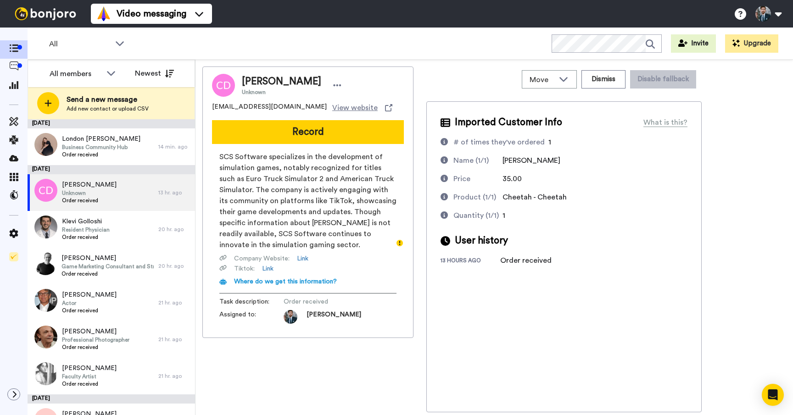
click at [693, 16] on div "Video messaging Switch to Video messaging Testimonials Settings Discover Help &…" at bounding box center [442, 14] width 702 height 28
click at [428, 31] on div "All WORKSPACES View all All Default Task List Thanking VIPs + Add a new workspa…" at bounding box center [410, 44] width 765 height 32
drag, startPoint x: 481, startPoint y: 72, endPoint x: 492, endPoint y: 72, distance: 11.5
click at [485, 72] on div "Move WORKSPACES View all Default Task List Thanking VIPs + Add a new workspace …" at bounding box center [563, 80] width 275 height 26
click at [598, 82] on button "Dismiss" at bounding box center [603, 79] width 44 height 18
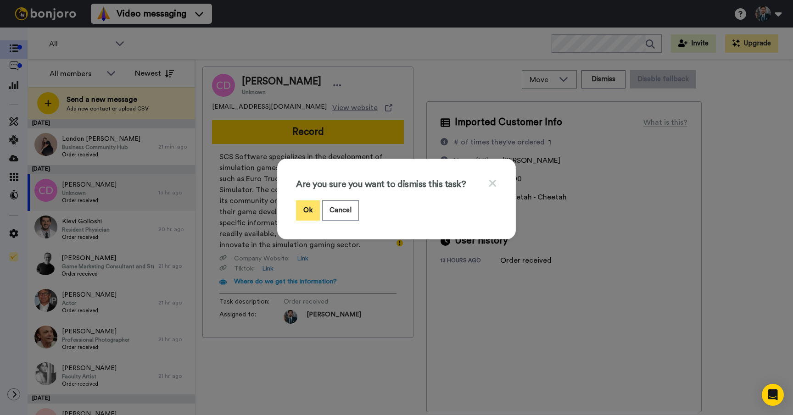
click at [312, 211] on button "Ok" at bounding box center [308, 210] width 24 height 20
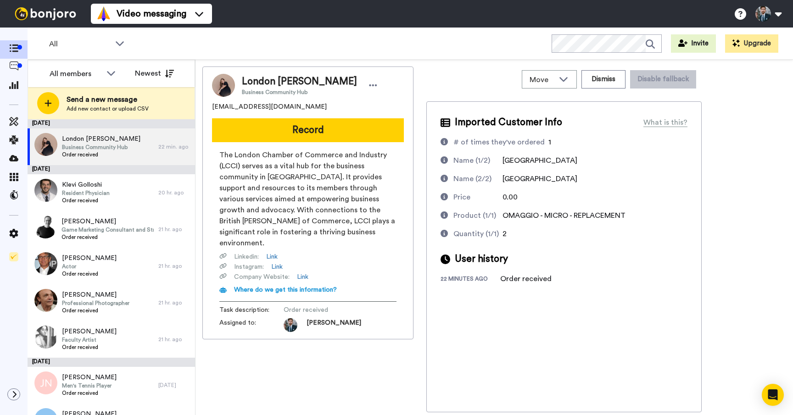
click at [241, 41] on div "All WORKSPACES View all All Default Task List Thanking VIPs + Add a new workspa…" at bounding box center [410, 44] width 765 height 32
click at [237, 47] on div "All WORKSPACES View all All Default Task List Thanking VIPs + Add a new workspa…" at bounding box center [410, 44] width 765 height 32
click at [413, 60] on div "Move WORKSPACES View all Default Task List Thanking VIPs + Add a new workspace …" at bounding box center [493, 238] width 597 height 356
click at [459, 51] on div "All WORKSPACES View all All Default Task List Thanking VIPs + Add a new workspa…" at bounding box center [410, 44] width 765 height 32
